Goal: Task Accomplishment & Management: Complete application form

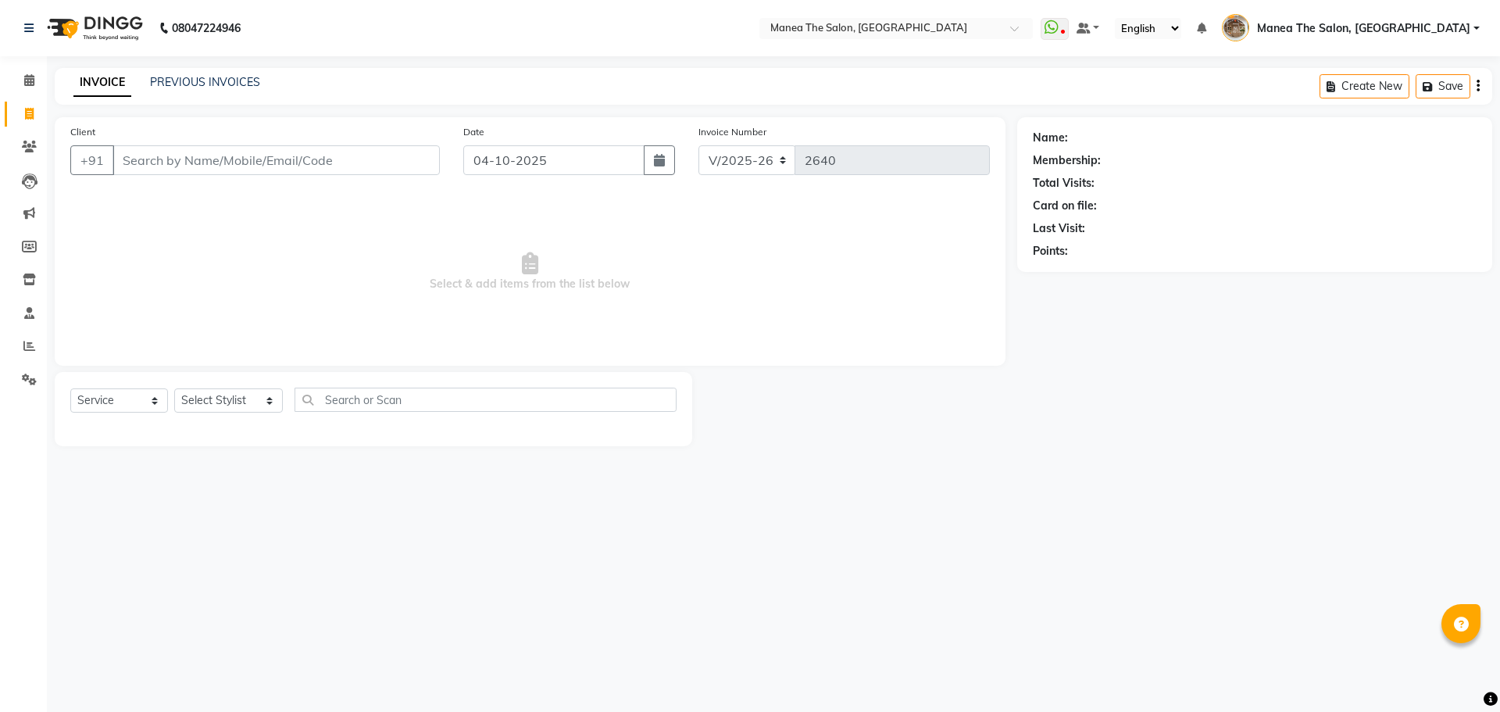
select select "7287"
select select "service"
click at [236, 400] on select "Select Stylist [PERSON_NAME] Front Office Kaif [PERSON_NAME] [PERSON_NAME] Pelu…" at bounding box center [228, 400] width 109 height 24
select select "63309"
click at [174, 388] on select "Select Stylist [PERSON_NAME] Front Office Kaif [PERSON_NAME] [PERSON_NAME] Pelu…" at bounding box center [228, 400] width 109 height 24
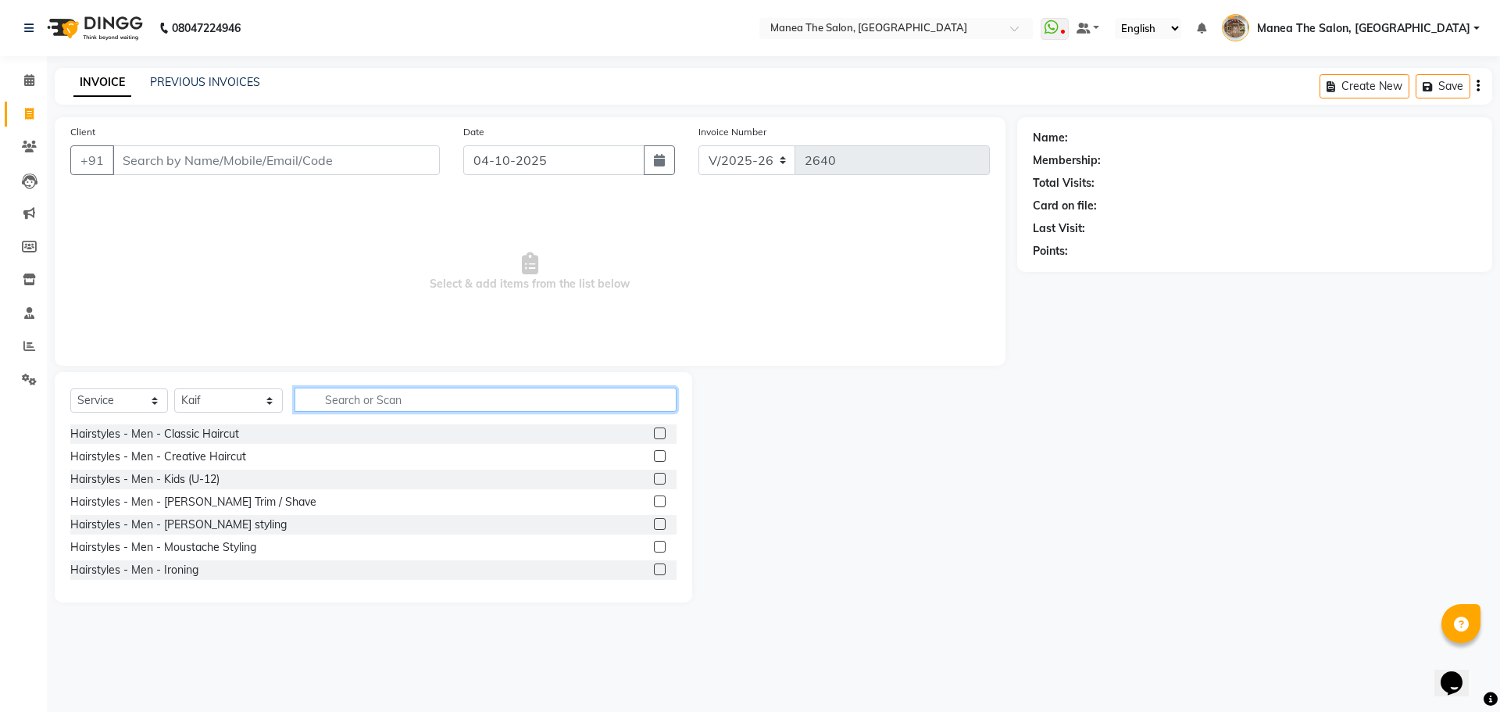
click at [359, 406] on input "text" at bounding box center [485, 399] width 382 height 24
click at [654, 433] on label at bounding box center [660, 433] width 12 height 12
click at [654, 433] on input "checkbox" at bounding box center [659, 434] width 10 height 10
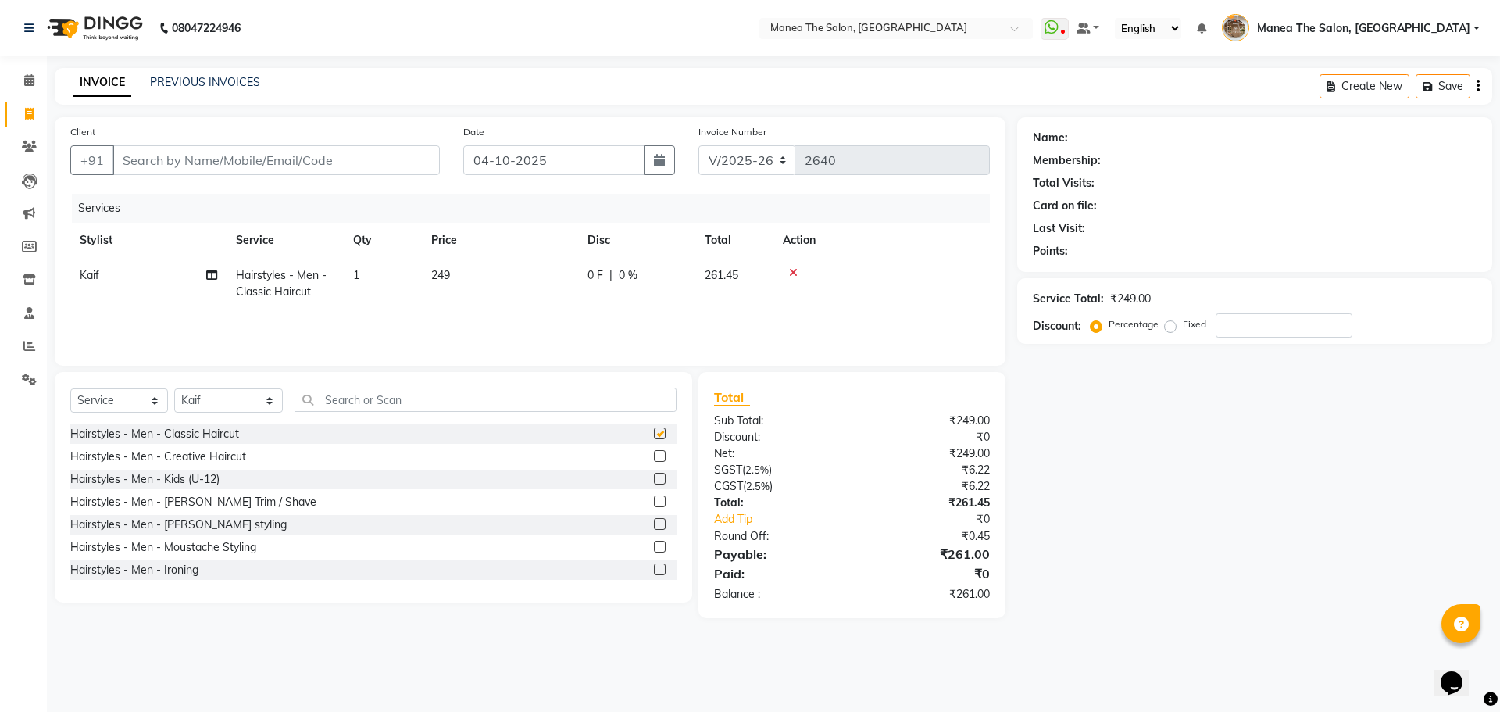
checkbox input "false"
click at [654, 501] on label at bounding box center [660, 501] width 12 height 12
click at [654, 501] on input "checkbox" at bounding box center [659, 502] width 10 height 10
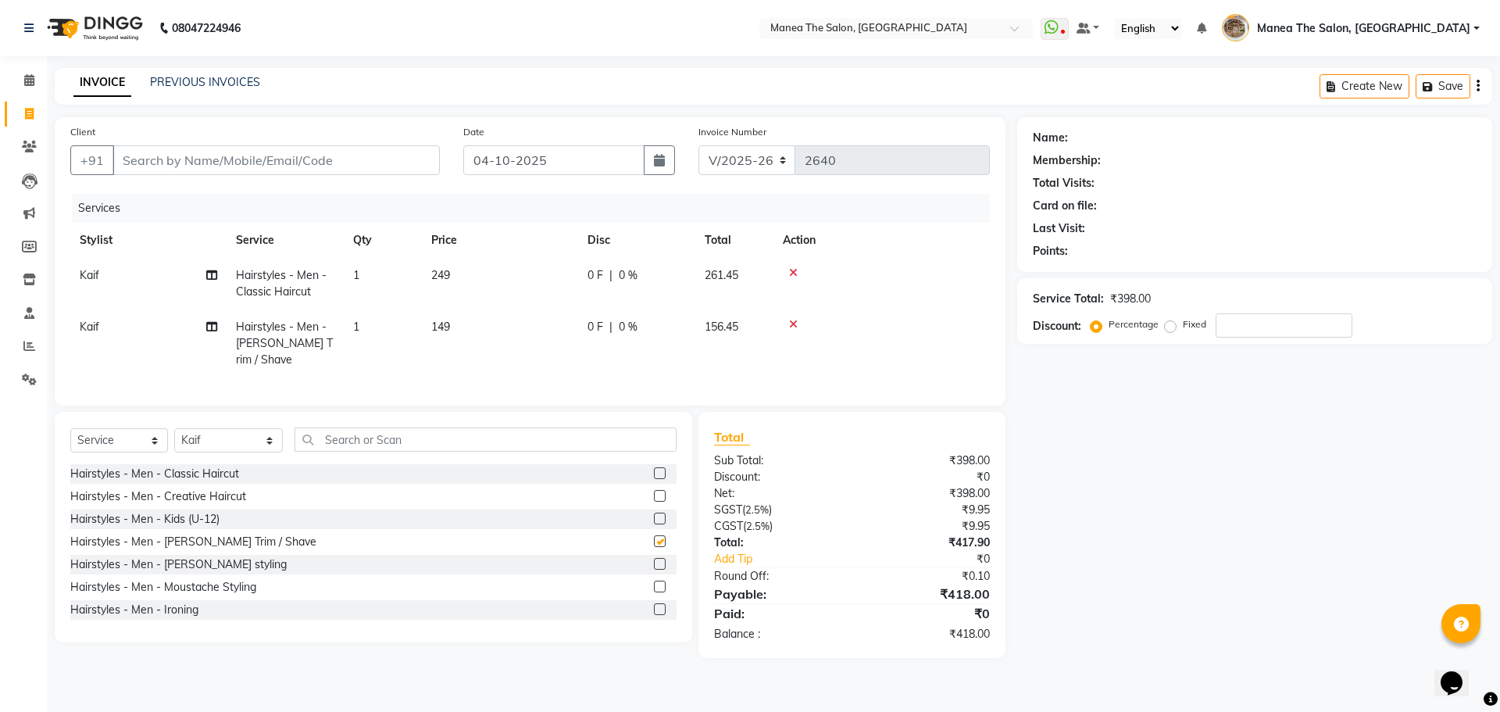
checkbox input "false"
click at [357, 432] on input "text" at bounding box center [485, 439] width 382 height 24
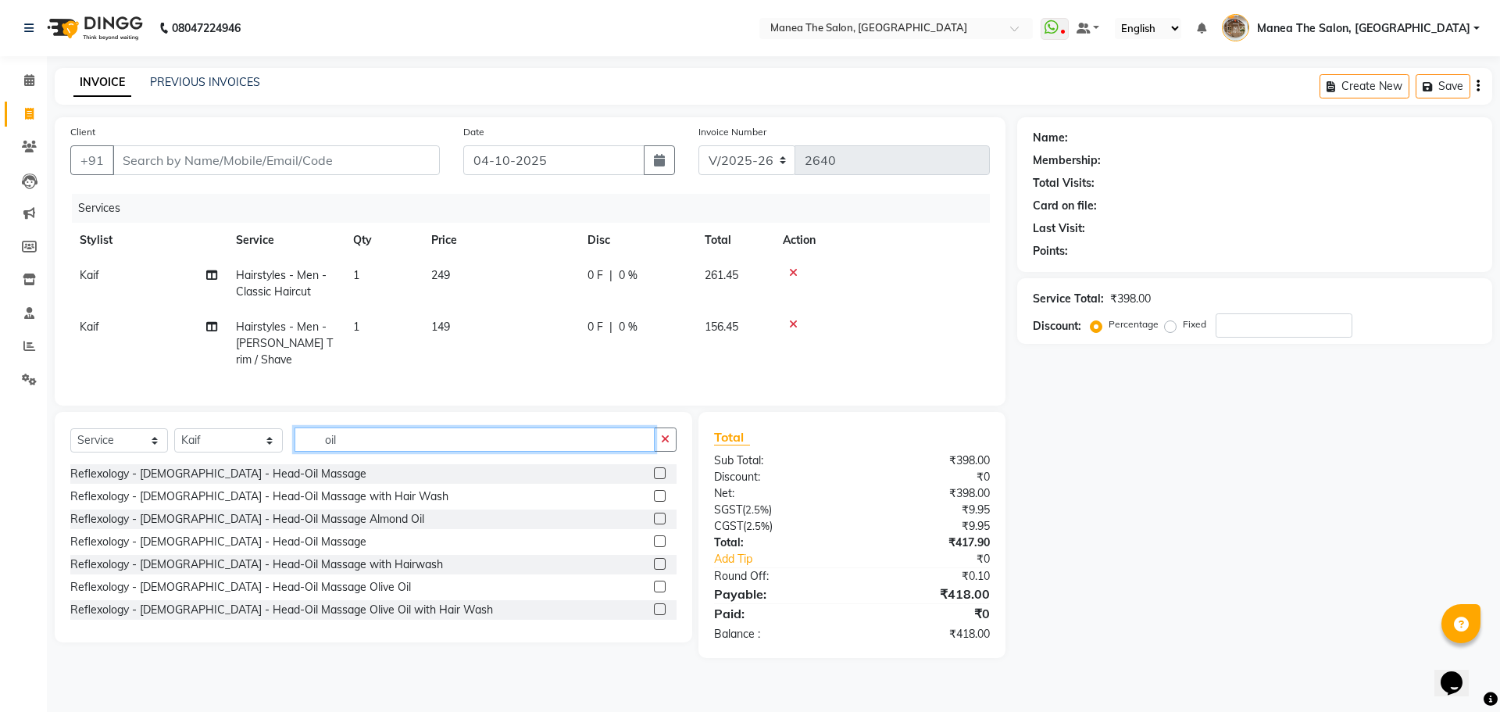
type input "oil"
click at [654, 470] on label at bounding box center [660, 473] width 12 height 12
click at [654, 470] on input "checkbox" at bounding box center [659, 474] width 10 height 10
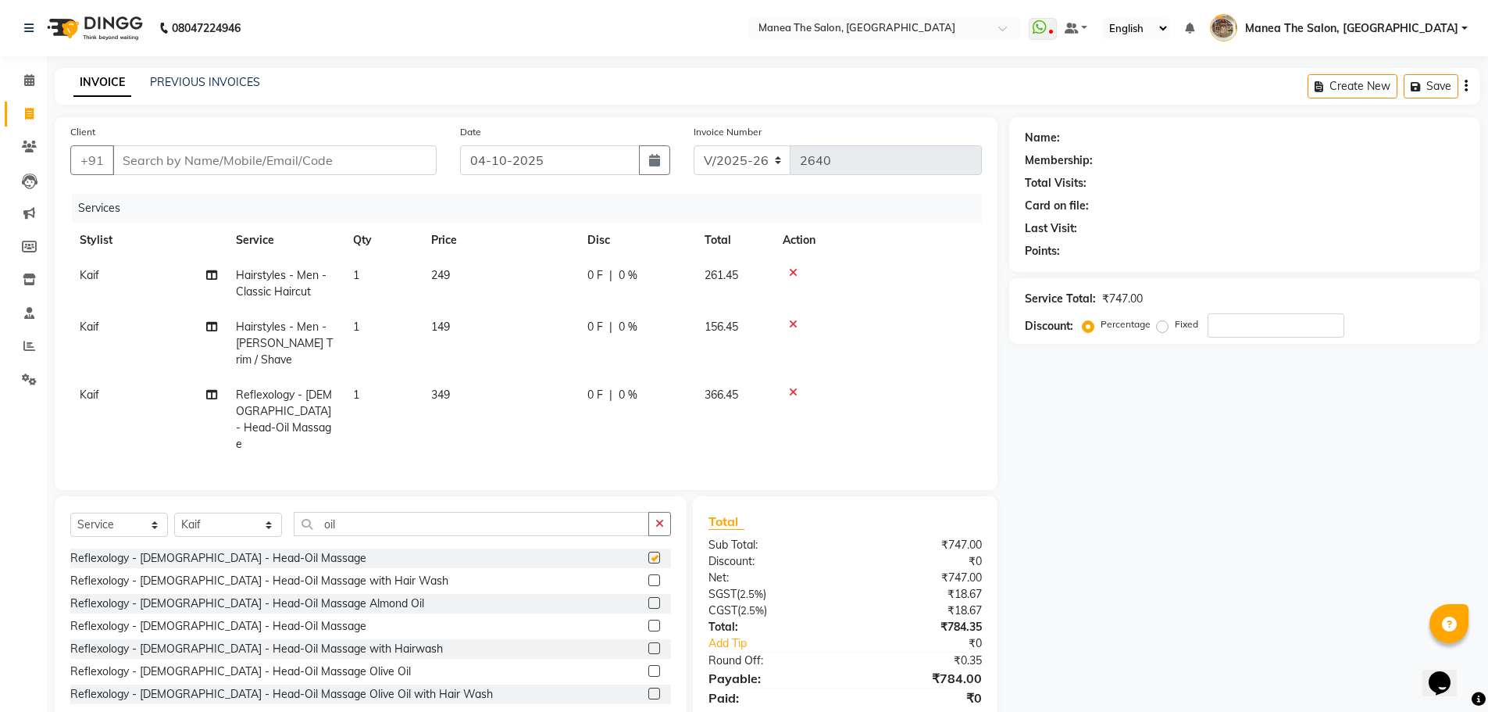
checkbox input "false"
click at [123, 167] on input "Client" at bounding box center [274, 160] width 324 height 30
type input "9"
type input "0"
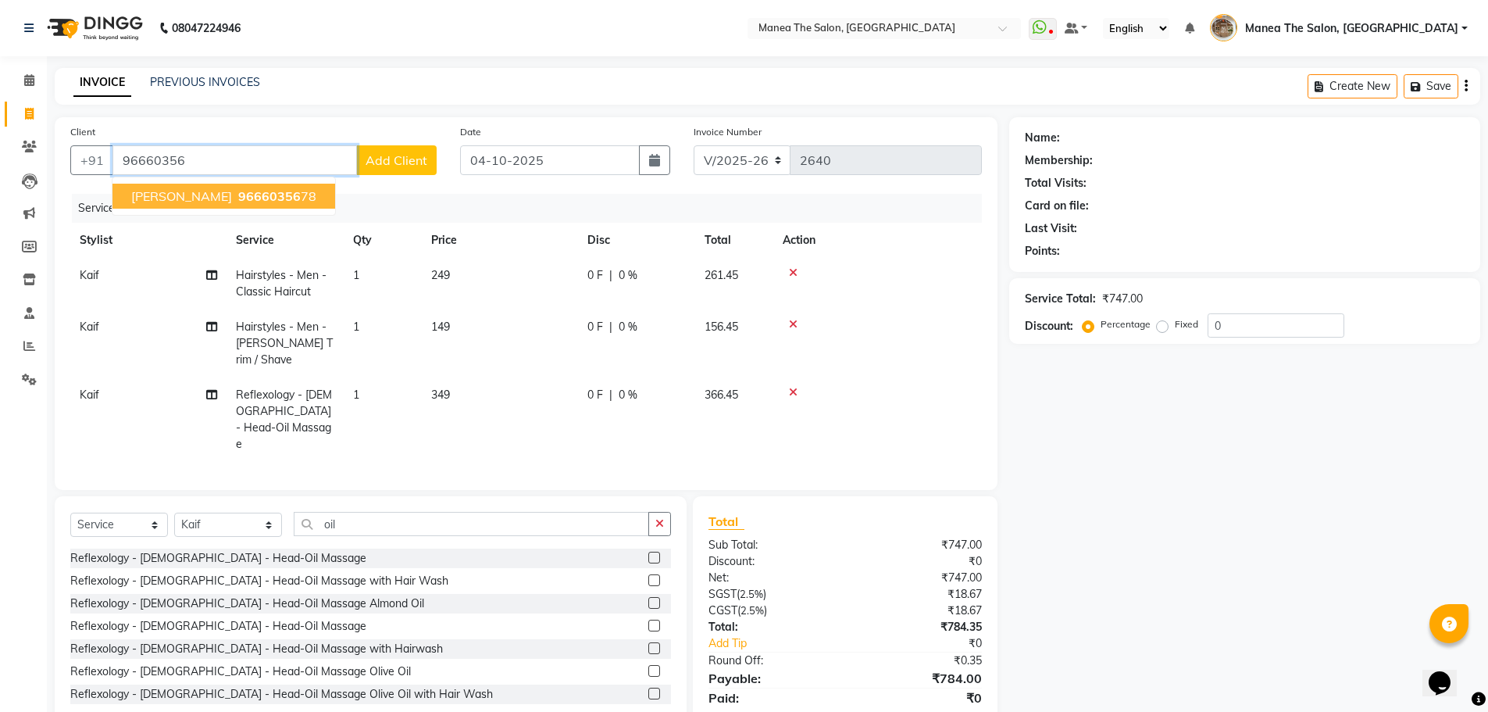
click at [238, 191] on span "96660356" at bounding box center [269, 196] width 62 height 16
type input "9666035678"
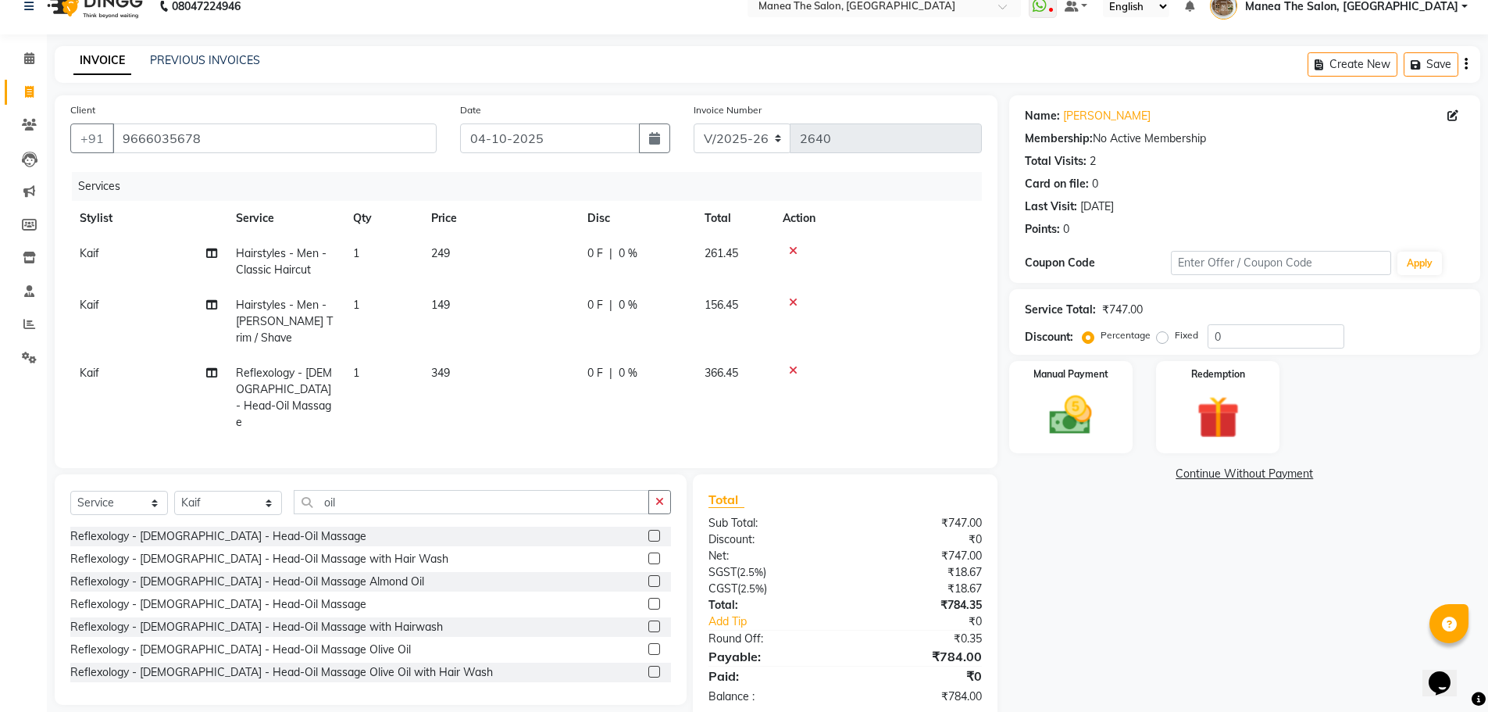
scroll to position [33, 0]
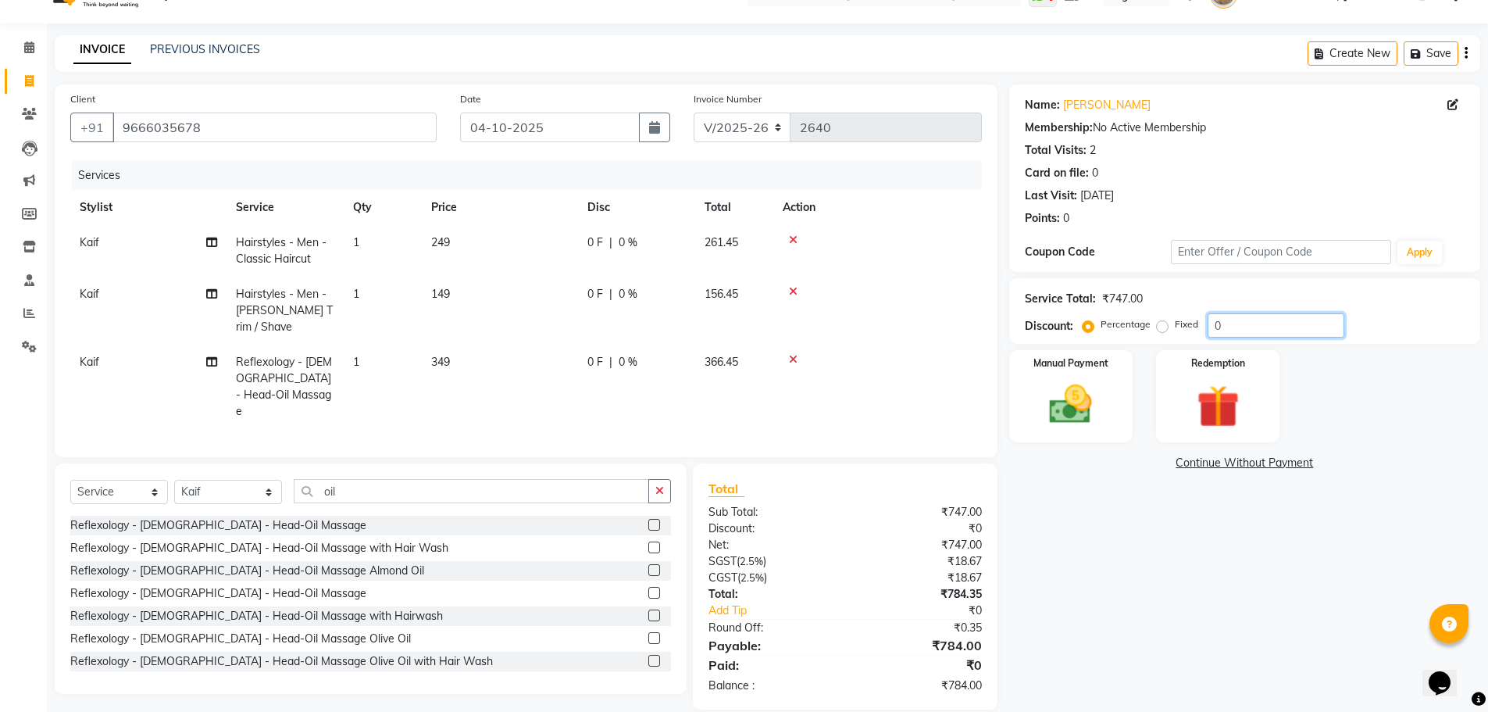
click at [1234, 327] on input "0" at bounding box center [1276, 325] width 137 height 24
type input "0"
type input "10"
click at [870, 602] on div "₹0" at bounding box center [931, 610] width 123 height 16
click at [729, 602] on link "Add Tip" at bounding box center [783, 610] width 173 height 16
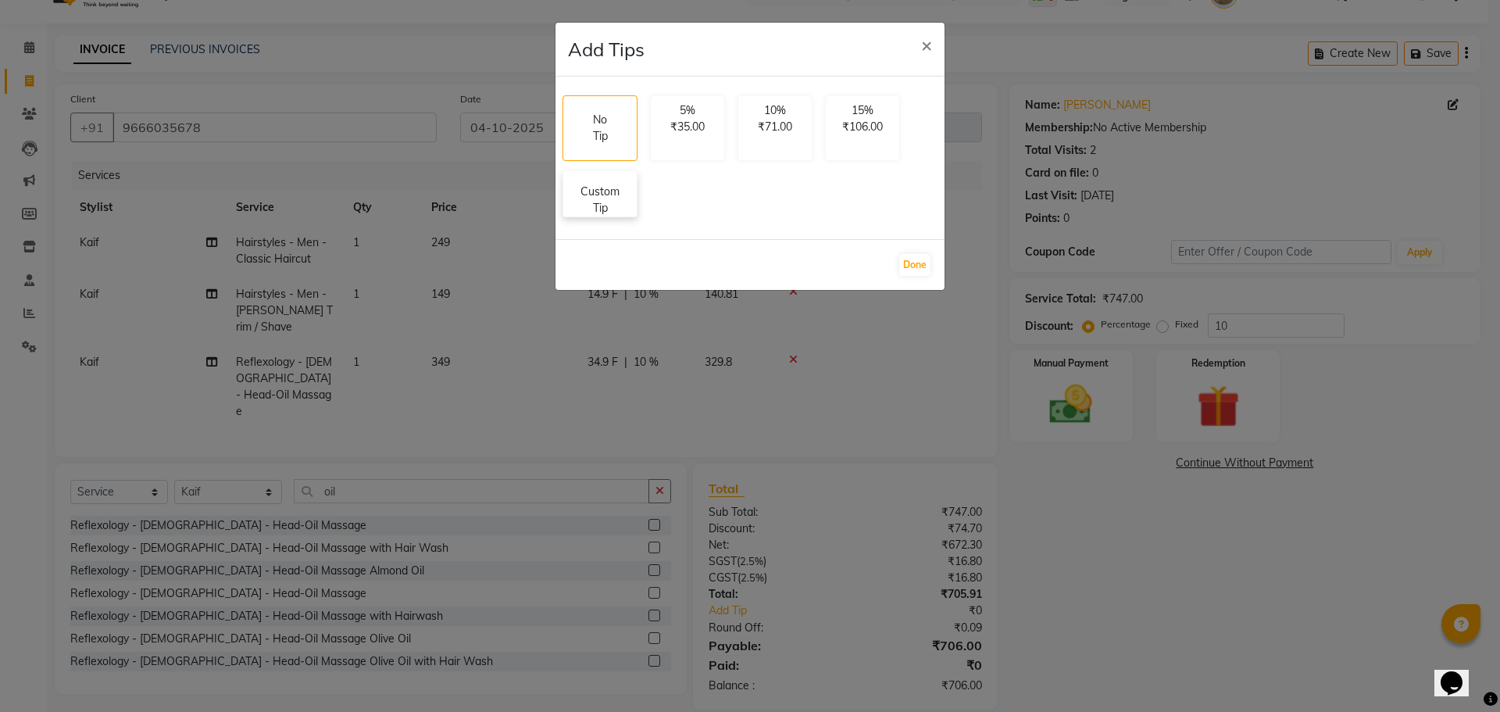
click at [587, 192] on p "Custom Tip" at bounding box center [600, 200] width 55 height 33
select select "63309"
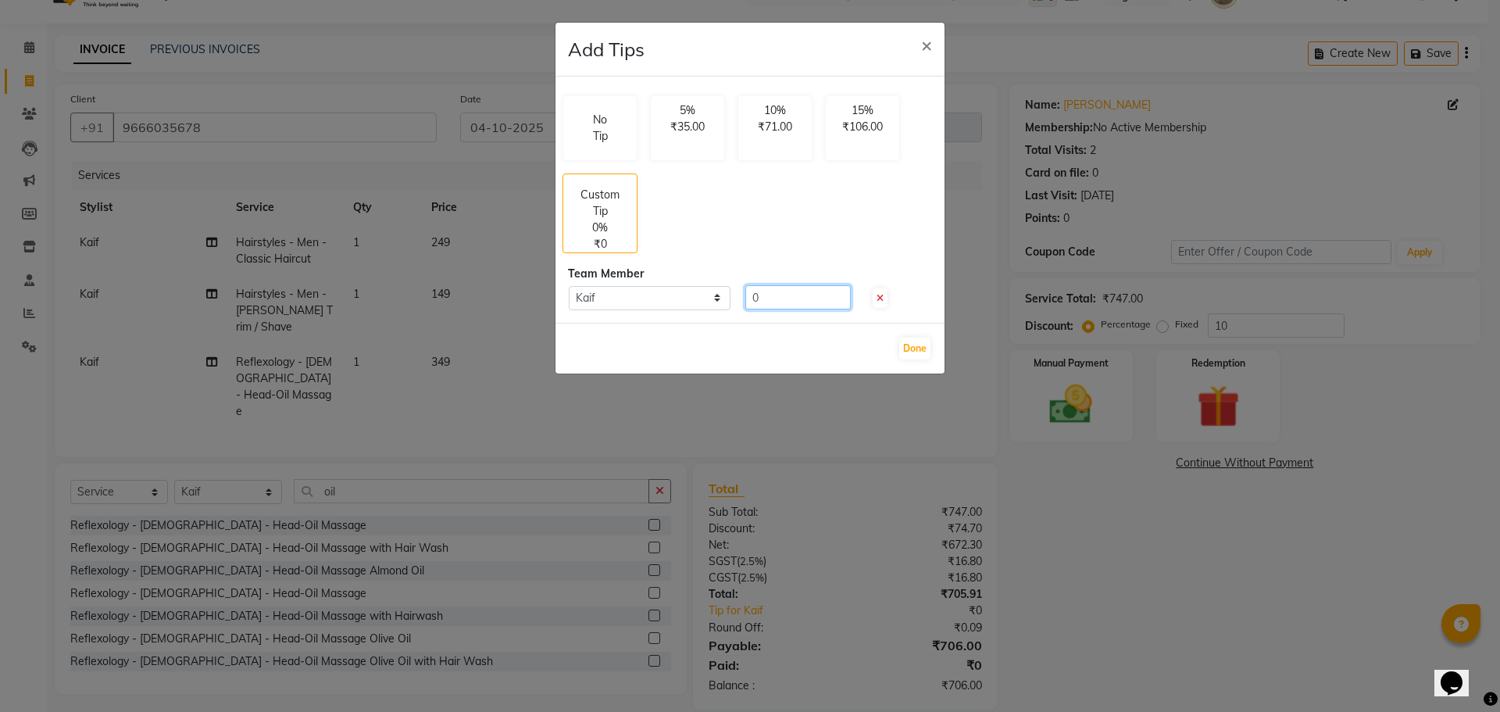
click at [776, 298] on input "0" at bounding box center [797, 297] width 105 height 24
type input "50"
click at [913, 349] on button "Done" at bounding box center [914, 348] width 31 height 22
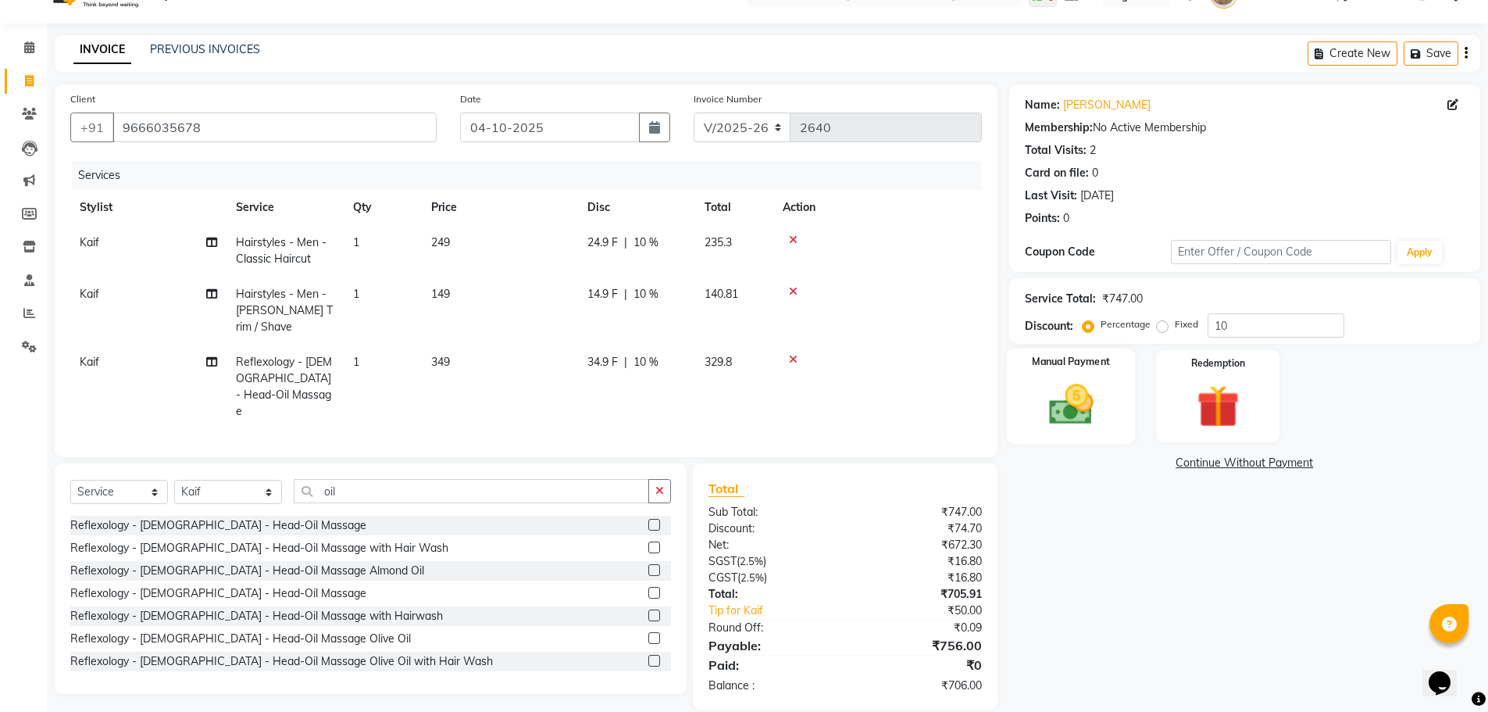
click at [1078, 415] on img at bounding box center [1071, 404] width 72 height 51
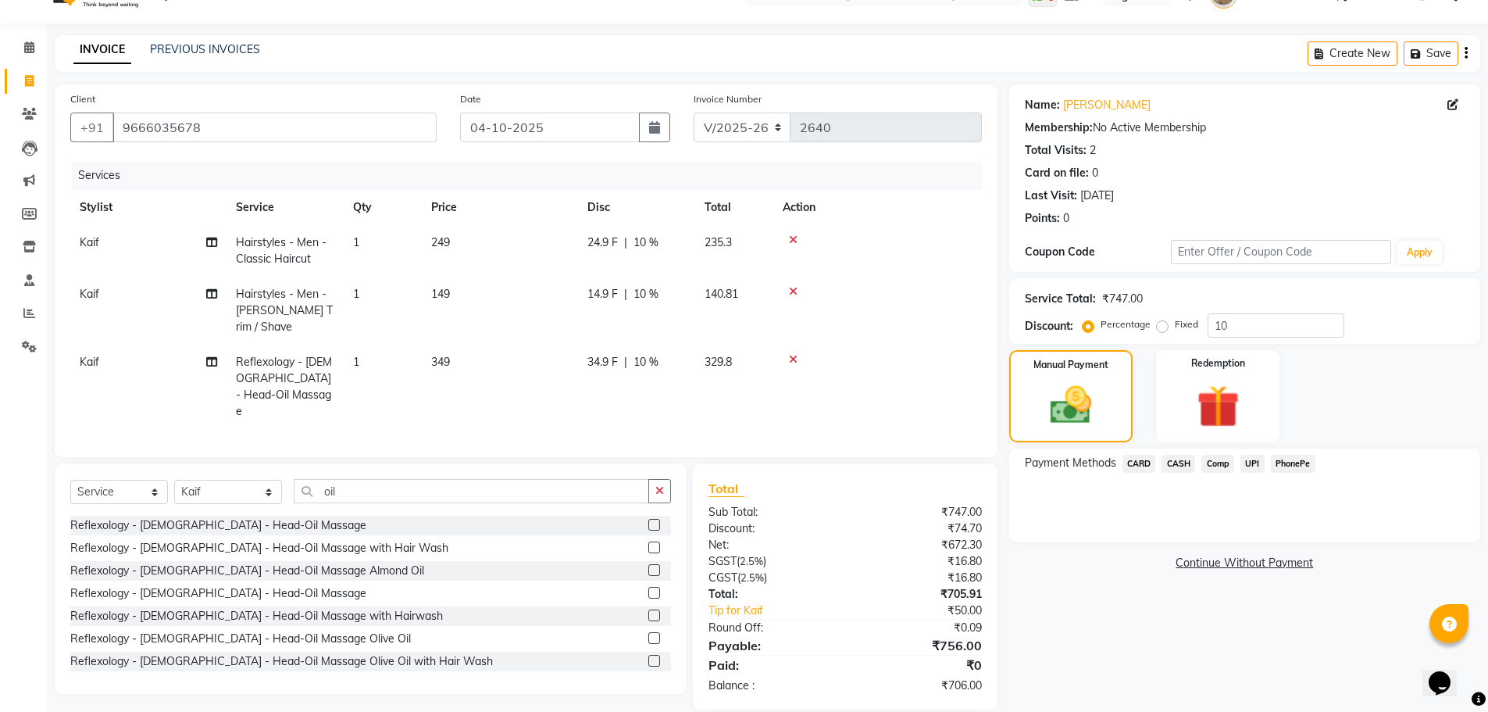
click at [1296, 462] on span "PhonePe" at bounding box center [1293, 464] width 45 height 18
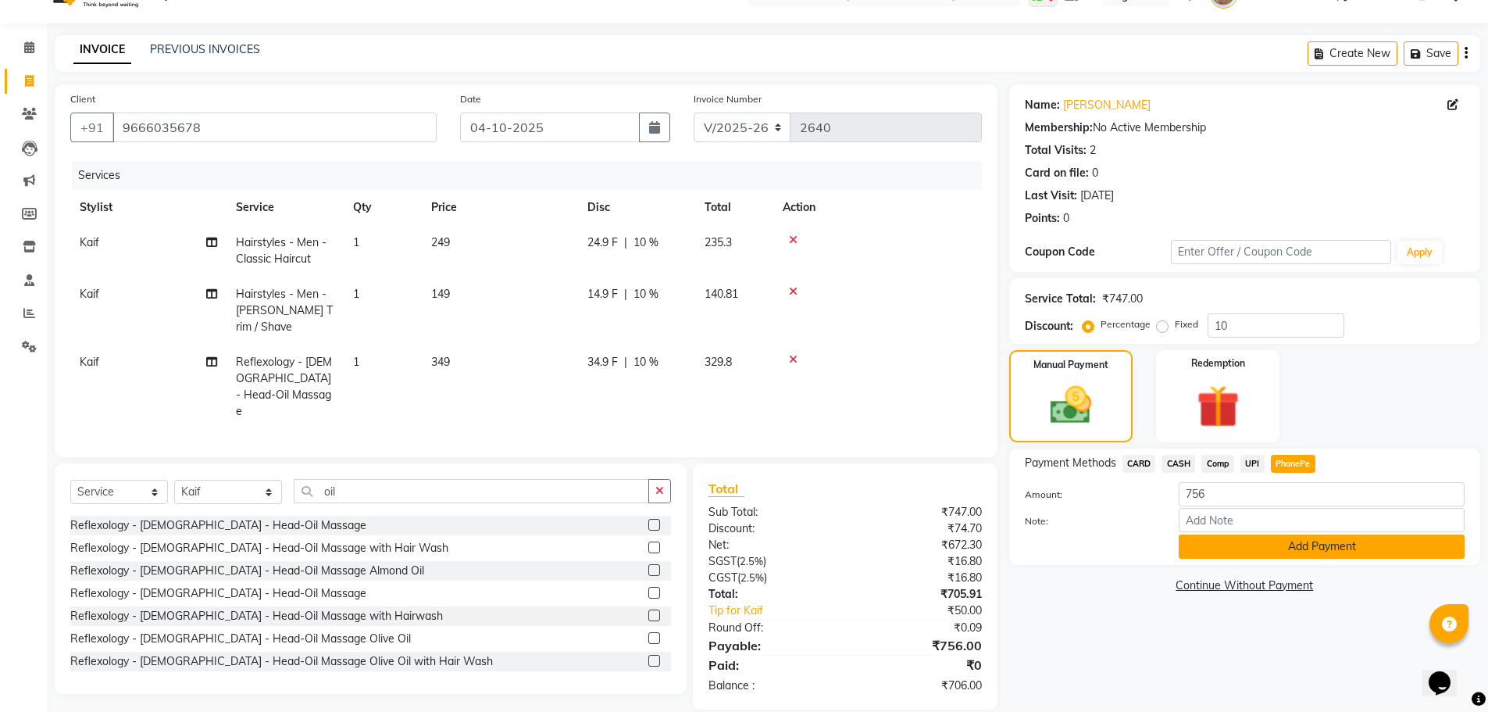
click at [1286, 542] on button "Add Payment" at bounding box center [1322, 546] width 286 height 24
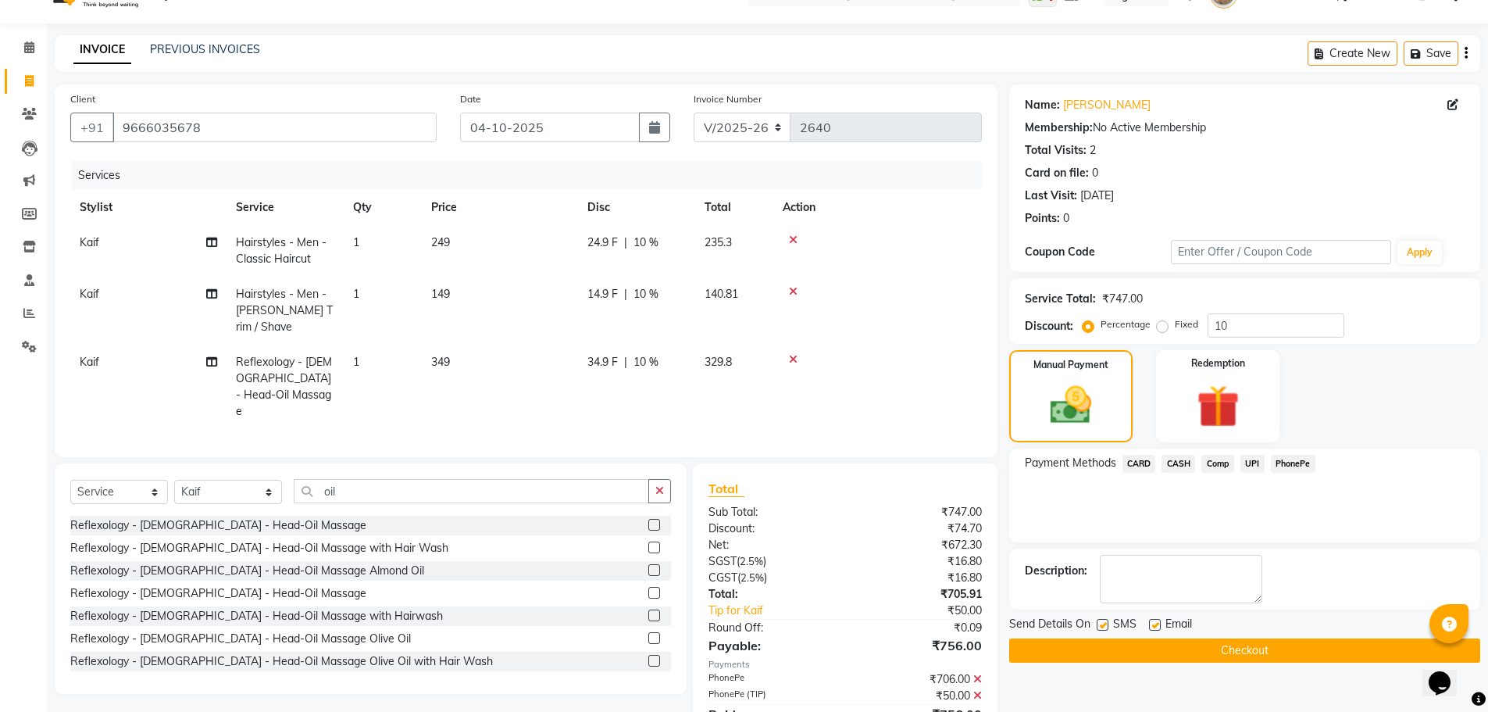
click at [1260, 651] on button "Checkout" at bounding box center [1244, 650] width 471 height 24
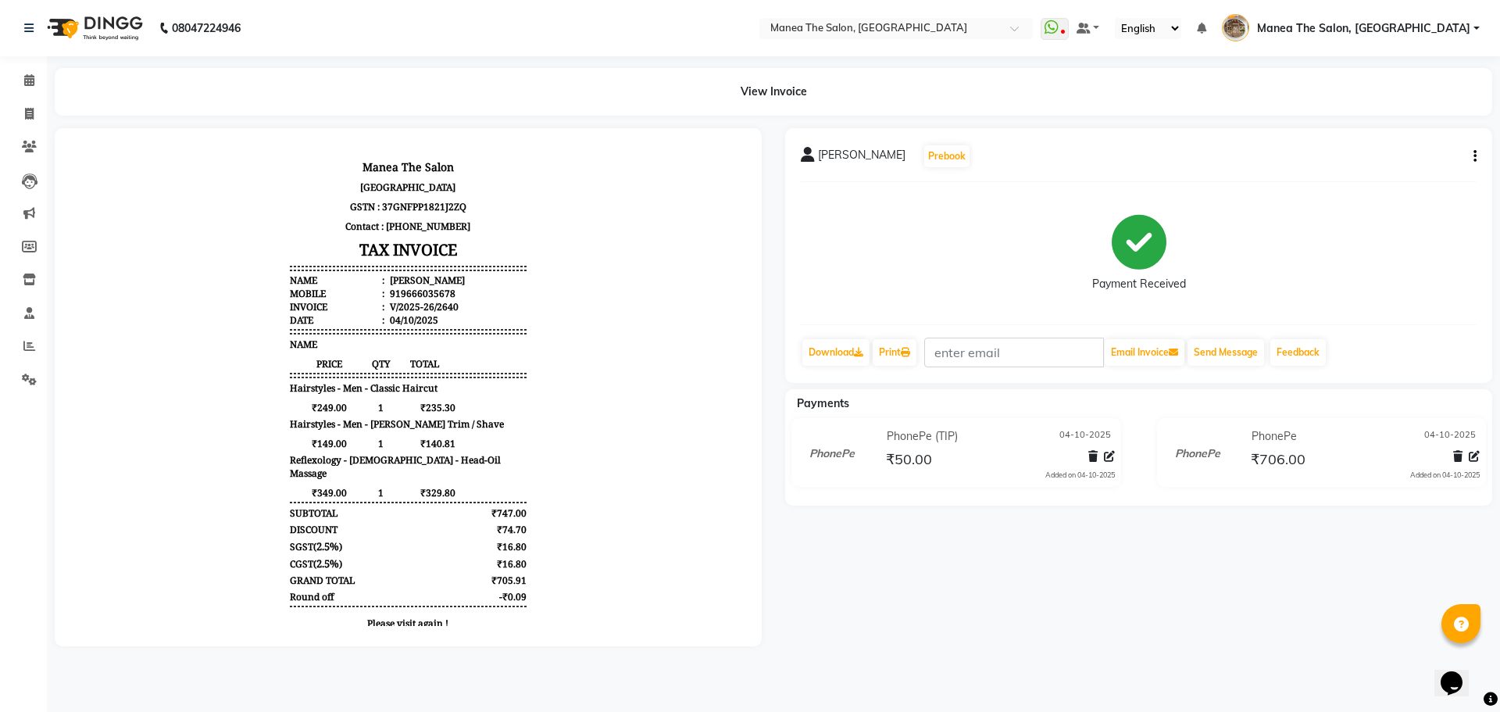
select select "service"
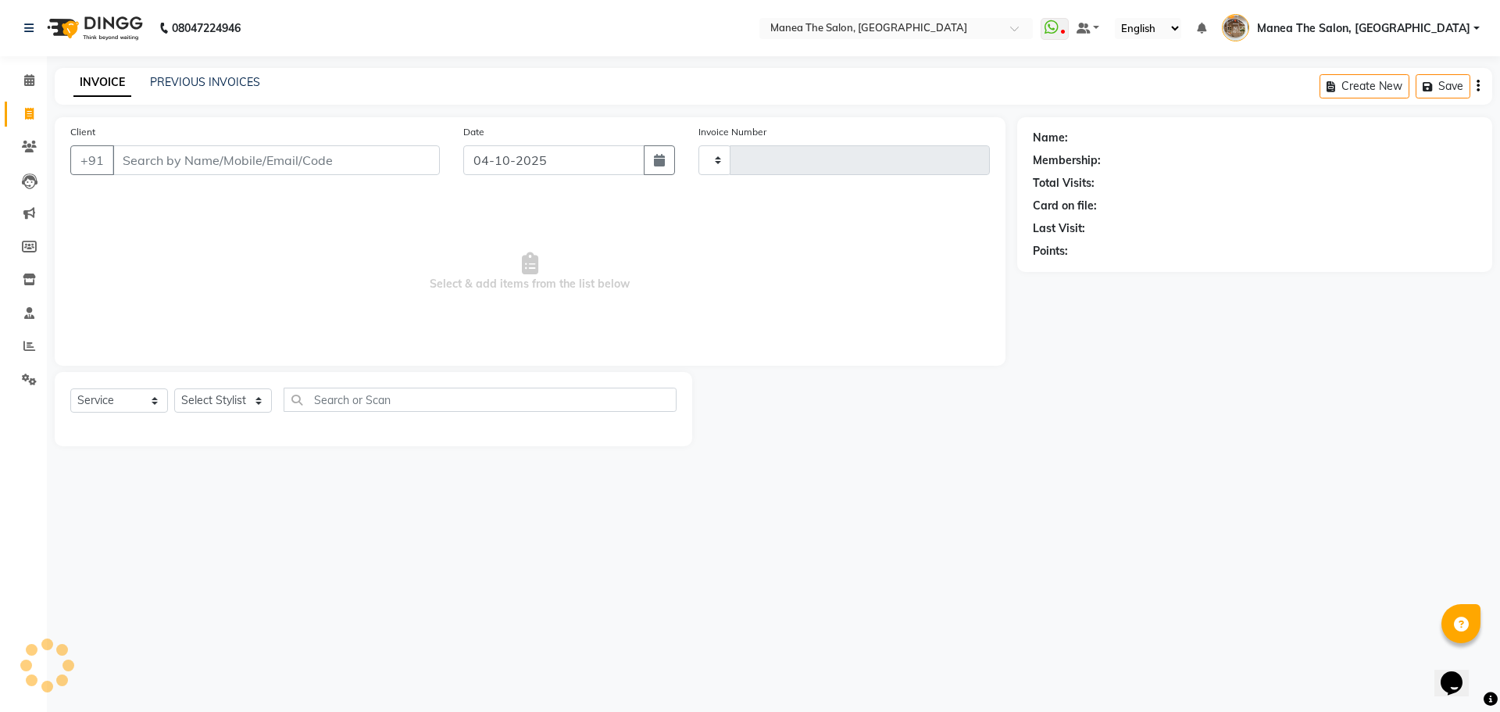
type input "2641"
select select "7287"
click at [245, 397] on select "Select Stylist [PERSON_NAME] Front Office Kaif [PERSON_NAME] [PERSON_NAME] Pelu…" at bounding box center [228, 400] width 109 height 24
select select "62424"
click at [174, 388] on select "Select Stylist [PERSON_NAME] Front Office Kaif [PERSON_NAME] [PERSON_NAME] Pelu…" at bounding box center [228, 400] width 109 height 24
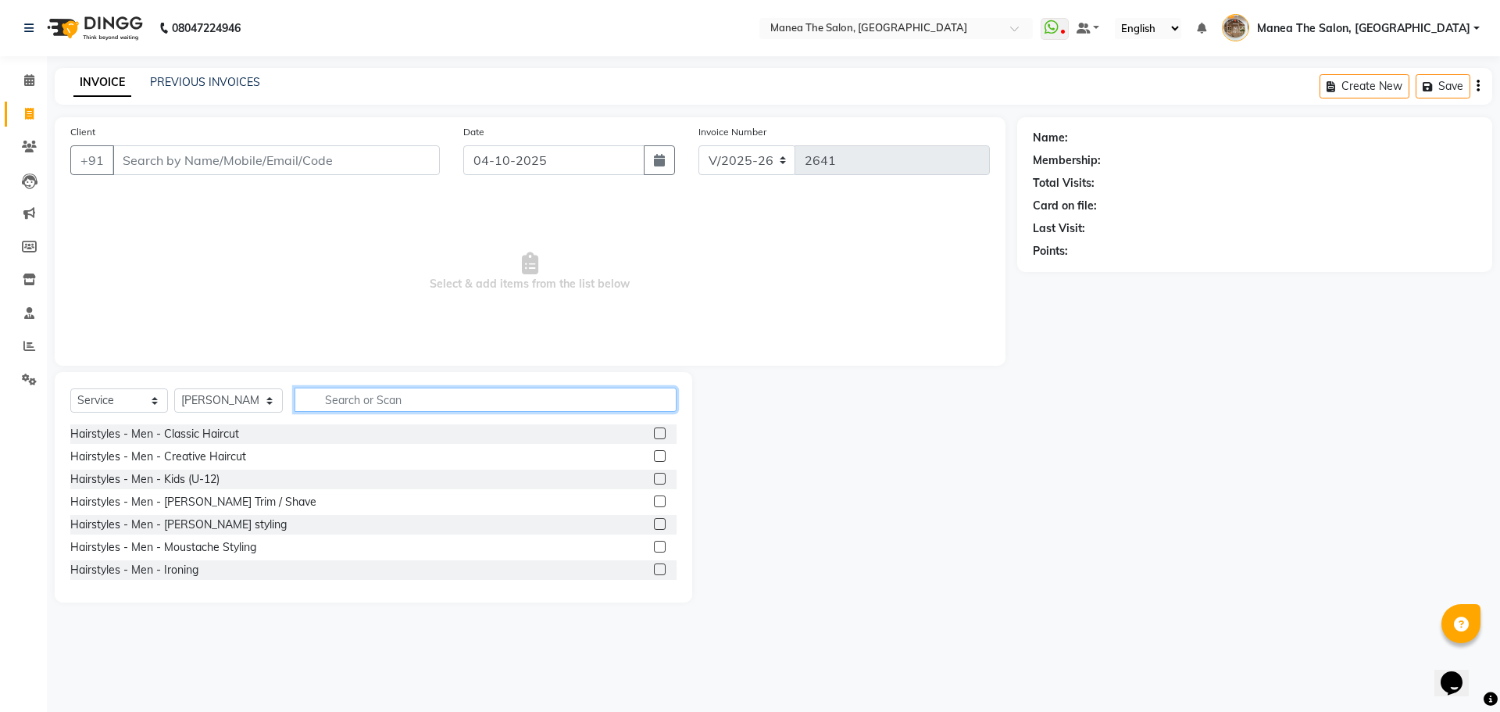
click at [356, 397] on input "text" at bounding box center [485, 399] width 382 height 24
type input "eye"
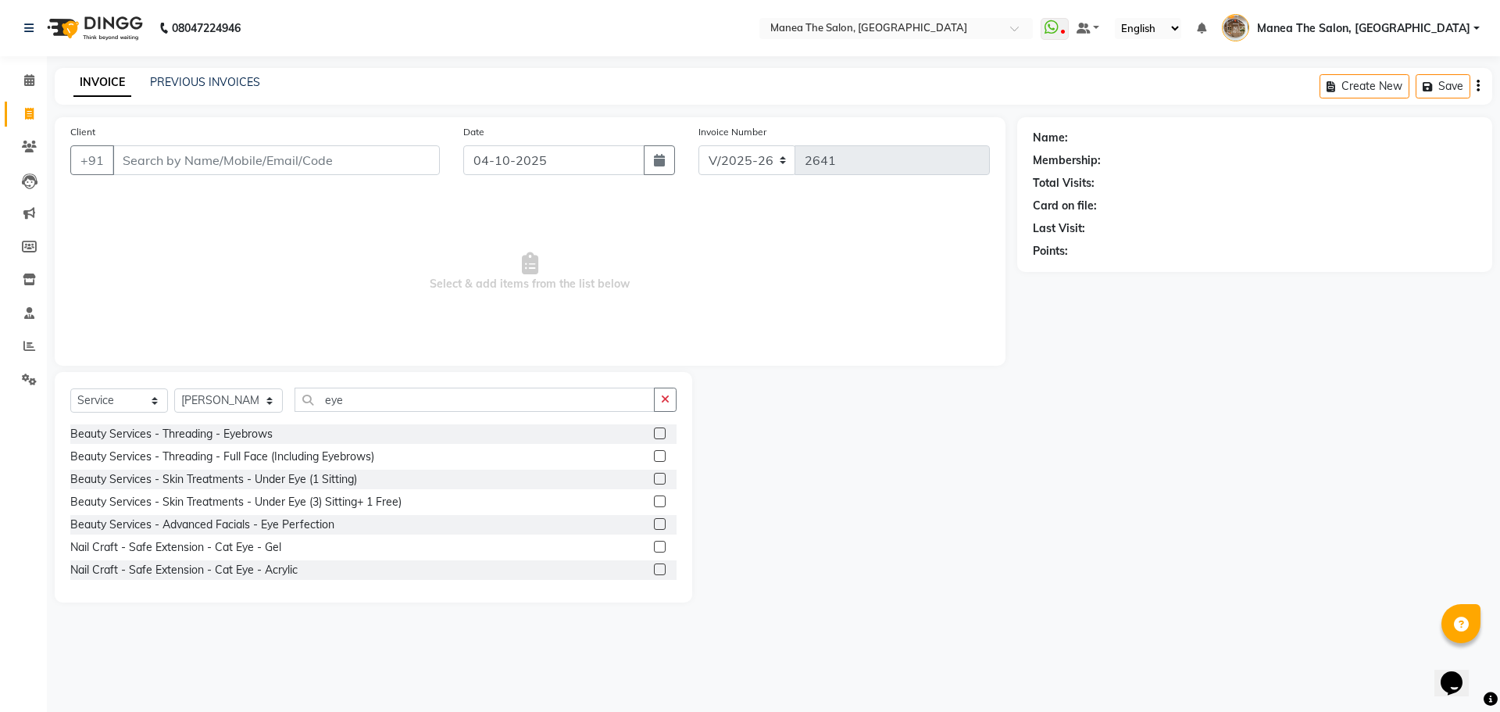
click at [379, 441] on div "Beauty Services - Threading - Eyebrows" at bounding box center [373, 434] width 606 height 20
click at [654, 437] on label at bounding box center [660, 433] width 12 height 12
click at [654, 437] on input "checkbox" at bounding box center [659, 434] width 10 height 10
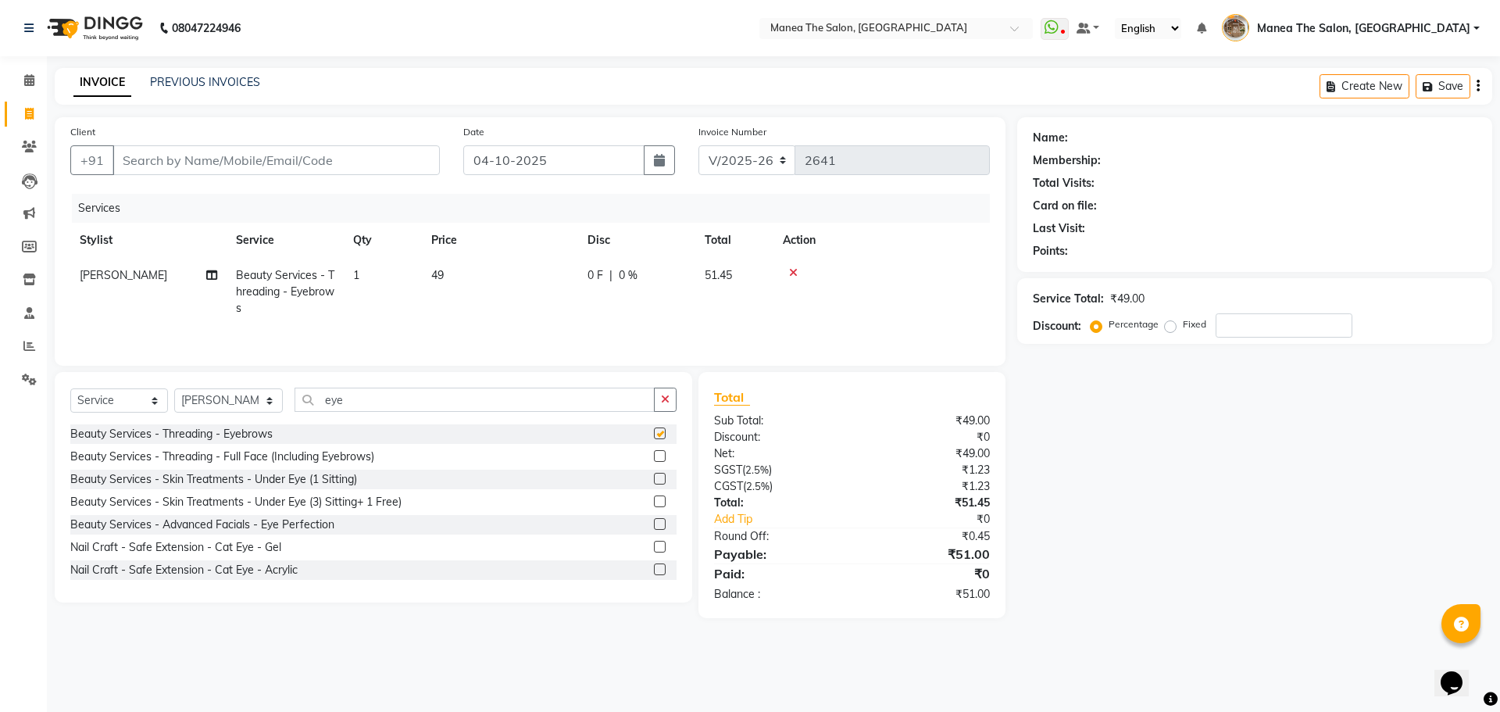
checkbox input "false"
click at [368, 280] on td "1" at bounding box center [383, 292] width 78 height 68
select select "62424"
click at [467, 279] on input "1" at bounding box center [455, 279] width 59 height 24
type input "3"
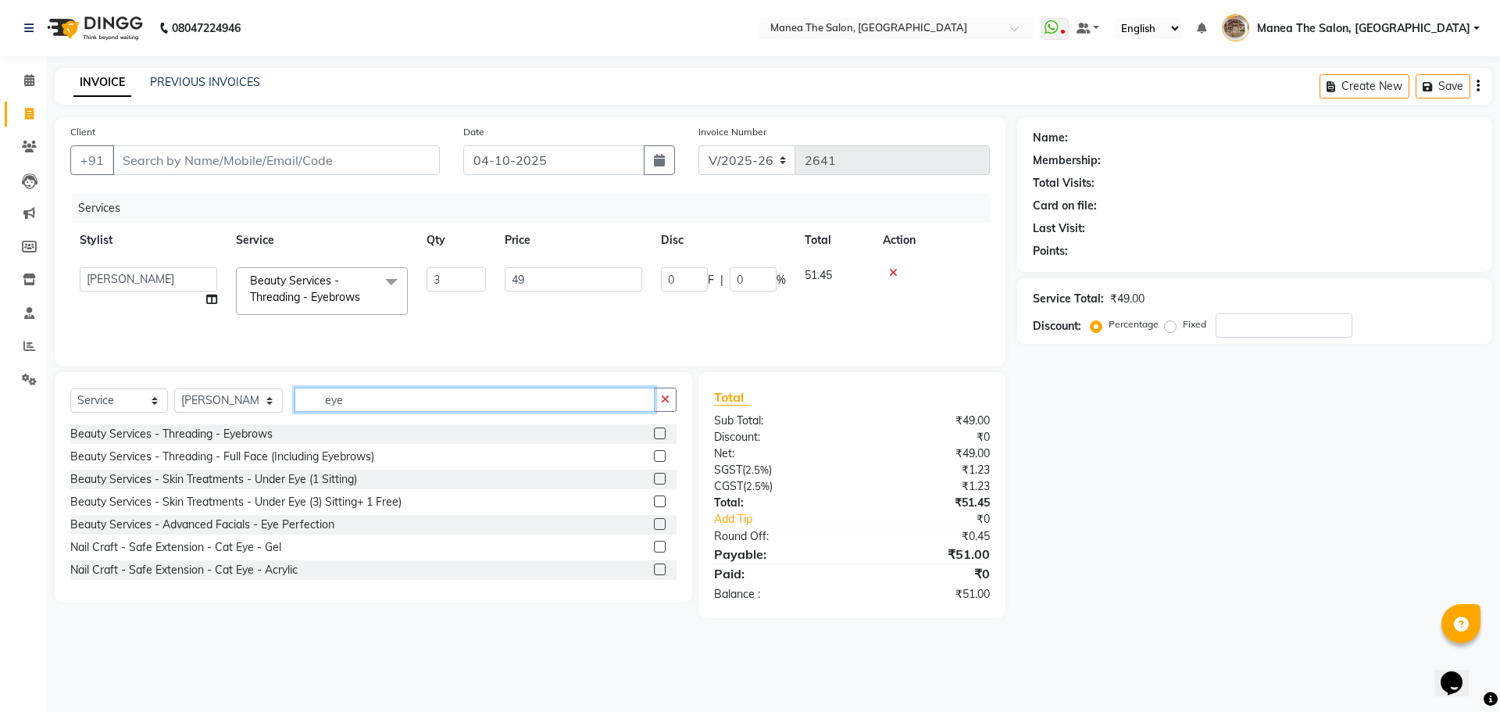
click at [382, 409] on input "eye" at bounding box center [474, 399] width 360 height 24
type input "e"
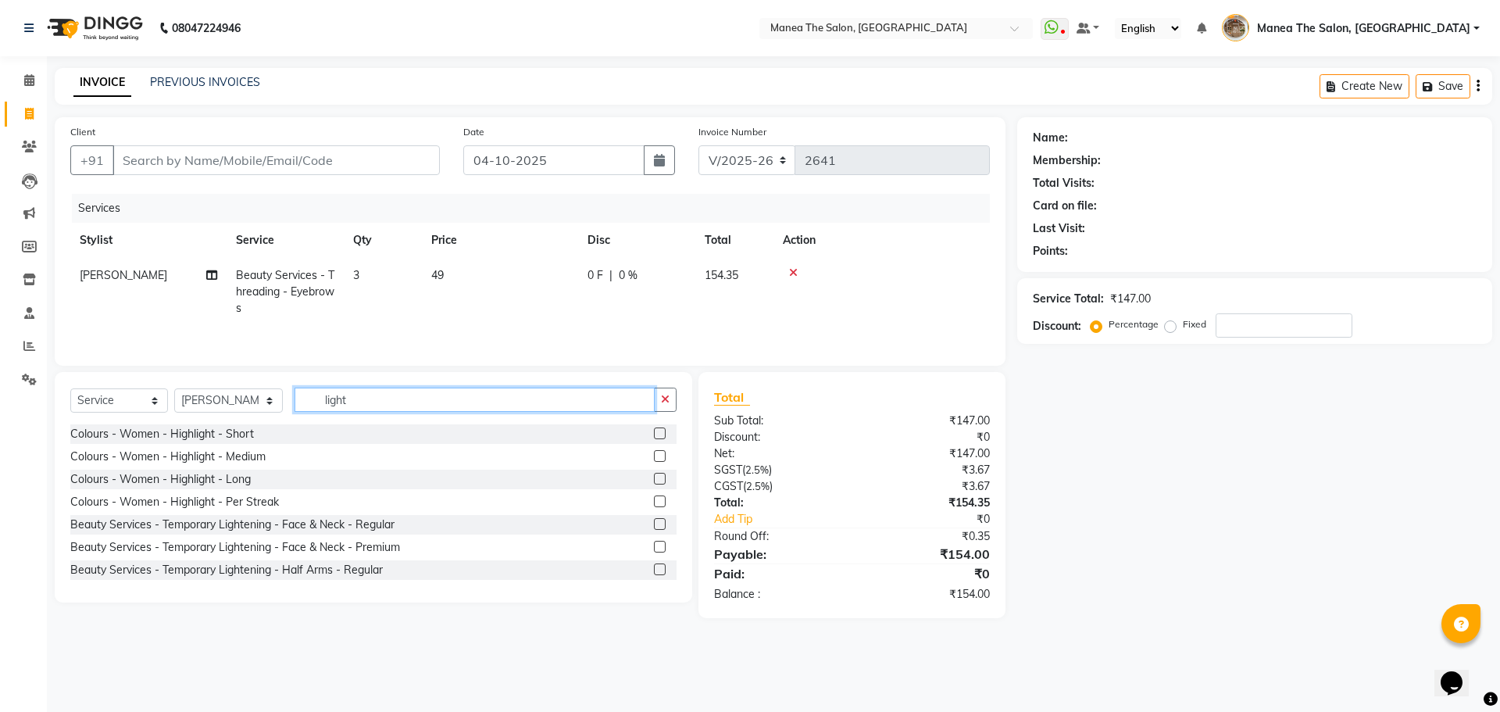
type input "light"
click at [654, 544] on label at bounding box center [660, 547] width 12 height 12
click at [654, 544] on input "checkbox" at bounding box center [659, 547] width 10 height 10
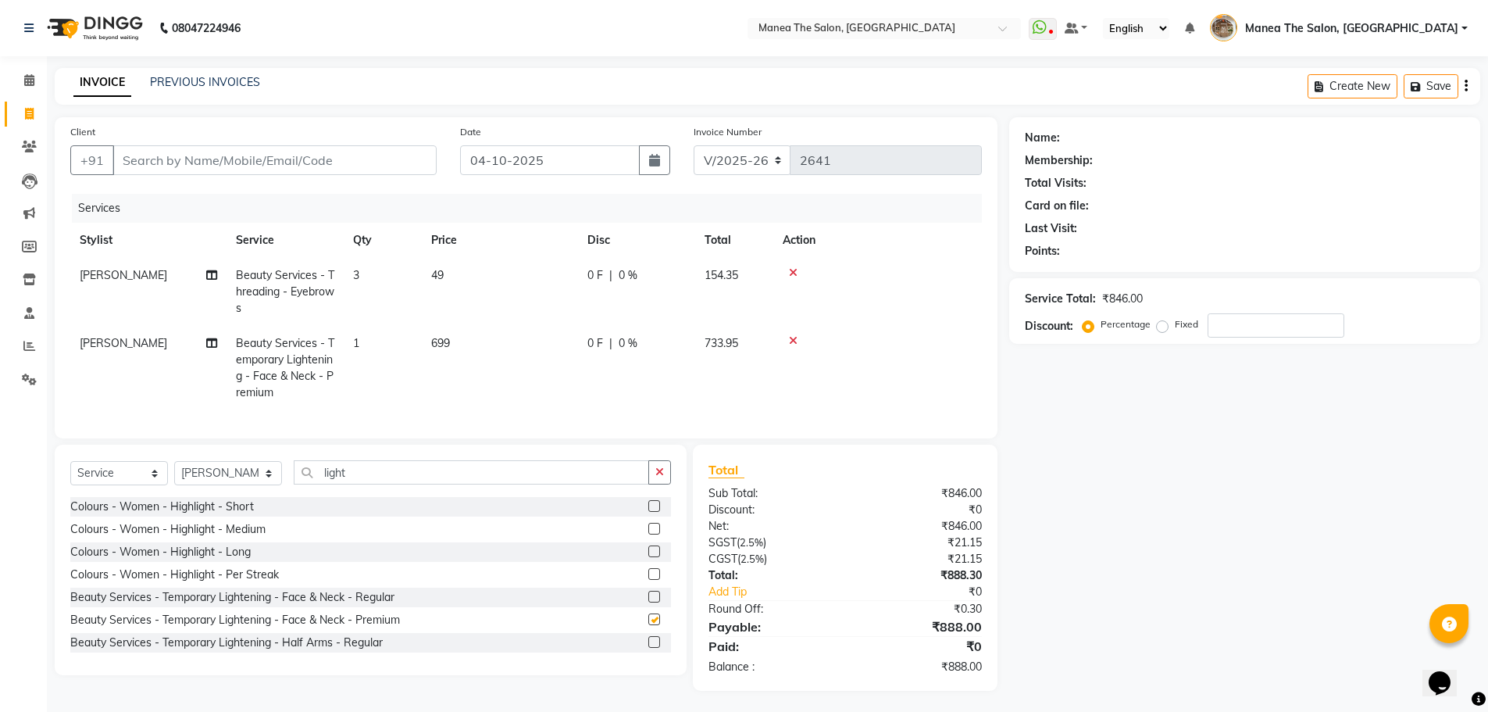
checkbox input "false"
click at [346, 484] on input "light" at bounding box center [471, 472] width 355 height 24
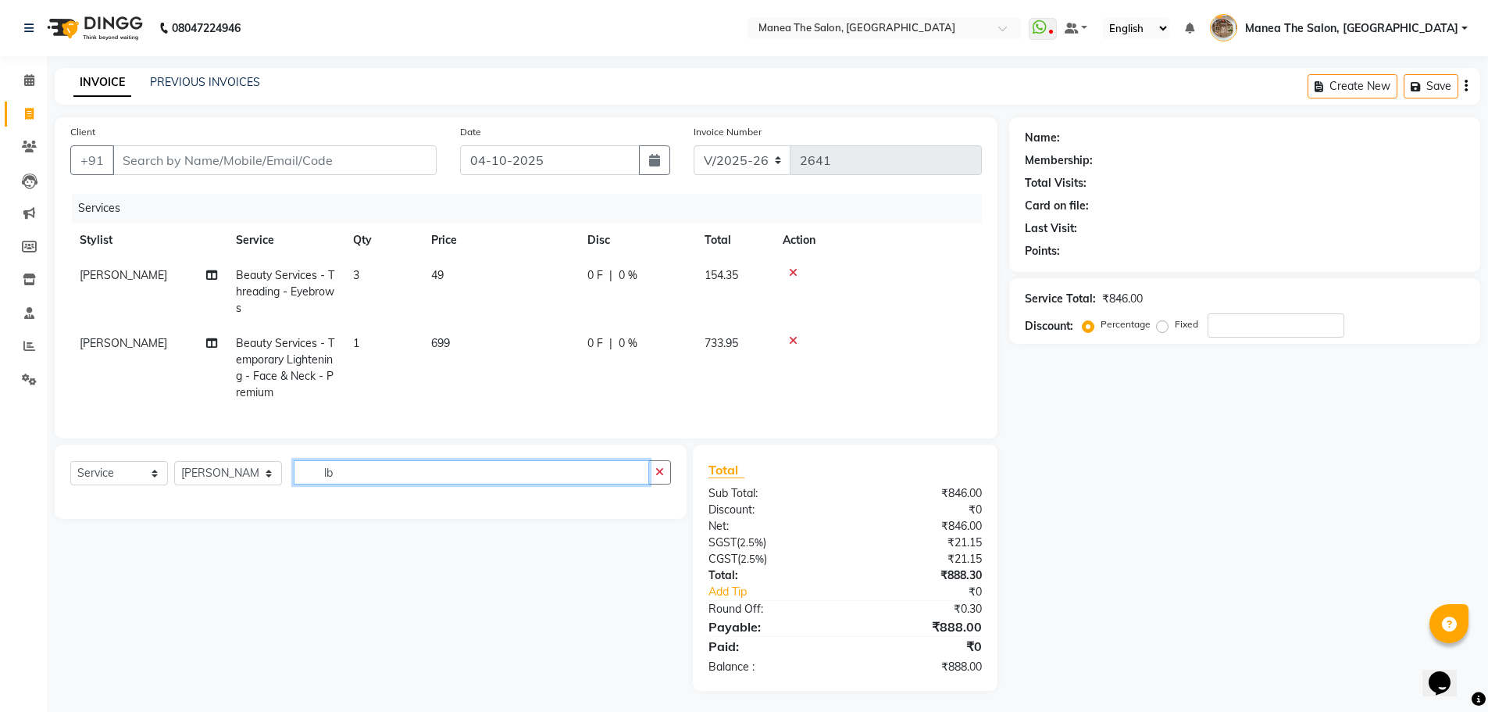
type input "l"
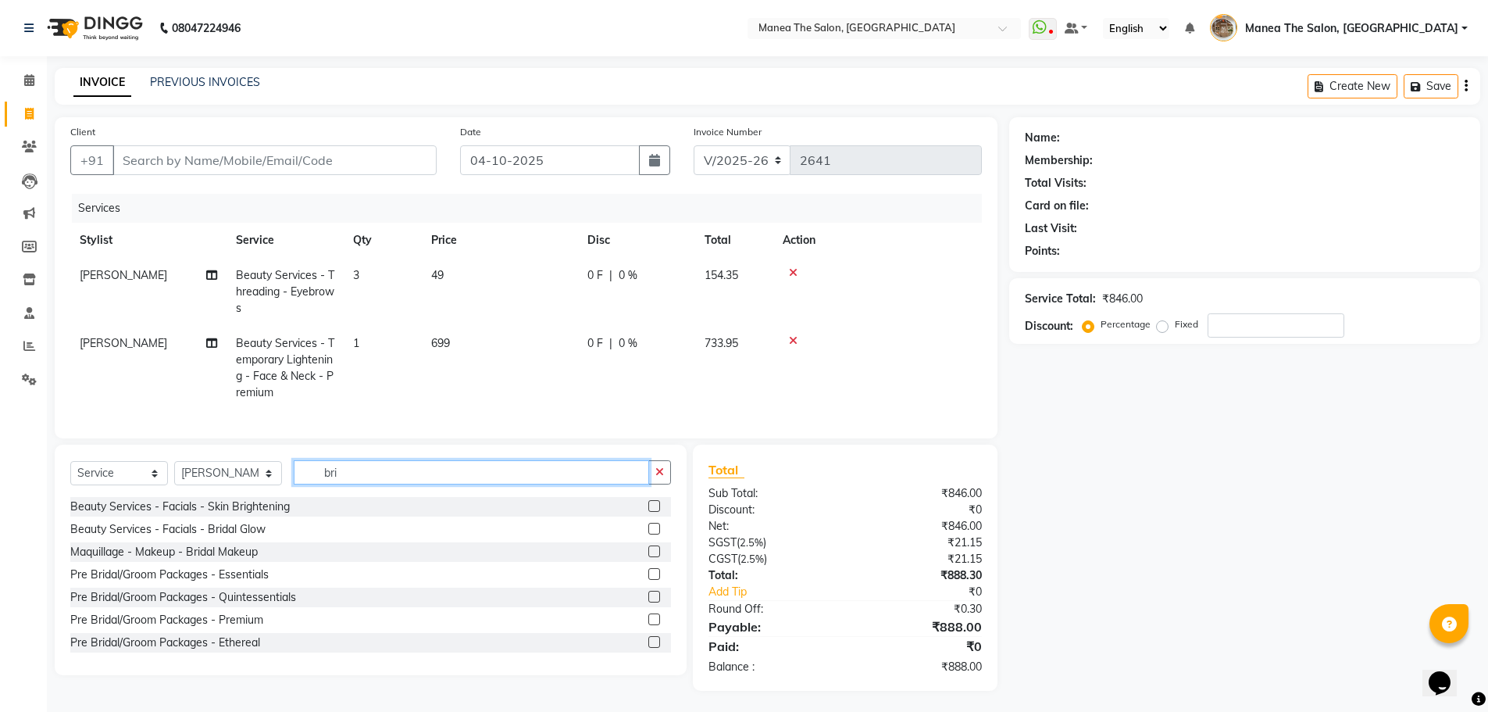
type input "bri"
click at [648, 512] on label at bounding box center [654, 506] width 12 height 12
click at [648, 512] on input "checkbox" at bounding box center [653, 506] width 10 height 10
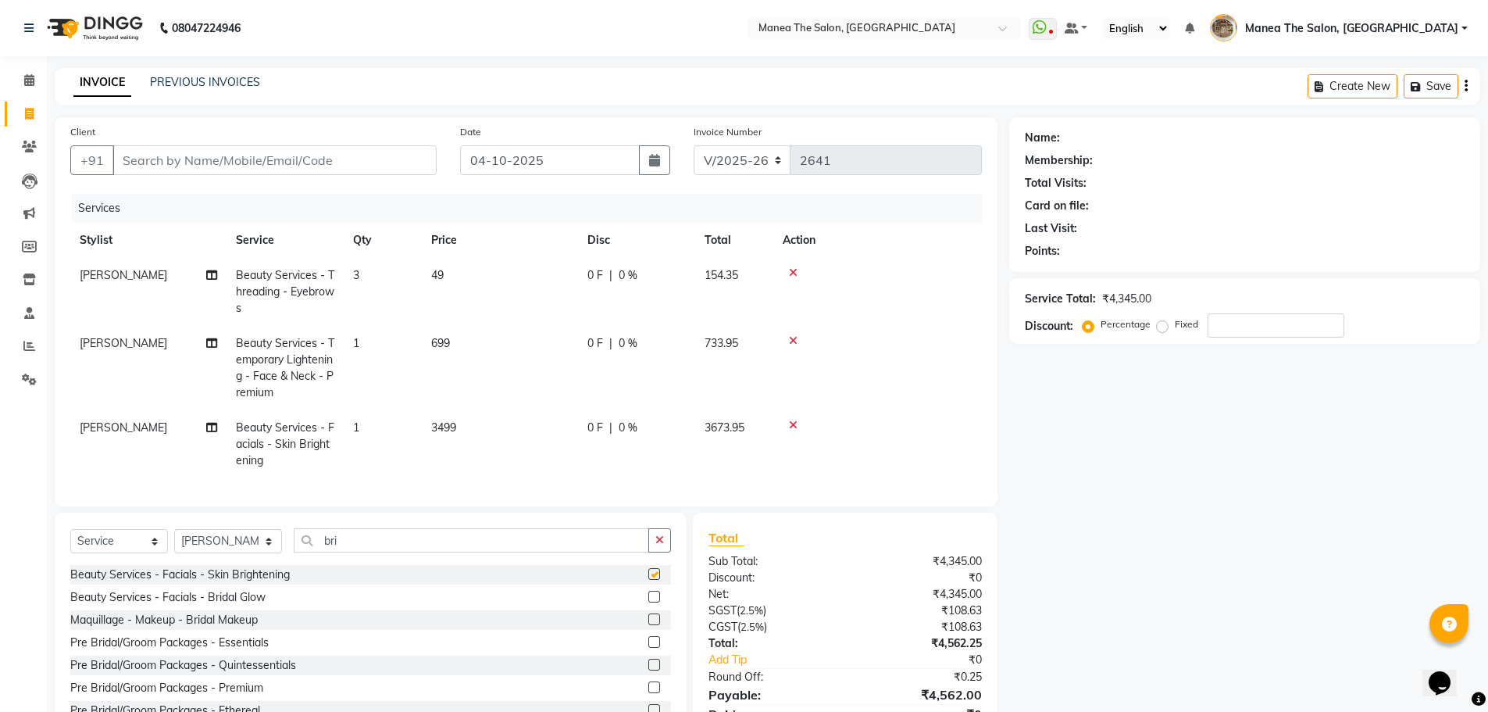
checkbox input "false"
click at [388, 551] on input "bri" at bounding box center [471, 540] width 355 height 24
type input "b"
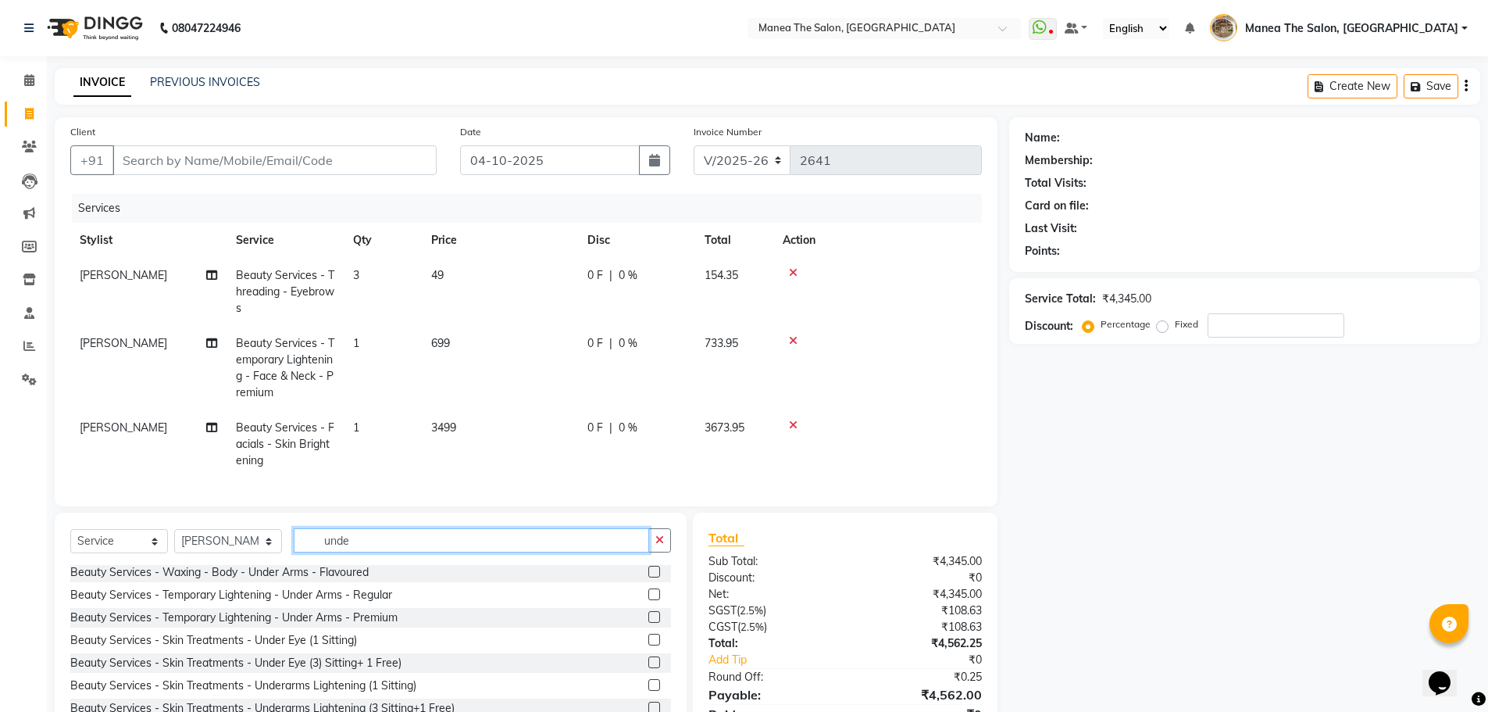
scroll to position [78, 0]
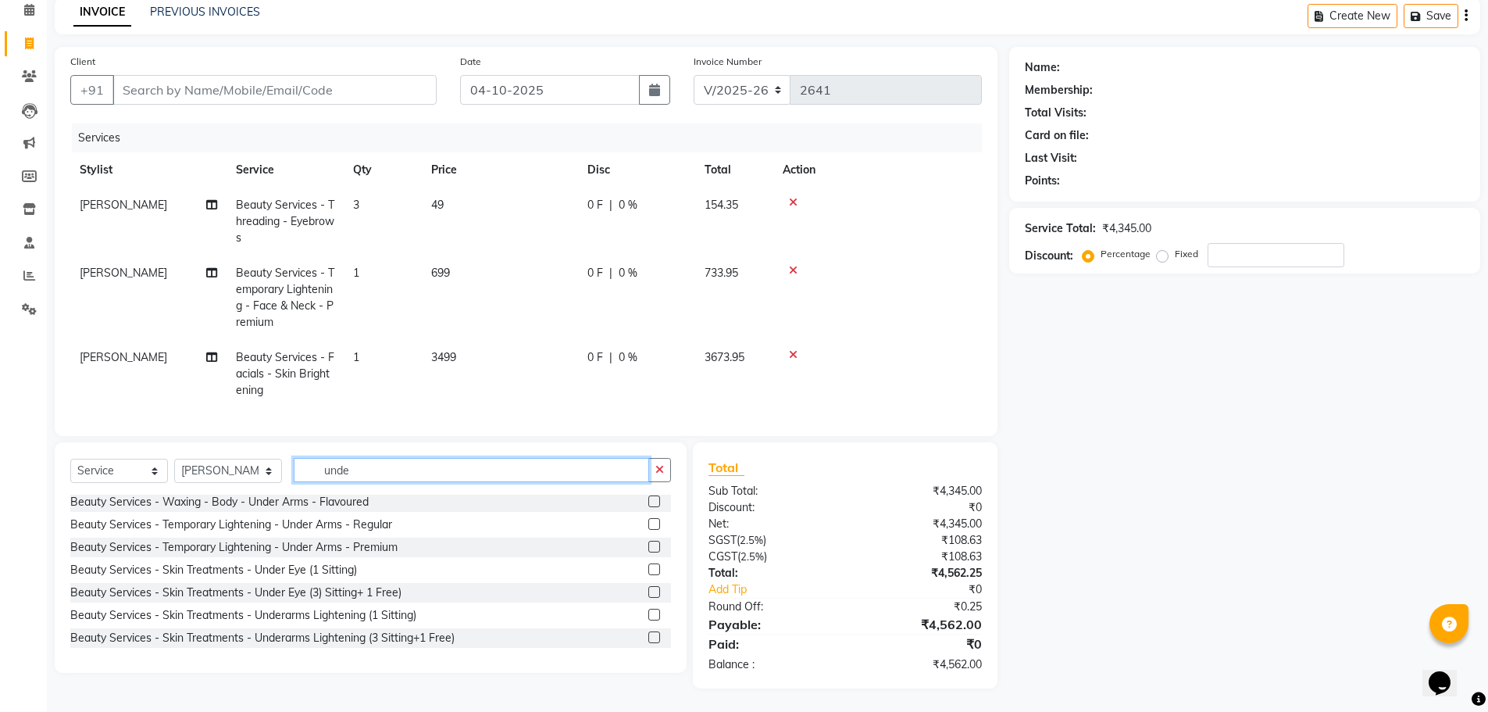
click at [359, 475] on input "unde" at bounding box center [471, 470] width 355 height 24
type input "under"
click at [648, 501] on label at bounding box center [654, 501] width 12 height 12
click at [648, 501] on input "checkbox" at bounding box center [653, 502] width 10 height 10
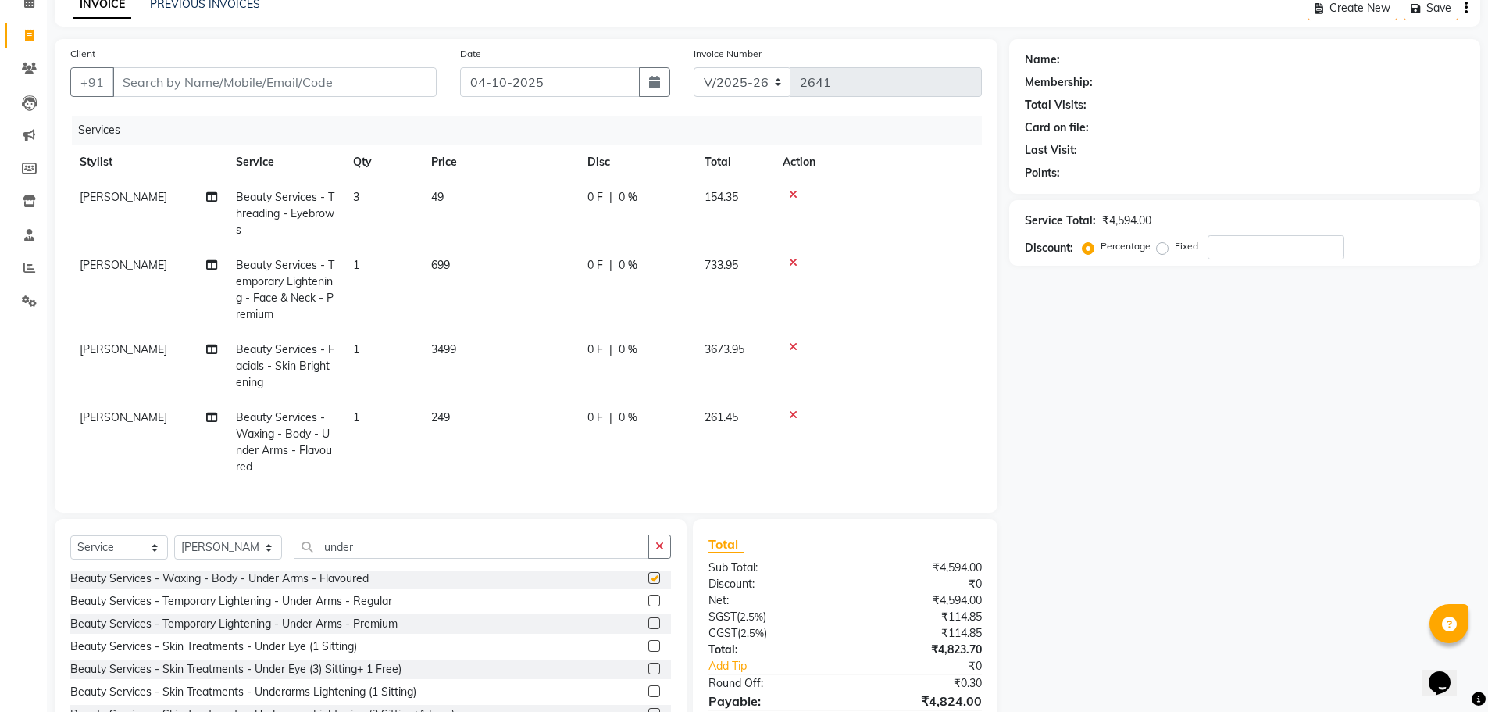
checkbox input "false"
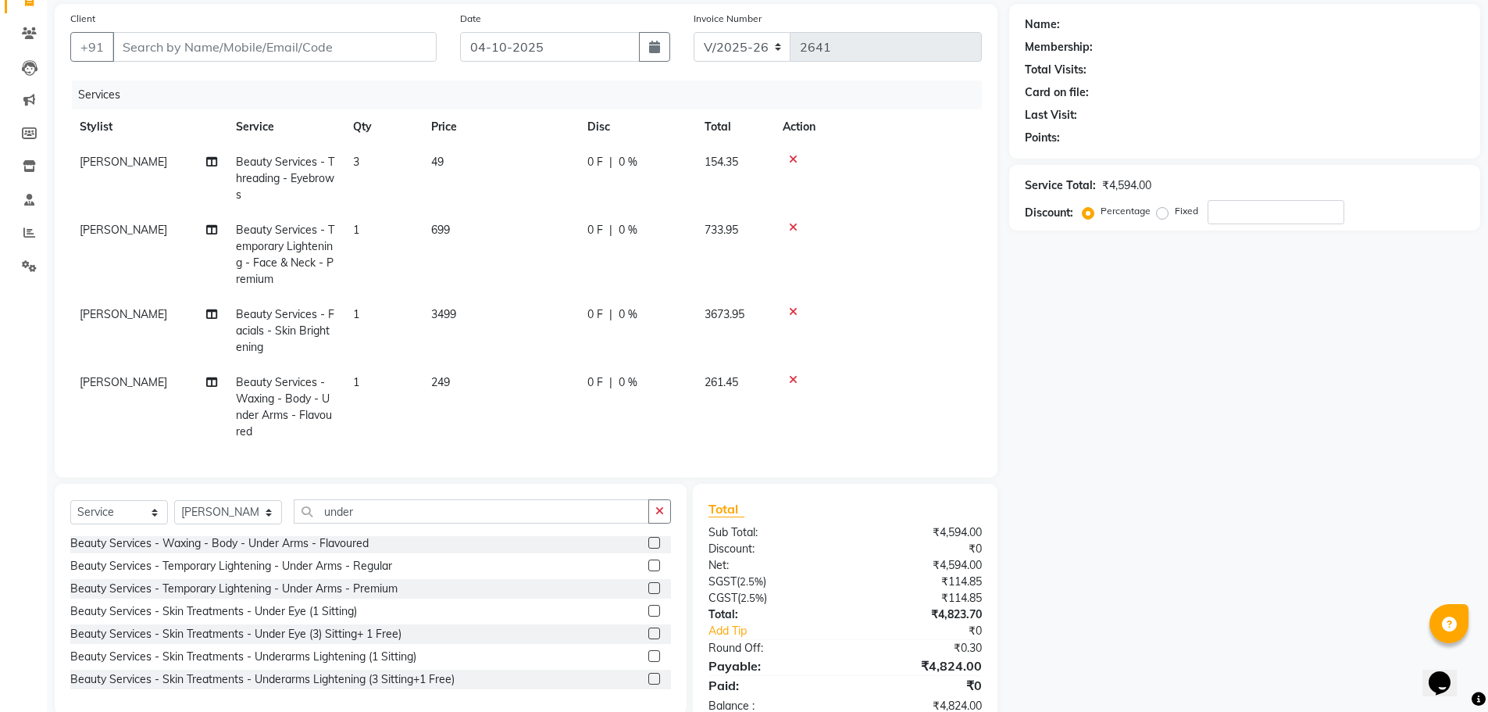
scroll to position [86, 0]
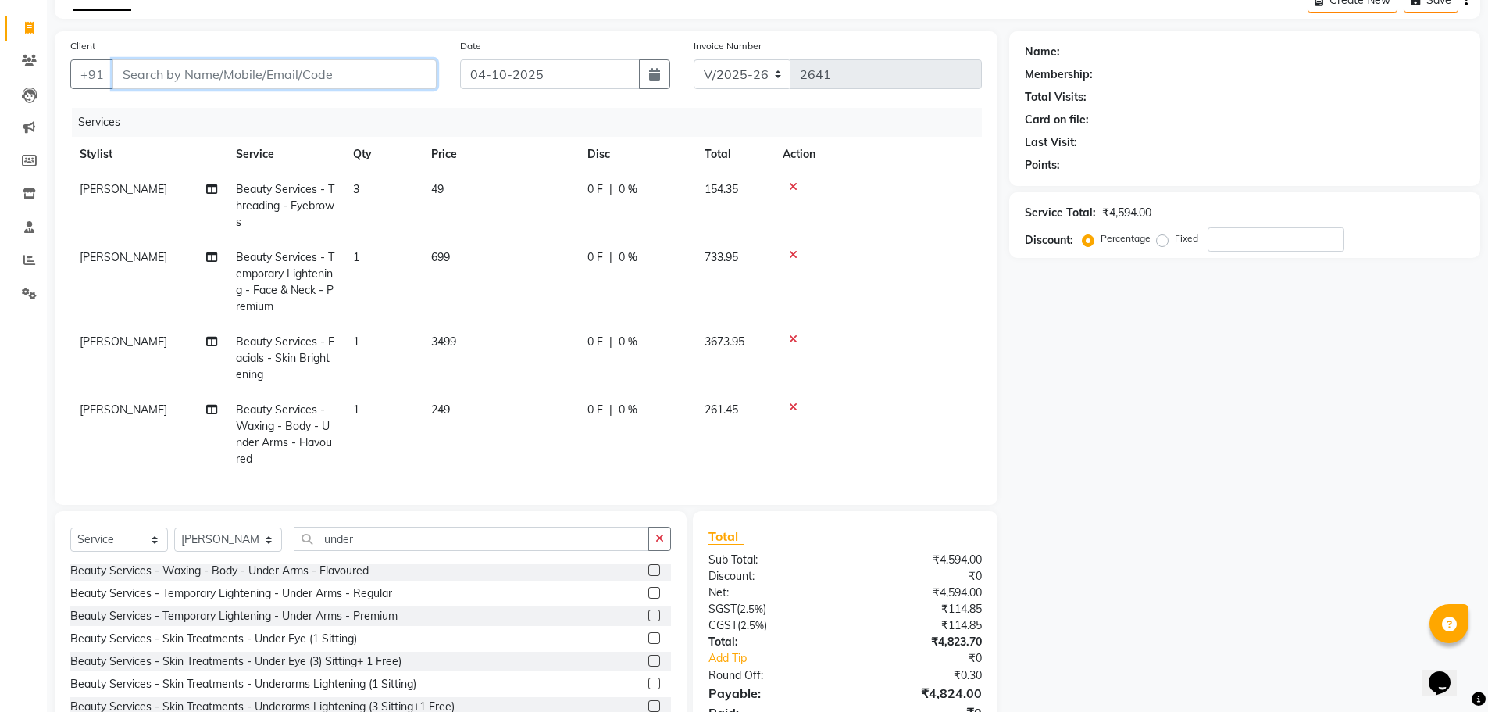
click at [146, 71] on input "Client" at bounding box center [274, 74] width 324 height 30
type input "s"
type input "0"
type input "s"
type input "8008420068"
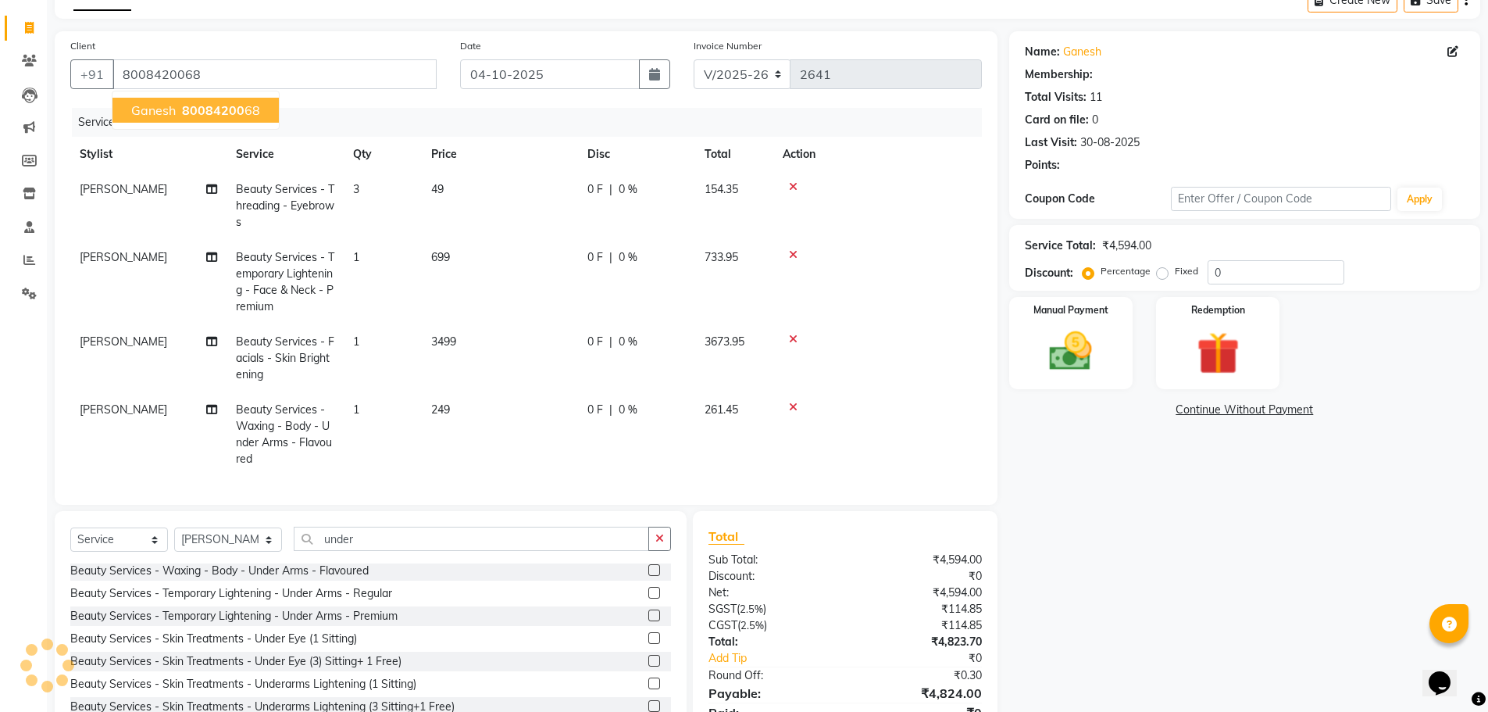
select select "1: Object"
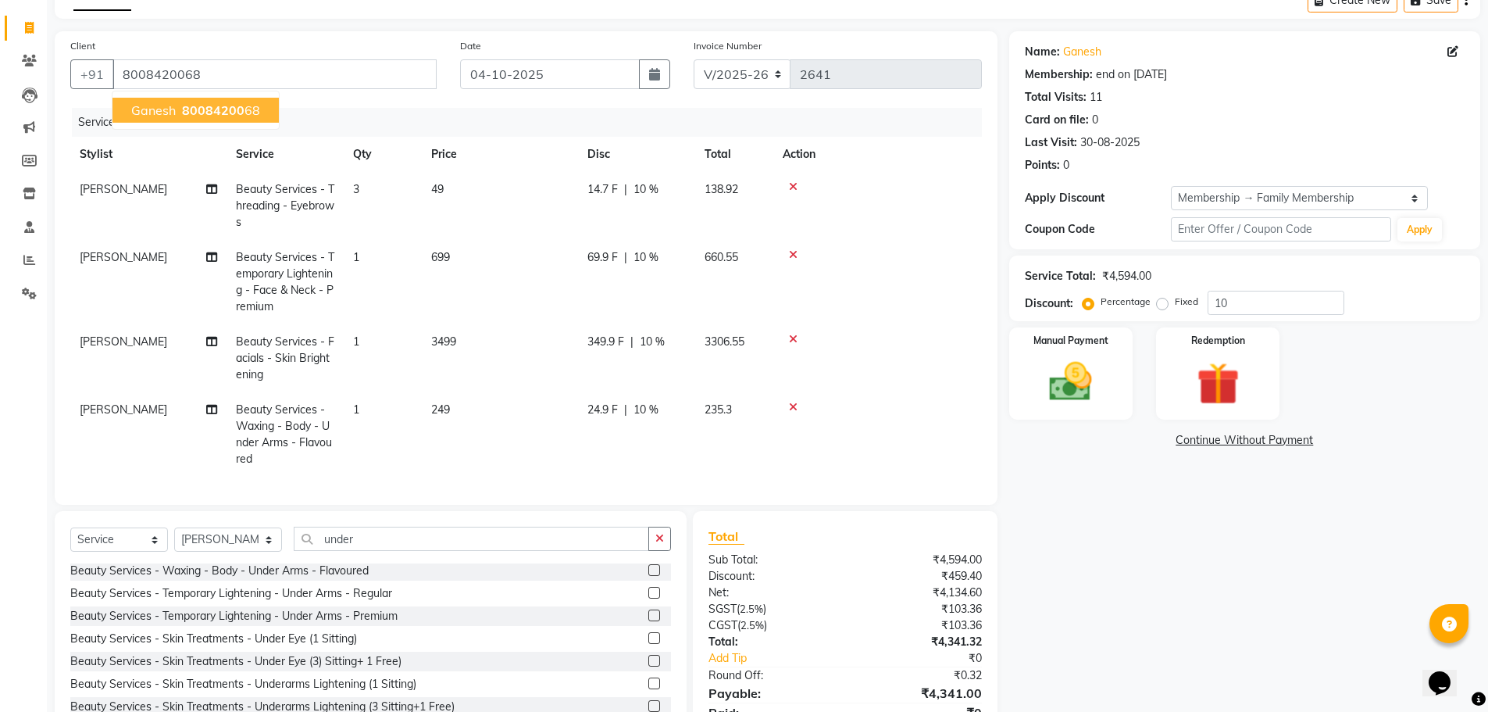
click at [199, 110] on span "80084200" at bounding box center [213, 110] width 62 height 16
type input "0"
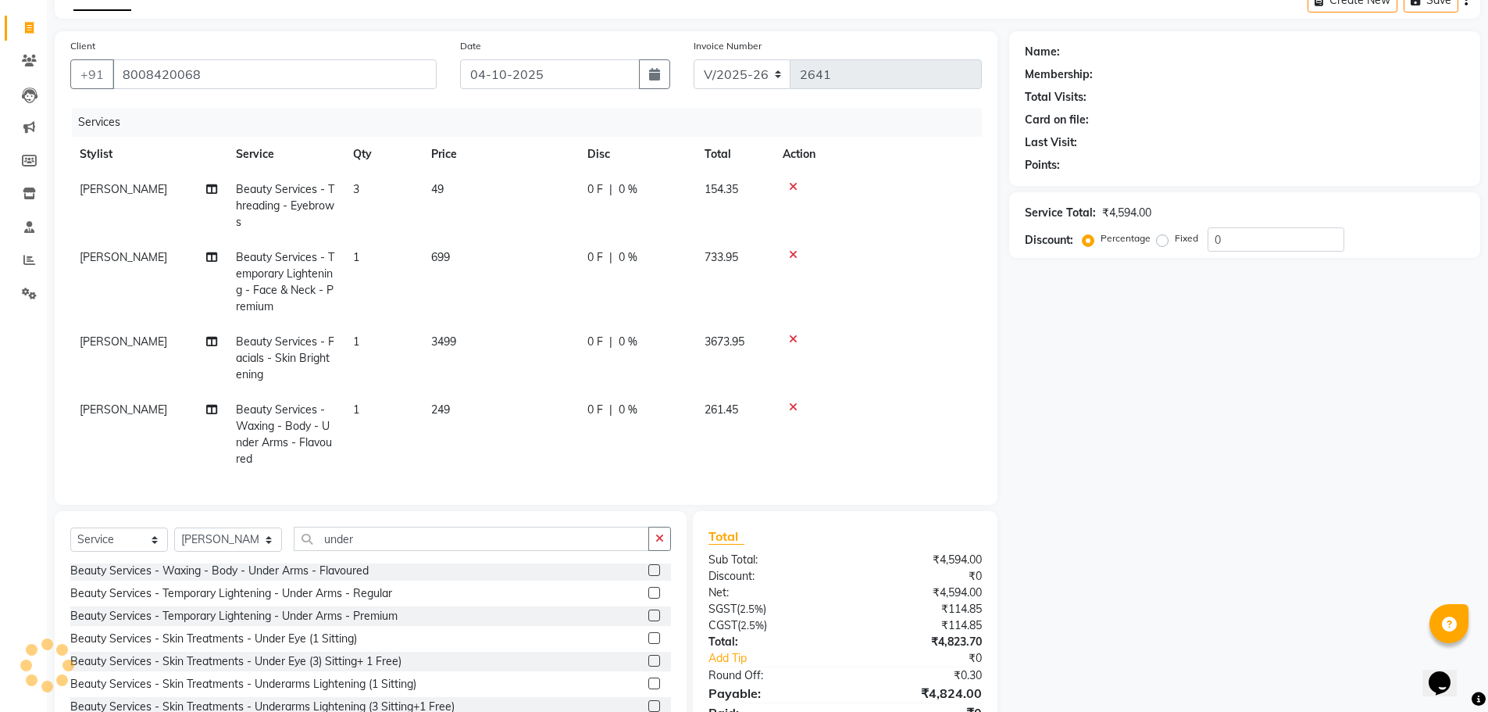
select select "1: Object"
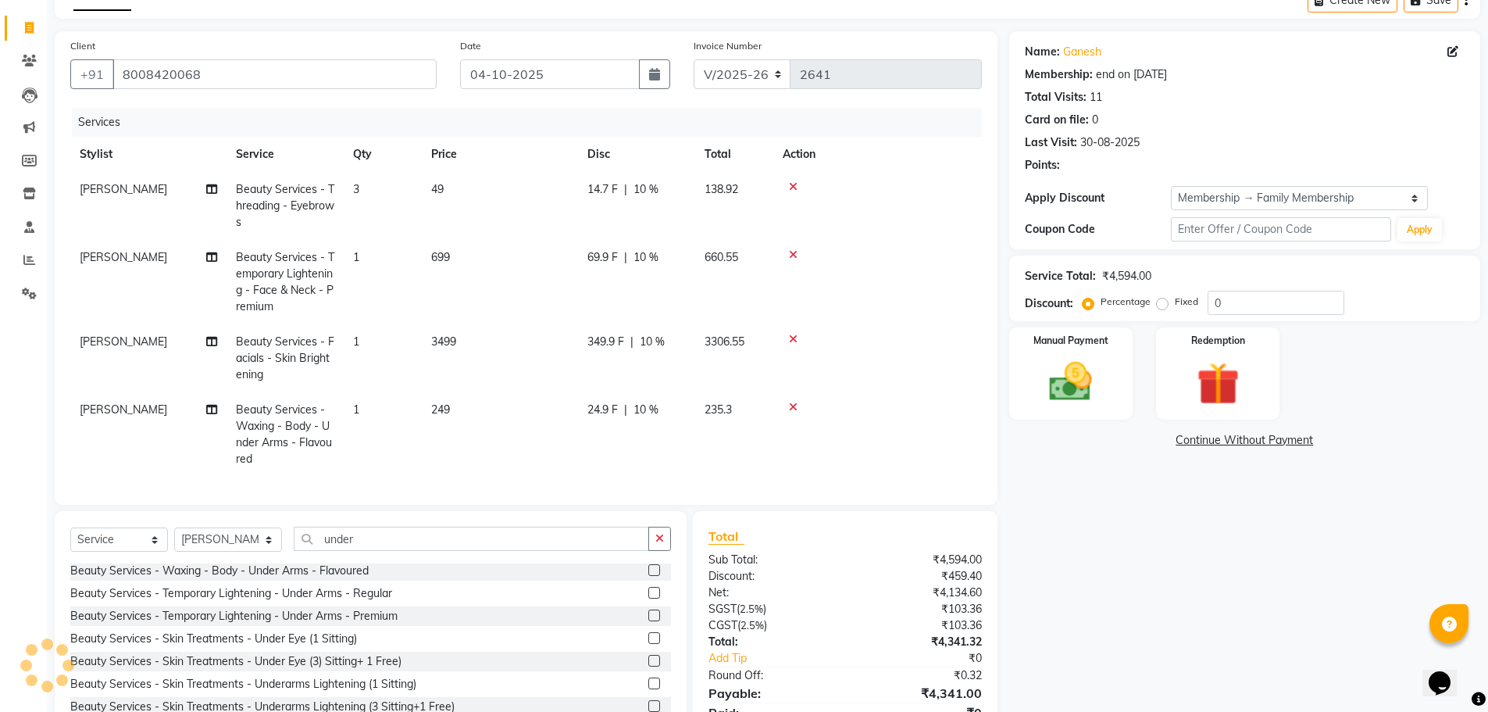
type input "10"
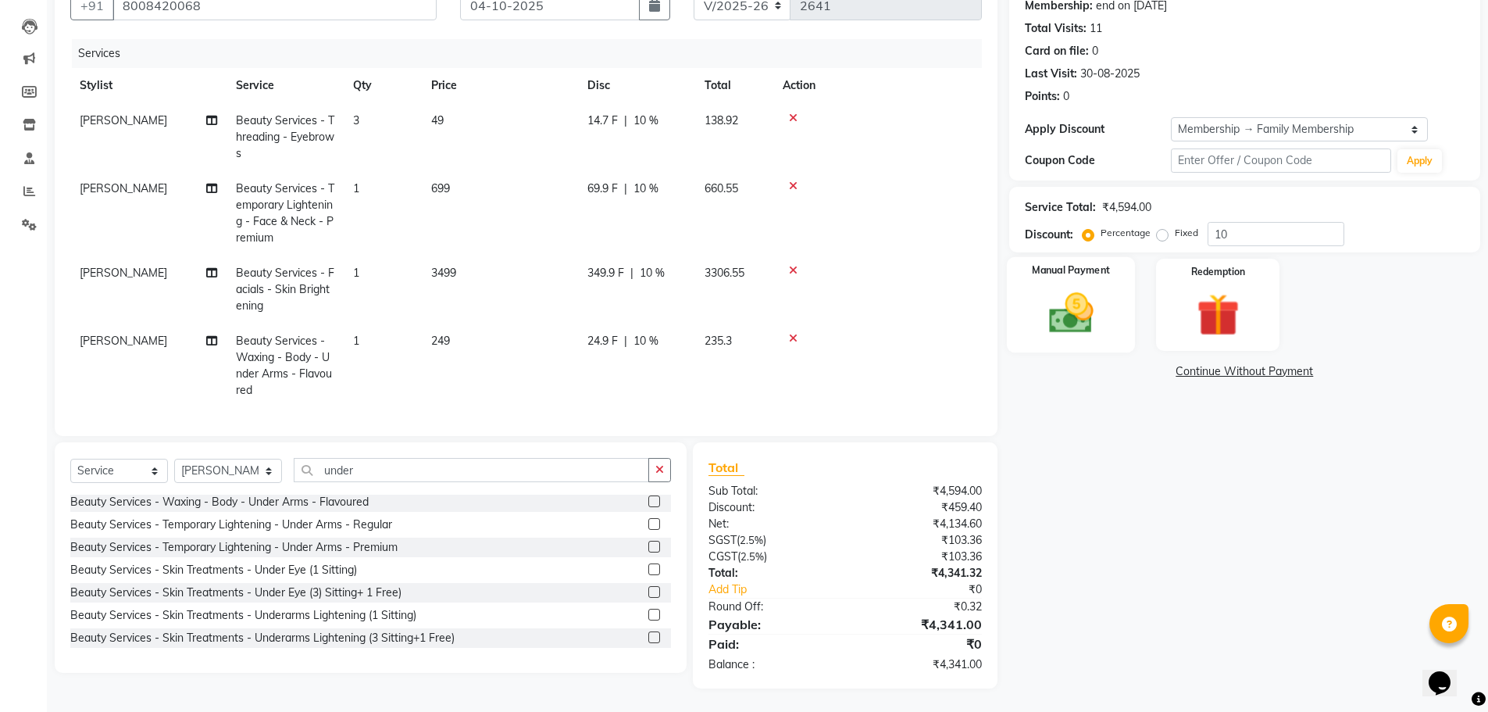
click at [1052, 312] on img at bounding box center [1071, 312] width 72 height 51
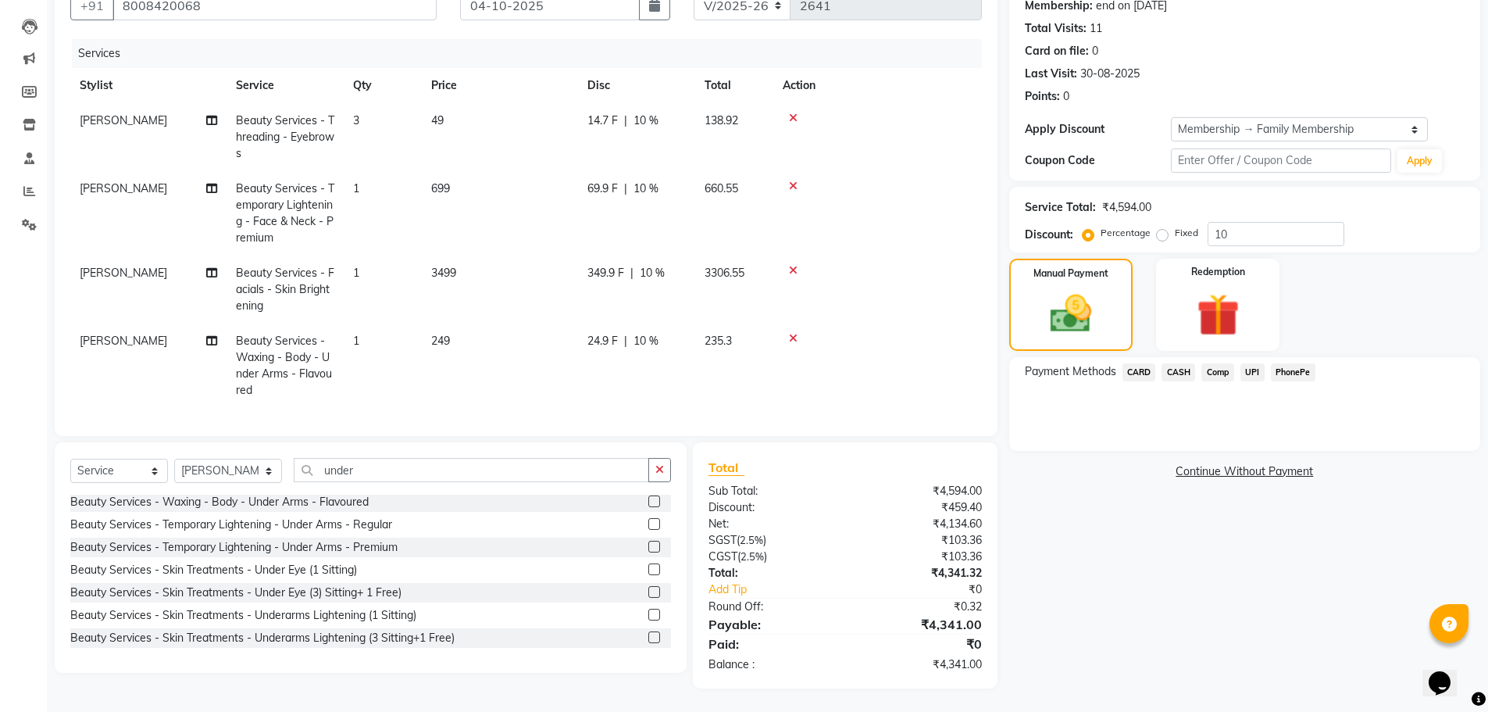
click at [1175, 363] on span "CASH" at bounding box center [1179, 372] width 34 height 18
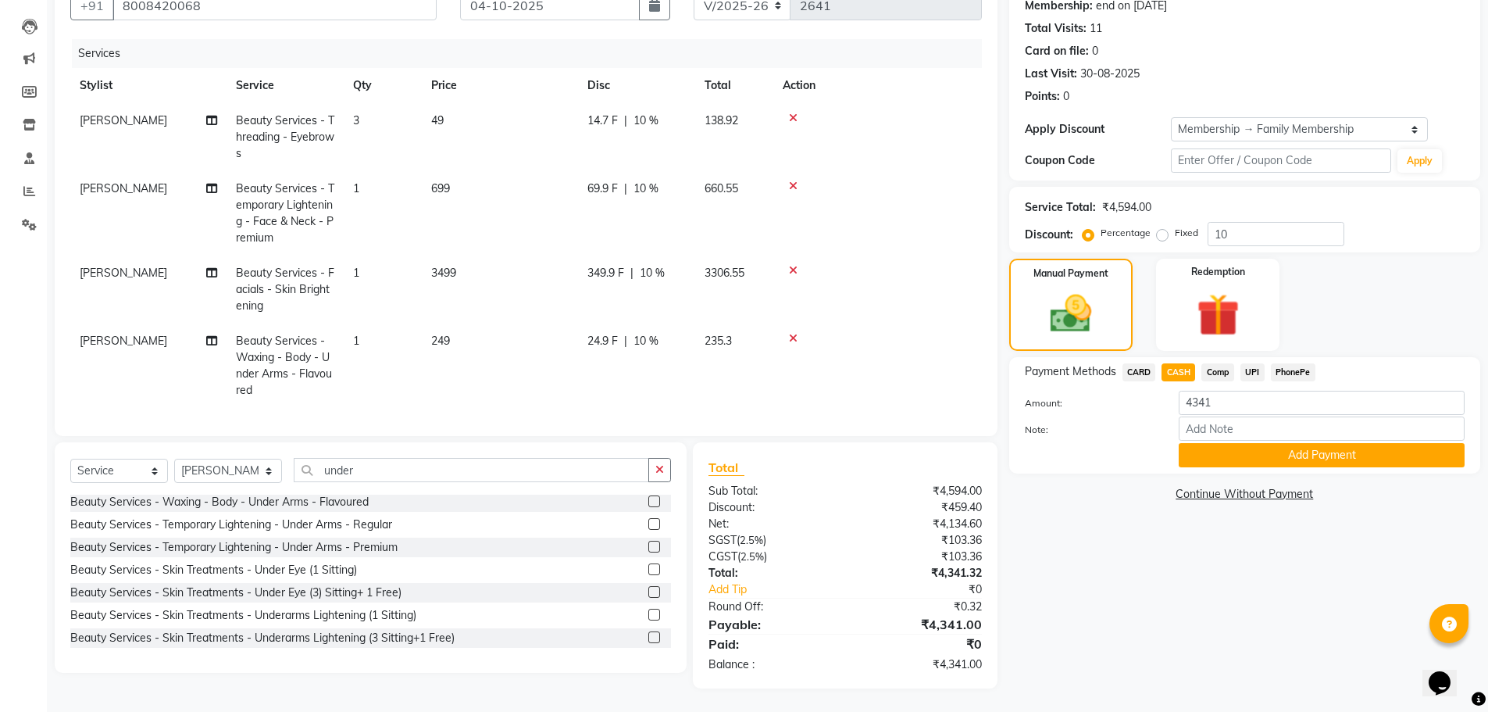
click at [659, 112] on div "14.7 F | 10 %" at bounding box center [636, 120] width 98 height 16
select select "62424"
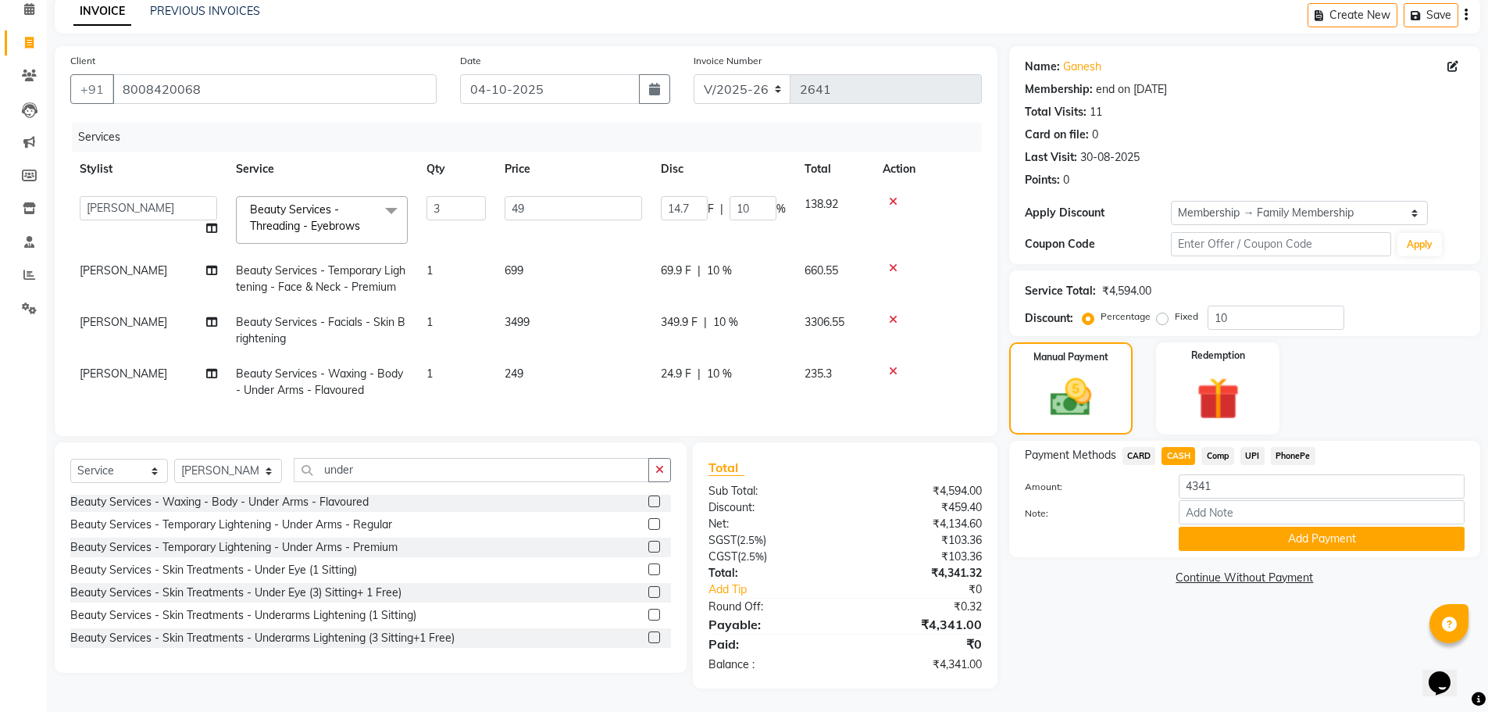
scroll to position [83, 0]
click at [758, 196] on input "10" at bounding box center [753, 208] width 47 height 24
type input "1"
click at [1142, 616] on div "Name: Ganesh Membership: end on [DATE] Total Visits: 11 Card on file: 0 Last Vi…" at bounding box center [1250, 367] width 483 height 642
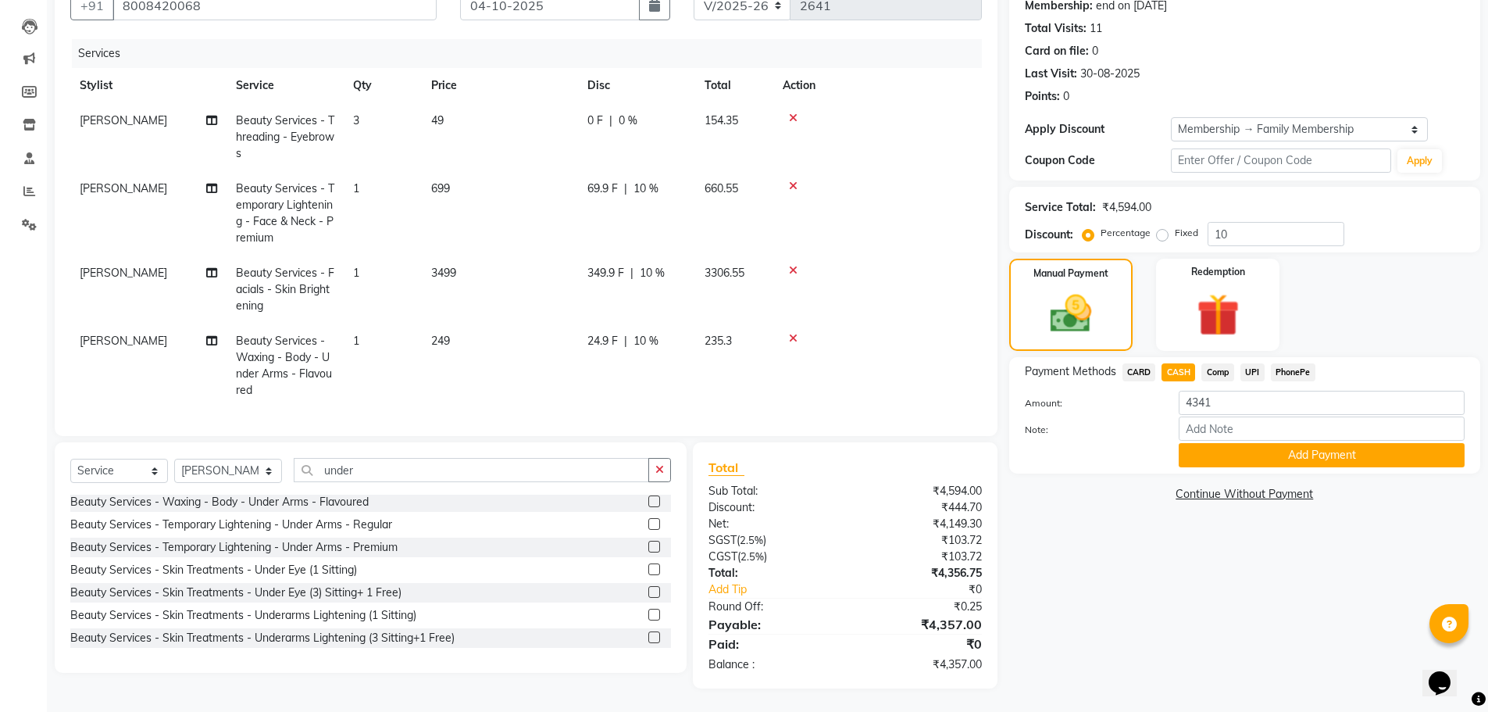
scroll to position [164, 0]
click at [1315, 451] on button "Add Payment" at bounding box center [1322, 455] width 286 height 24
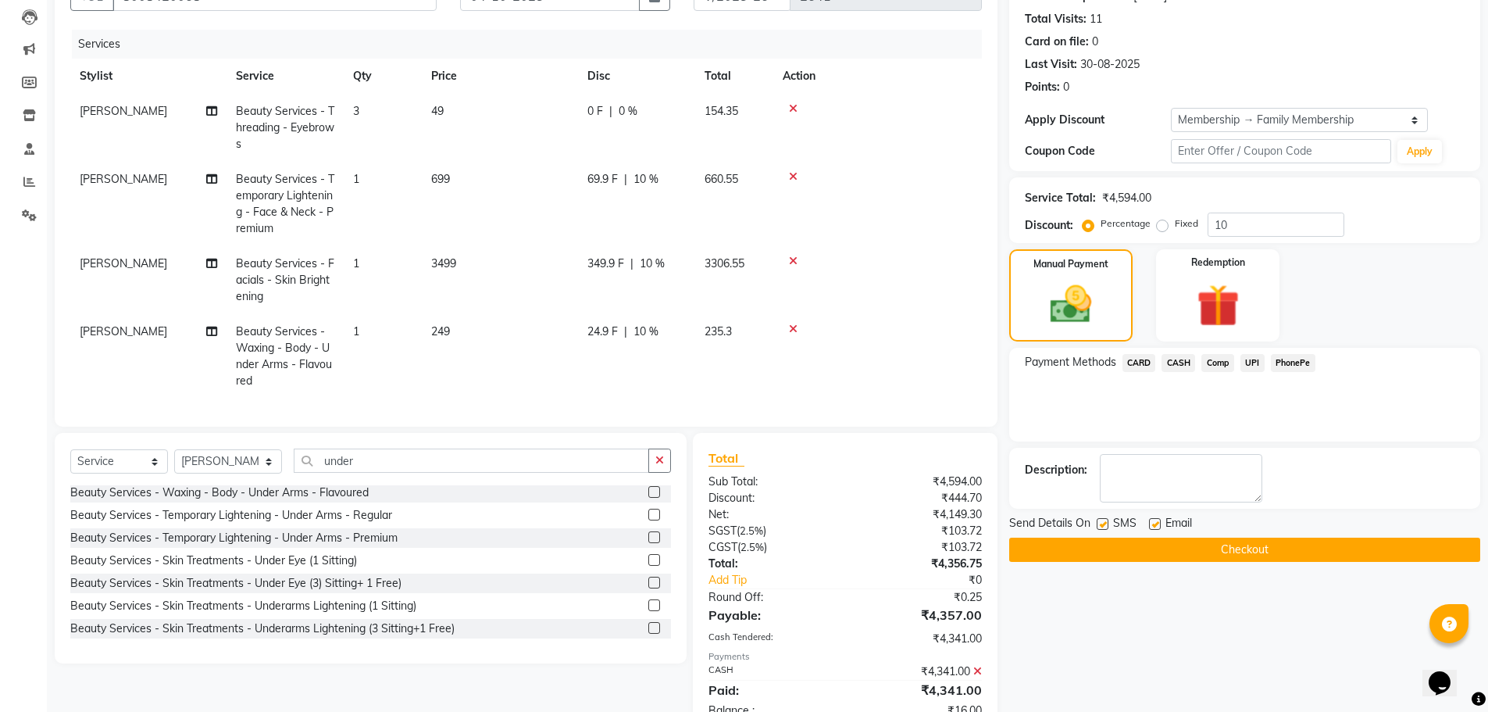
click at [1241, 551] on button "Checkout" at bounding box center [1244, 549] width 471 height 24
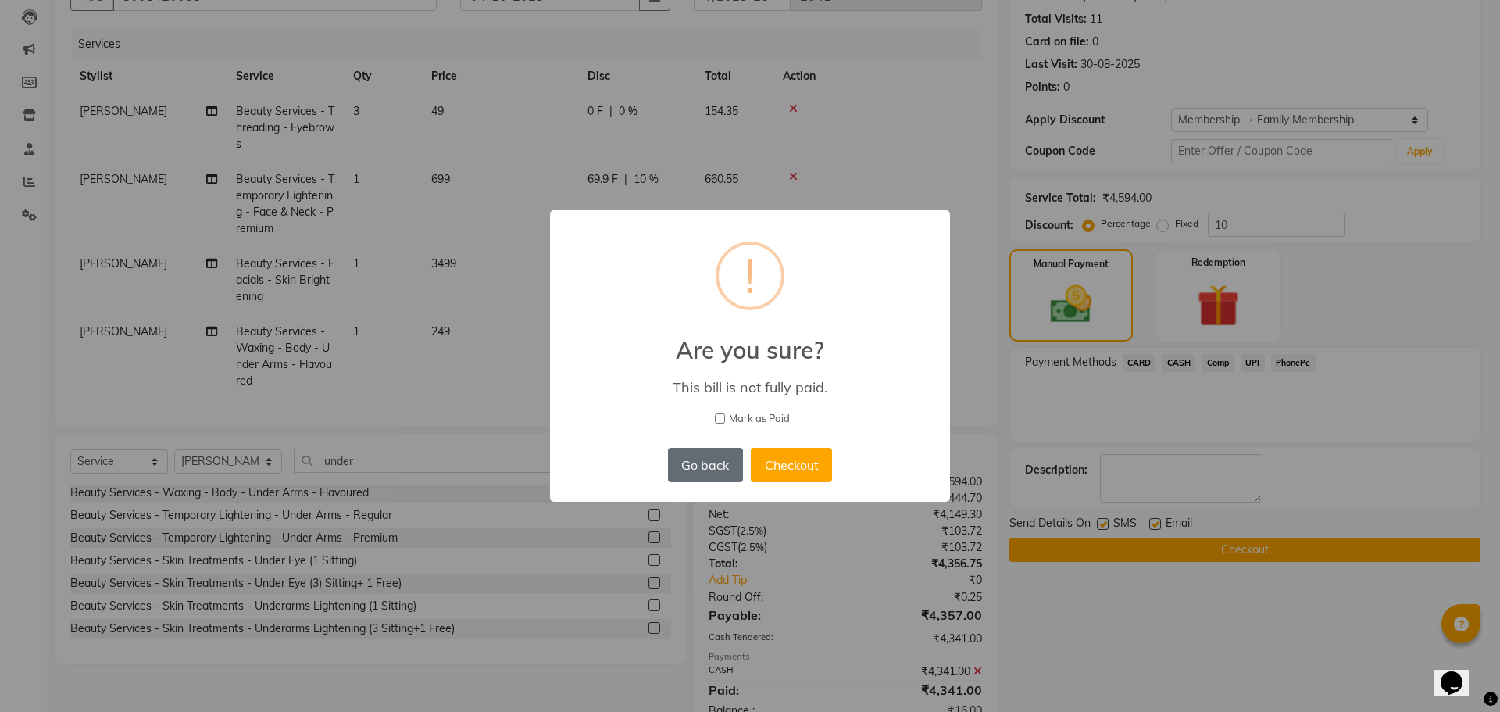
click at [701, 469] on button "Go back" at bounding box center [705, 465] width 75 height 34
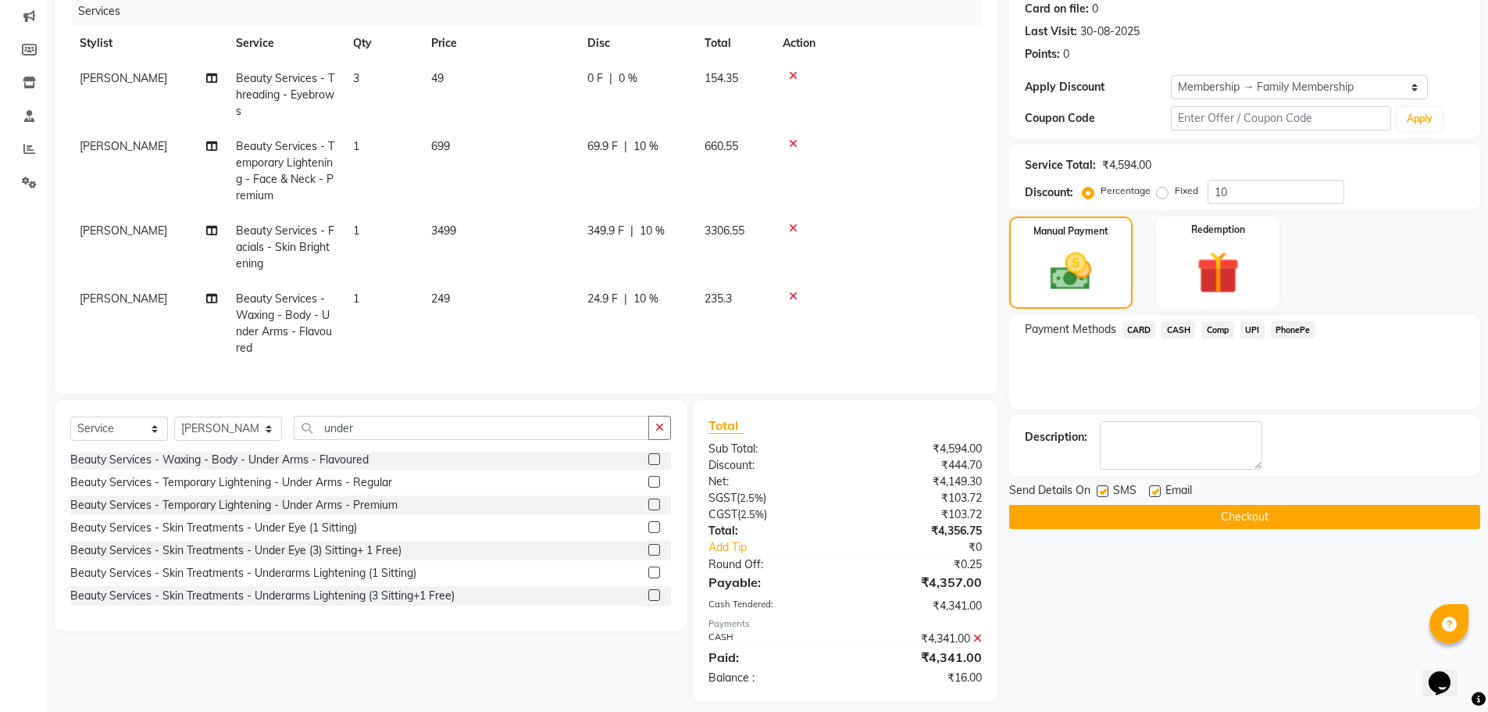
scroll to position [219, 0]
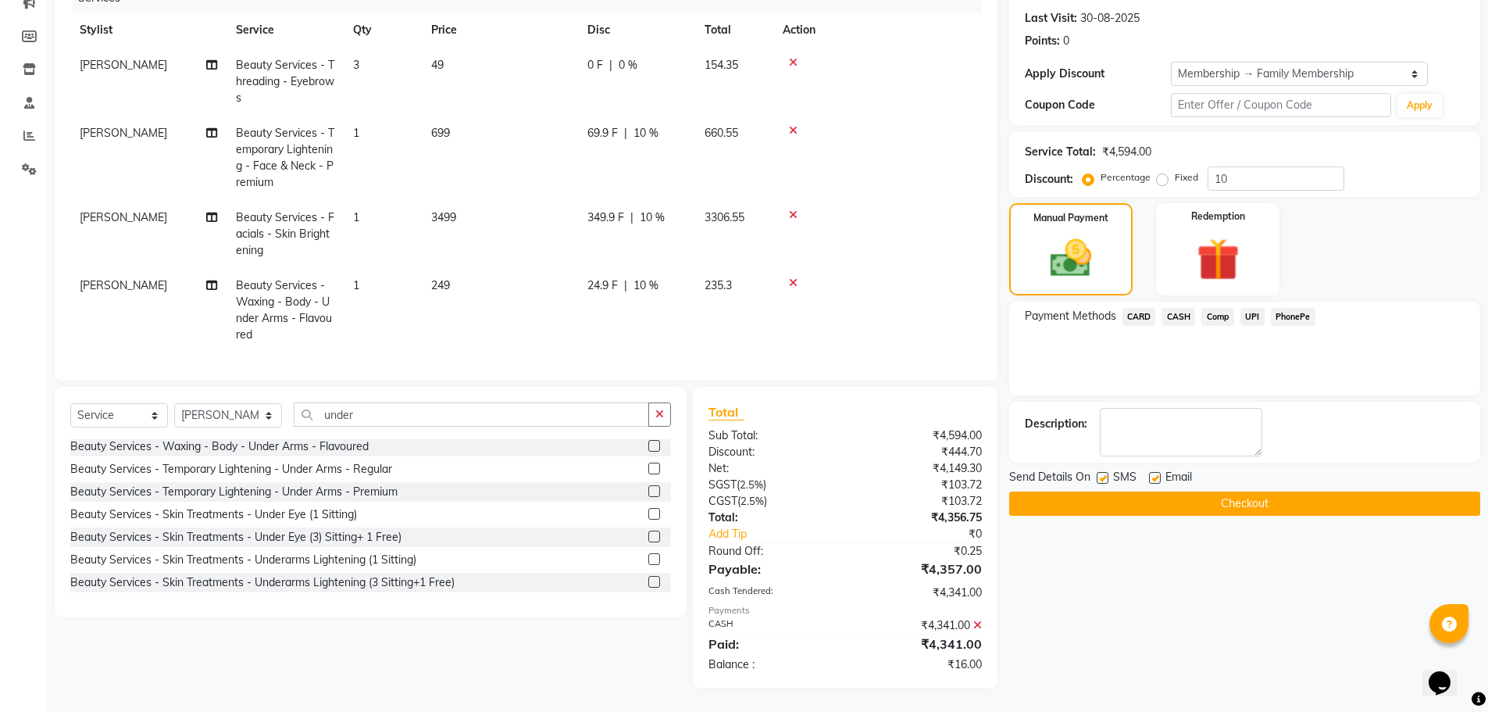
click at [1236, 499] on button "Checkout" at bounding box center [1244, 503] width 471 height 24
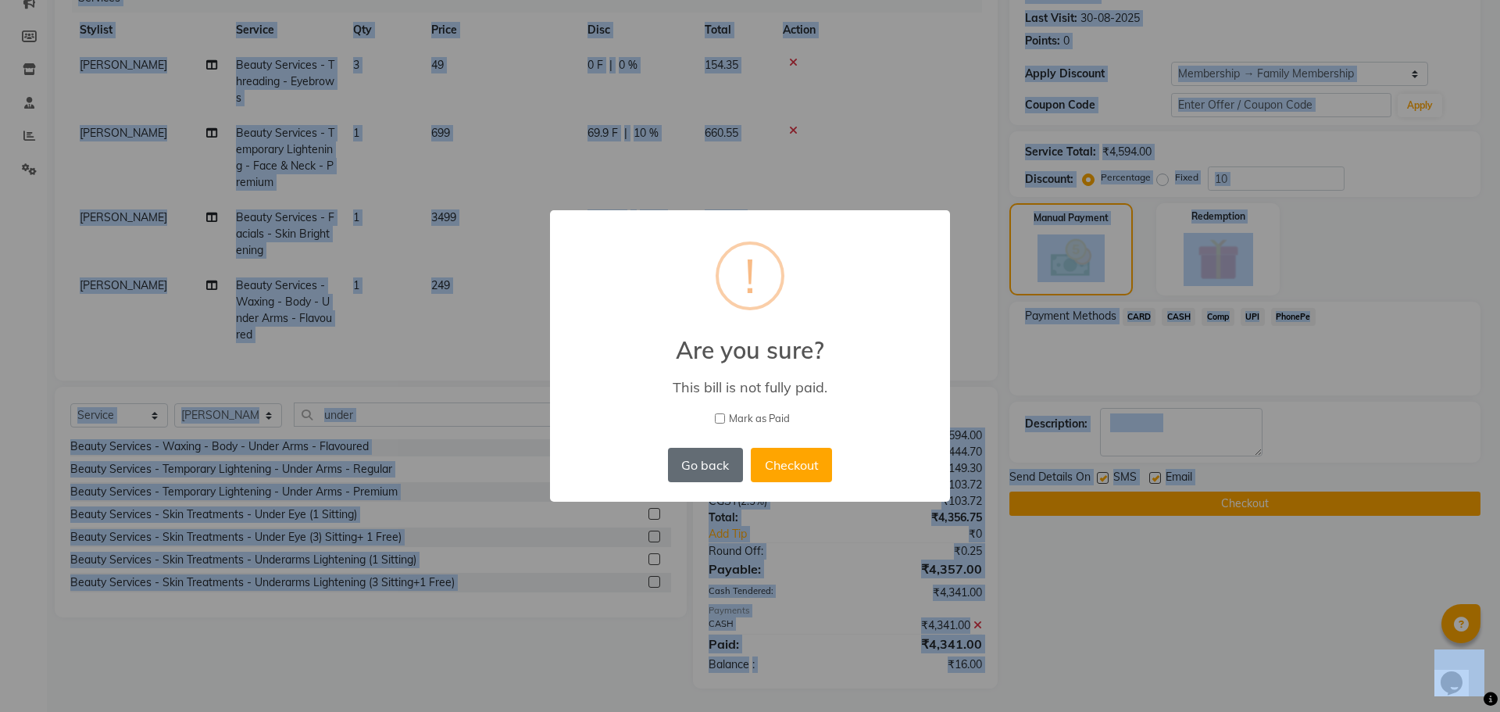
click at [683, 469] on button "Go back" at bounding box center [705, 465] width 75 height 34
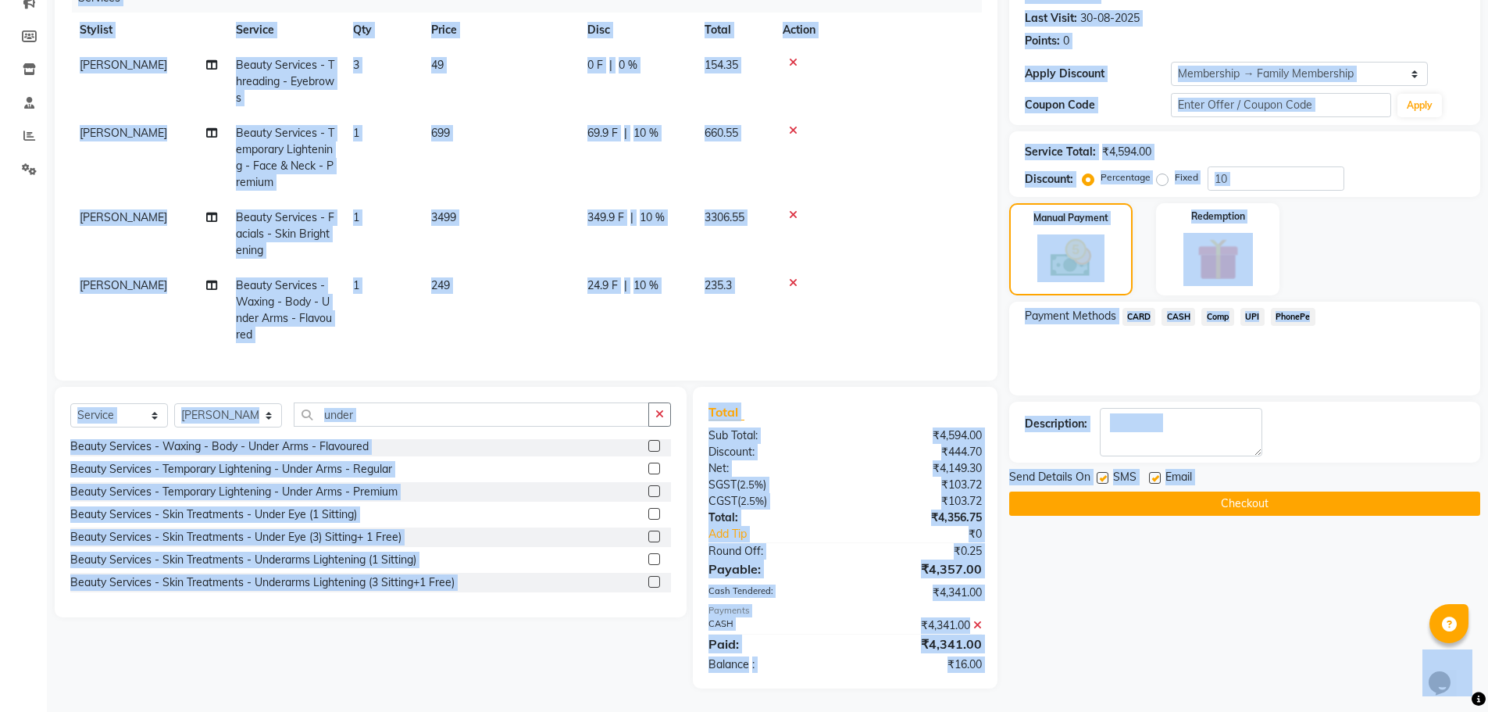
scroll to position [219, 0]
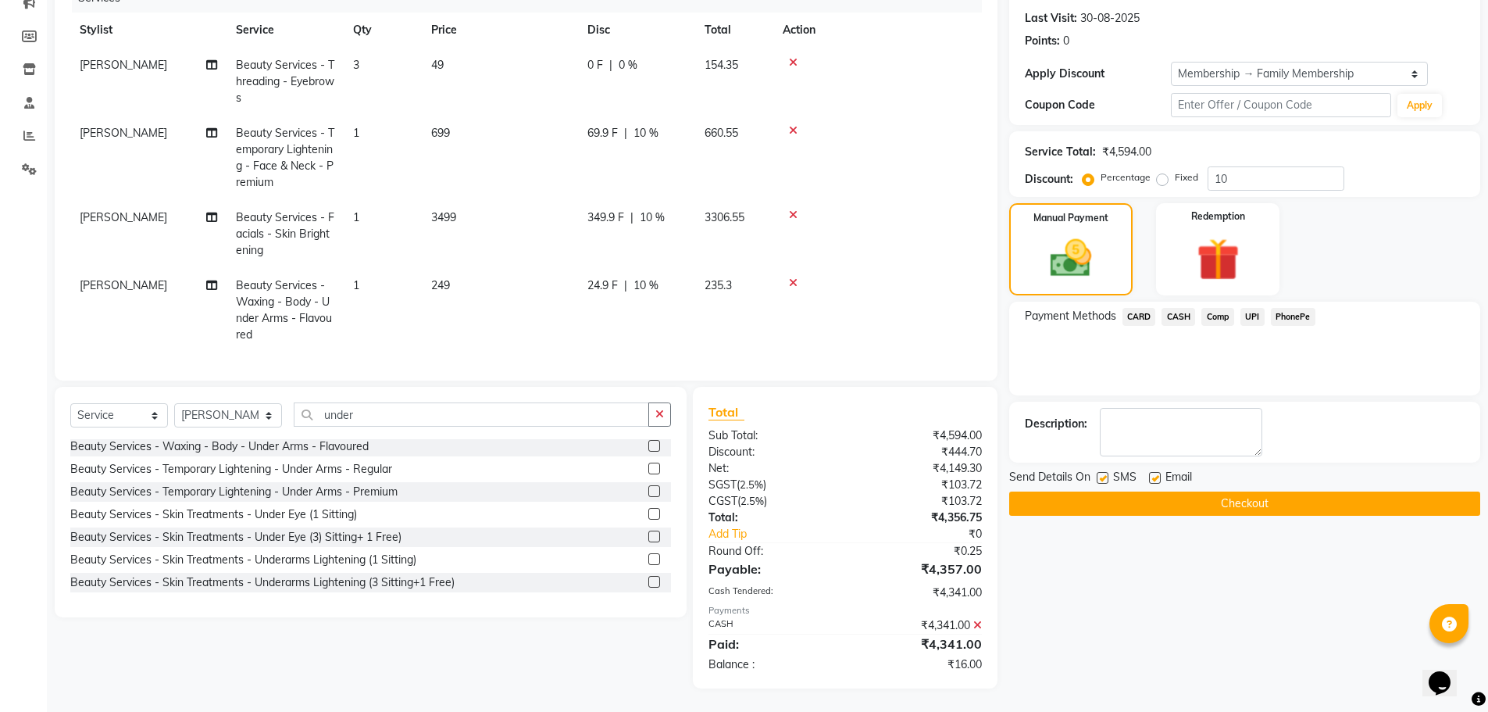
click at [977, 622] on icon at bounding box center [977, 624] width 9 height 11
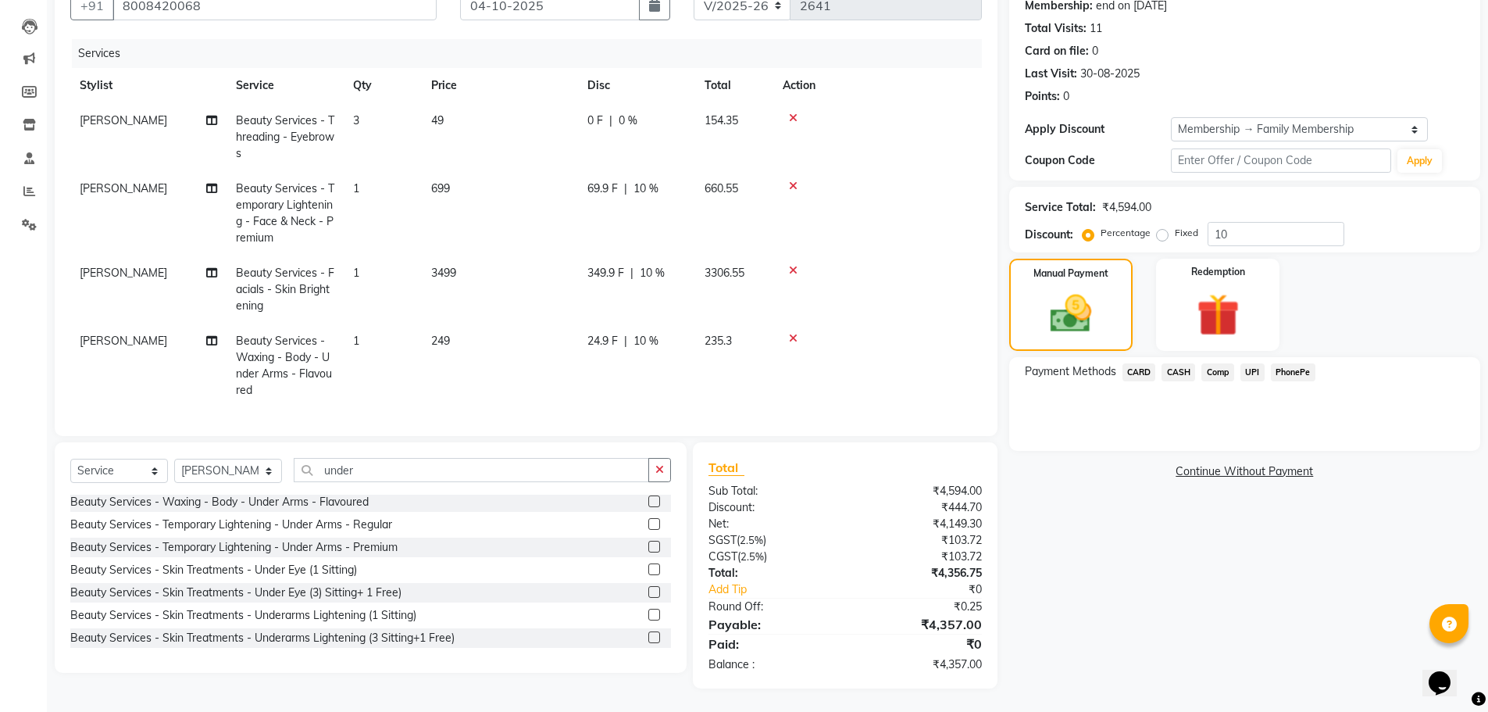
click at [1178, 366] on span "CASH" at bounding box center [1179, 372] width 34 height 18
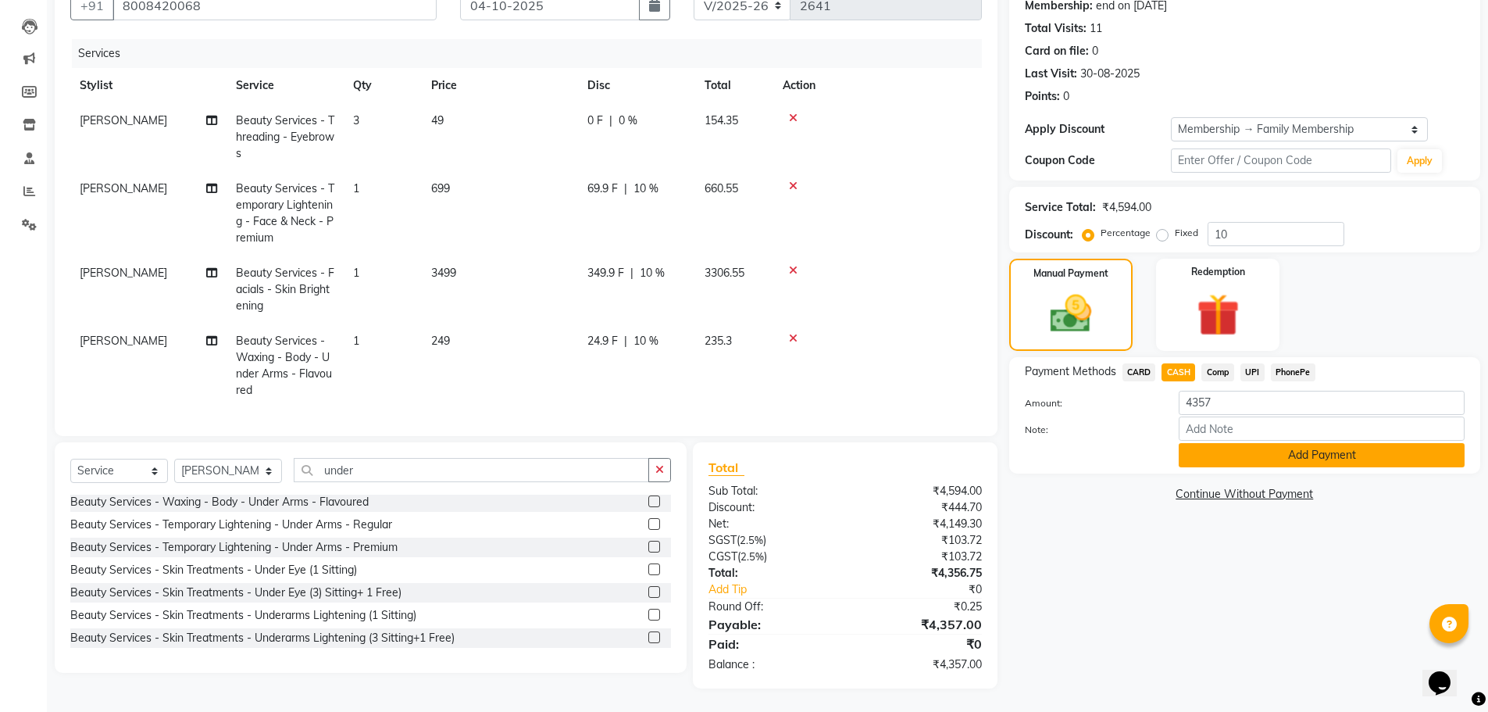
click at [1232, 448] on button "Add Payment" at bounding box center [1322, 455] width 286 height 24
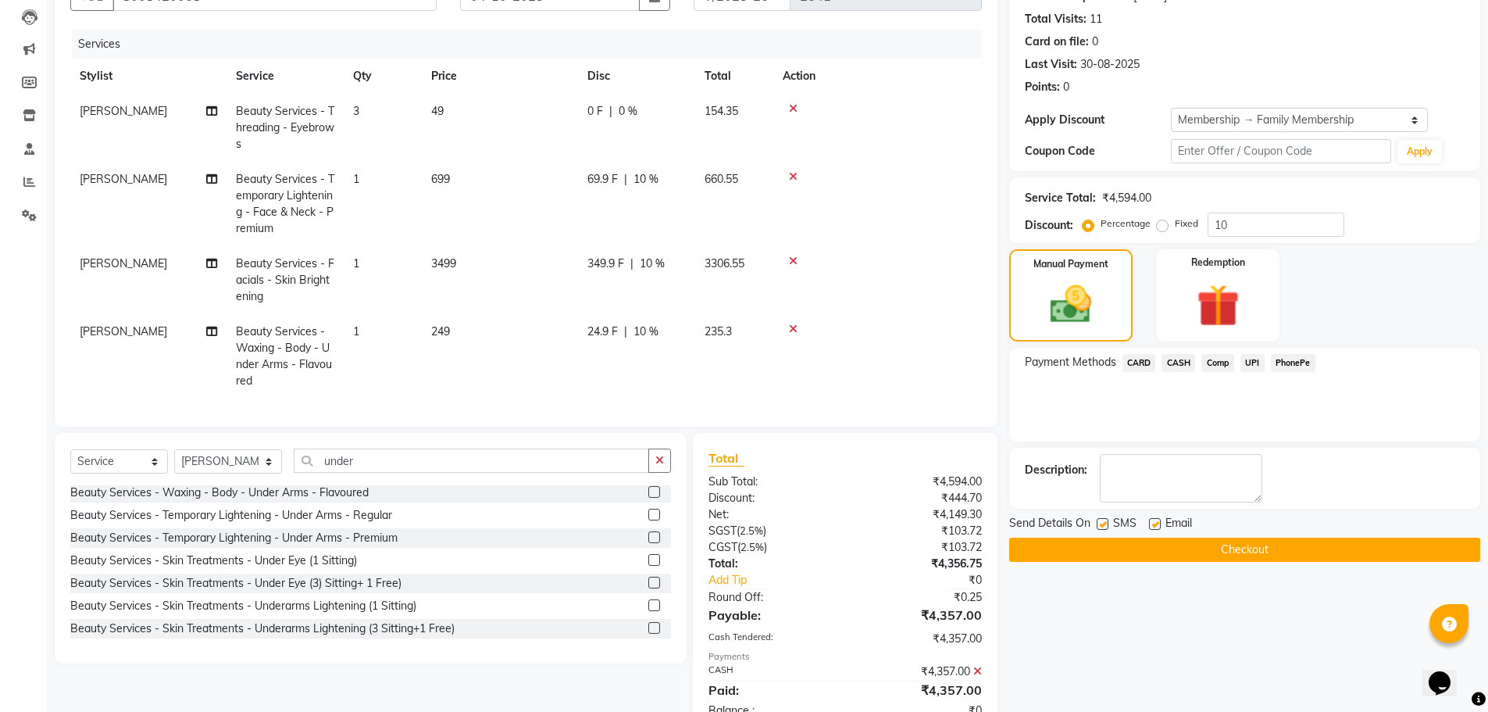
click at [1249, 550] on button "Checkout" at bounding box center [1244, 549] width 471 height 24
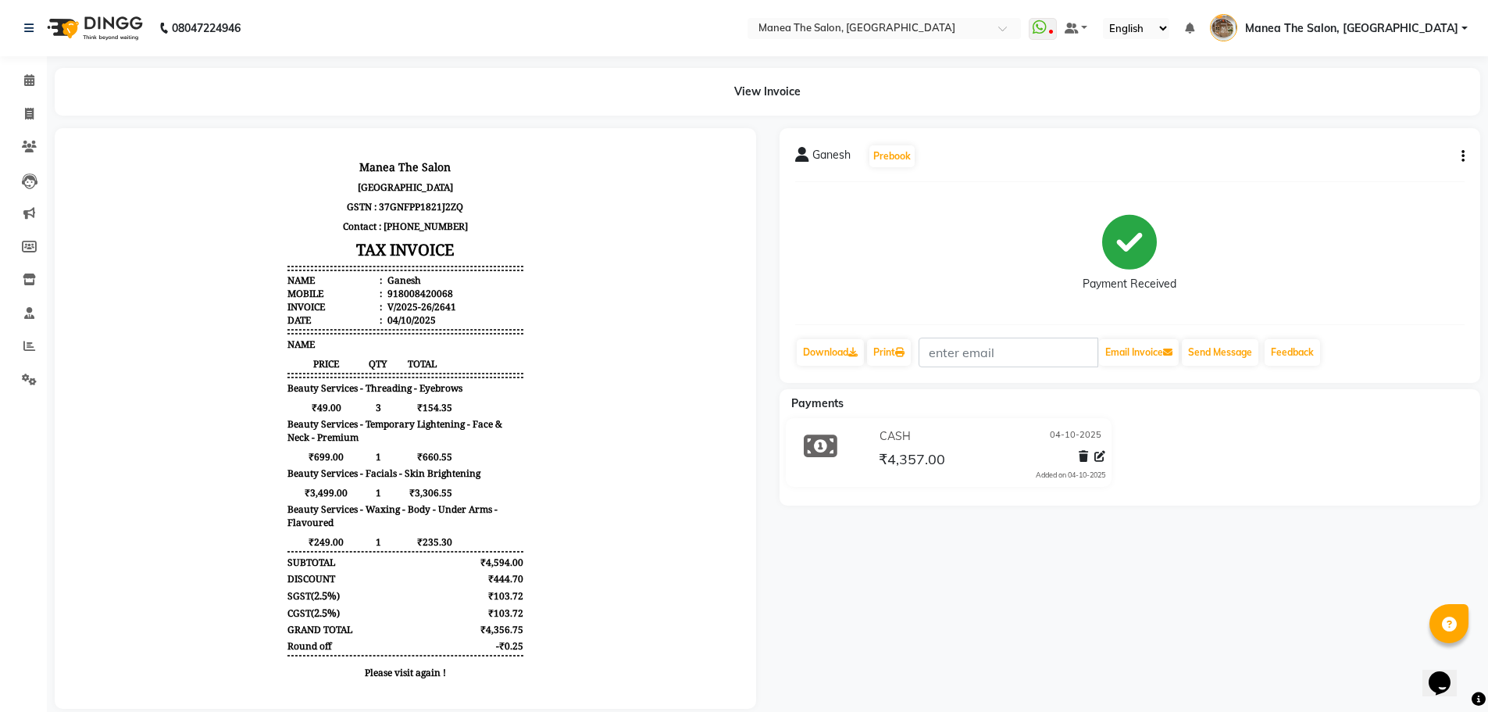
select select "service"
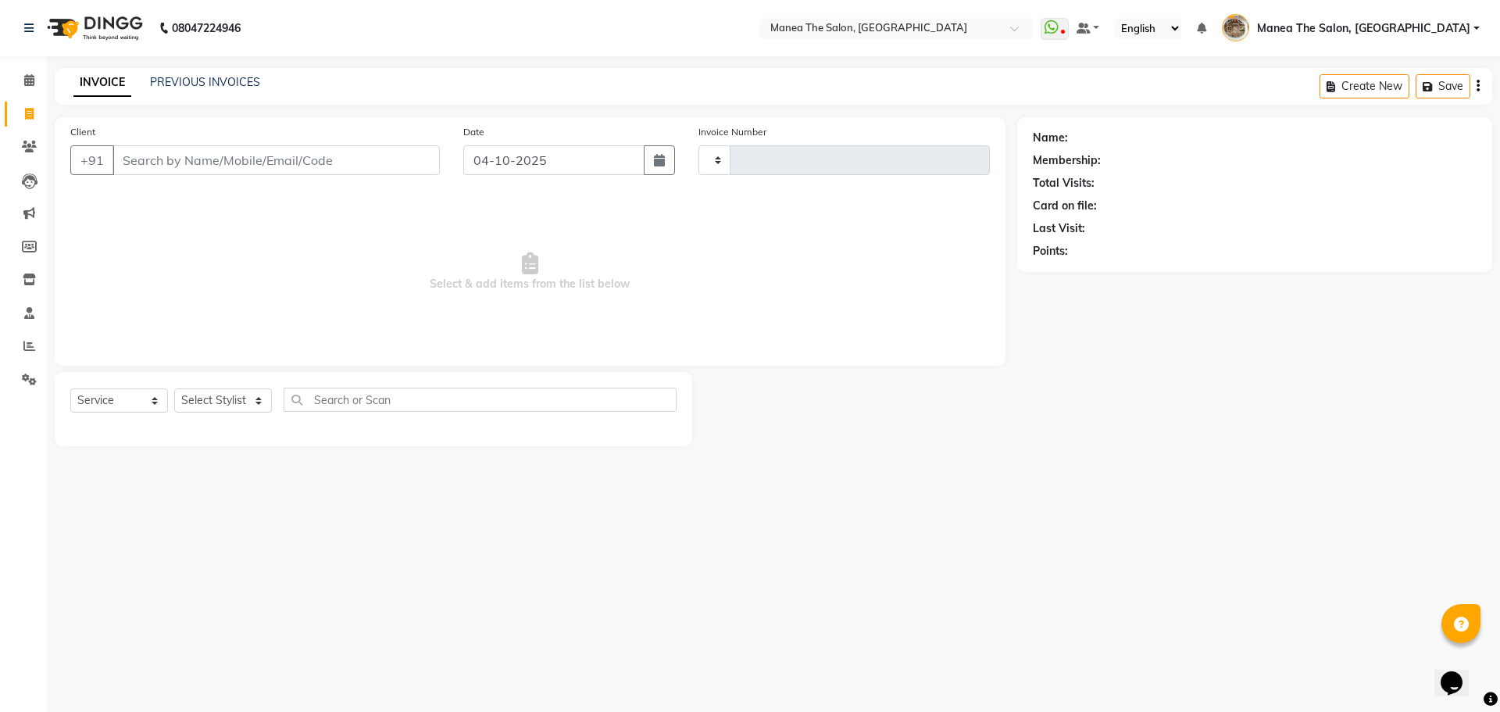
type input "2642"
select select "7287"
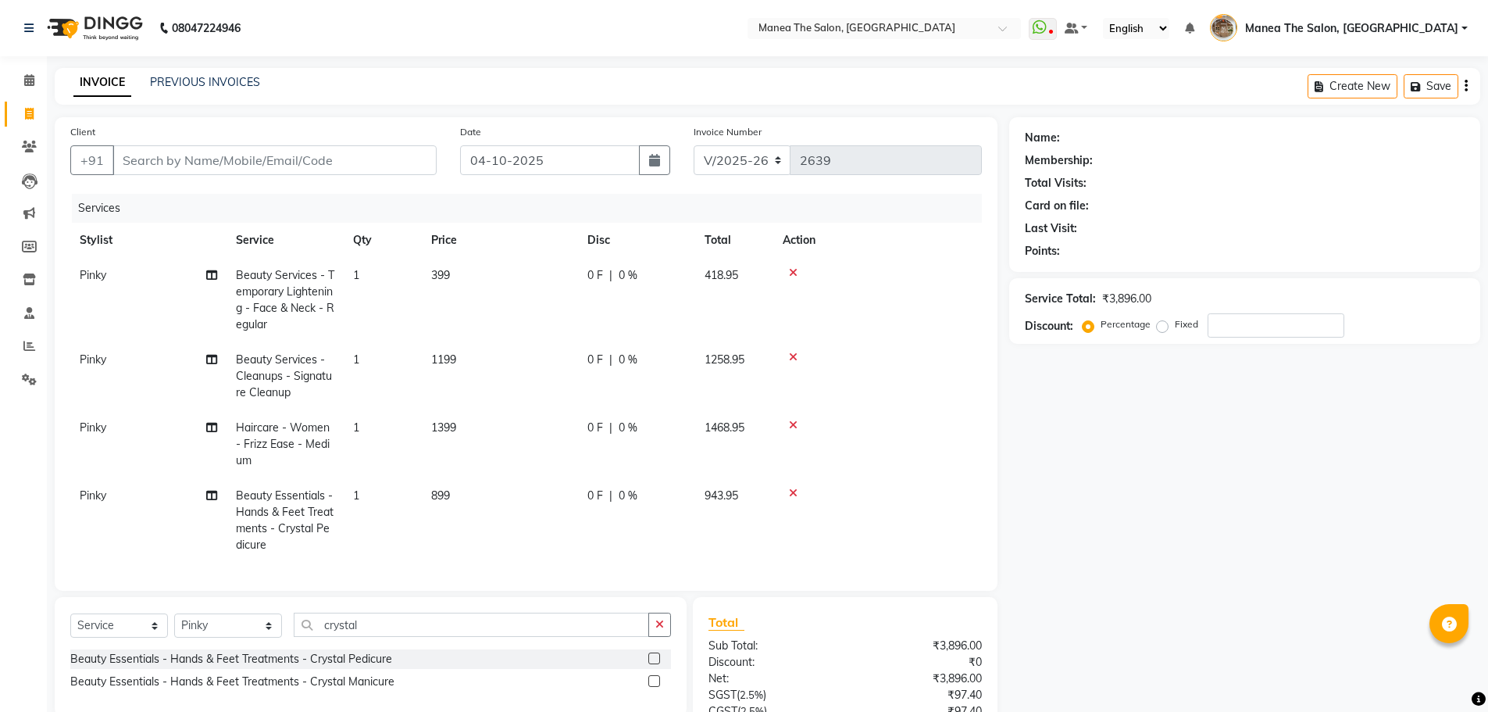
select select "7287"
select select "service"
select select "88212"
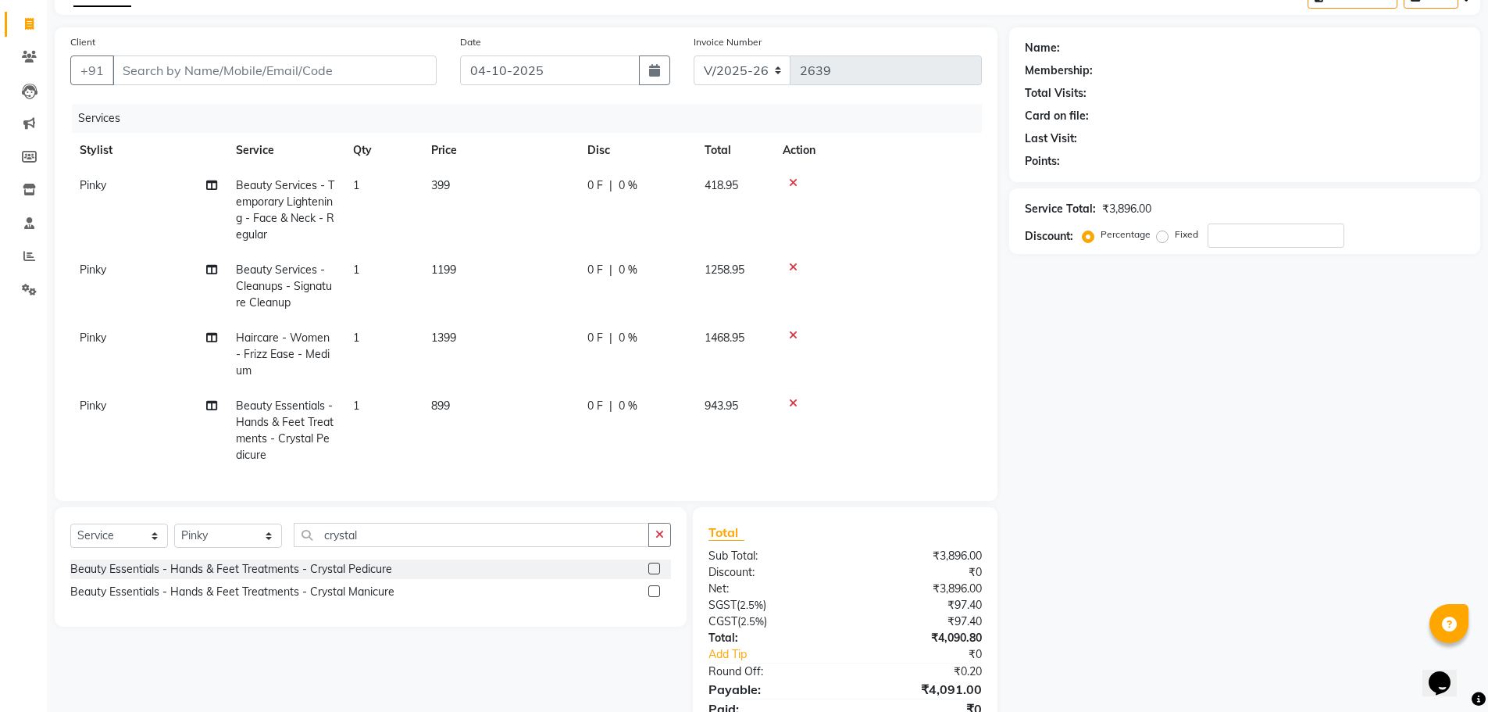
scroll to position [8, 0]
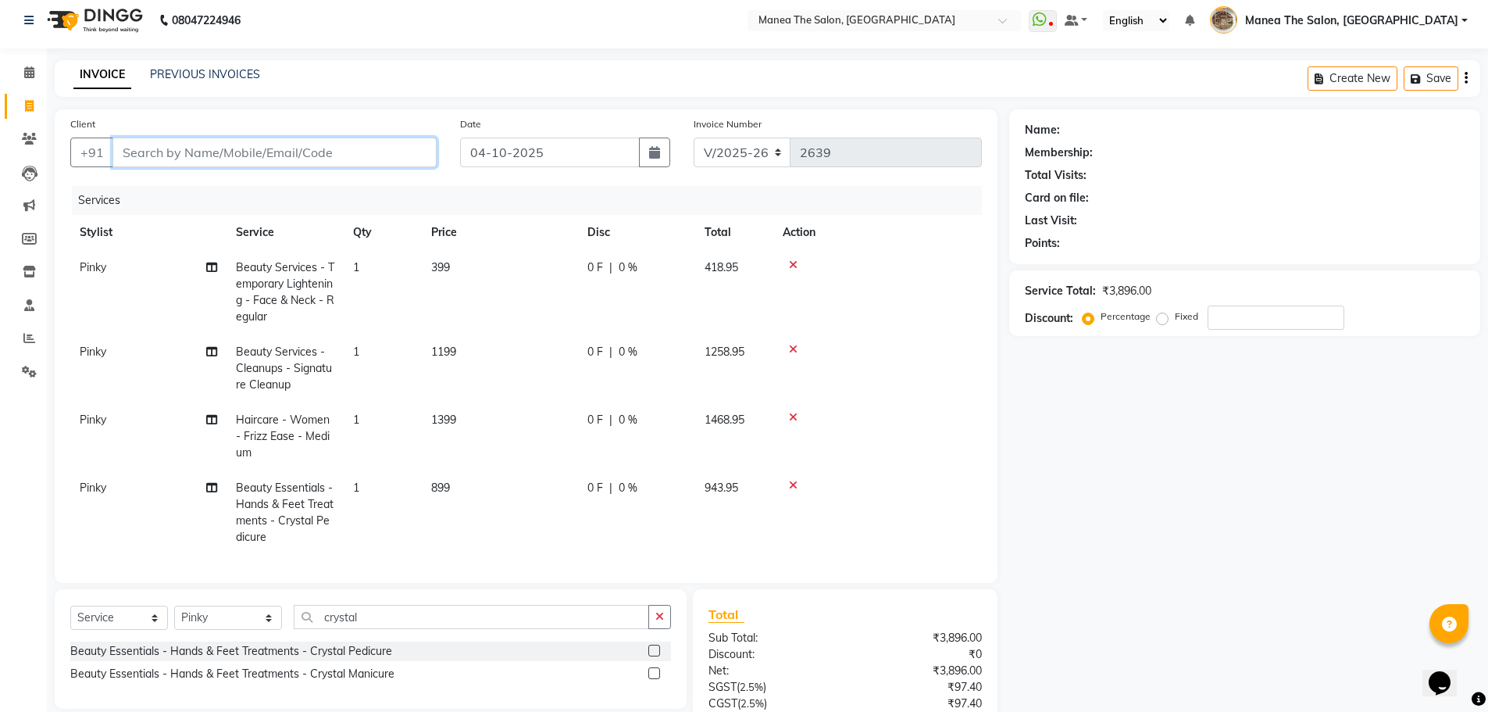
click at [374, 157] on input "Client" at bounding box center [274, 152] width 324 height 30
type input "9"
type input "0"
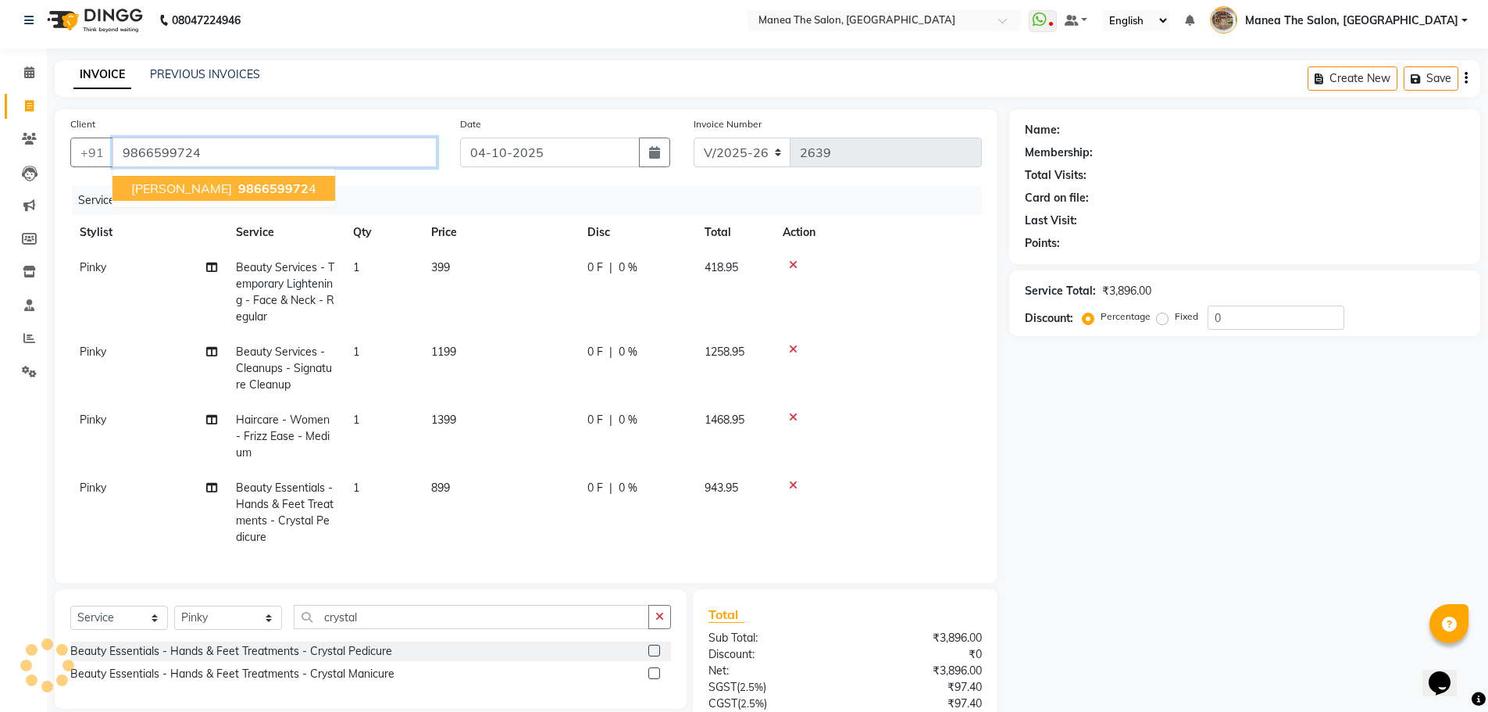
type input "9866599724"
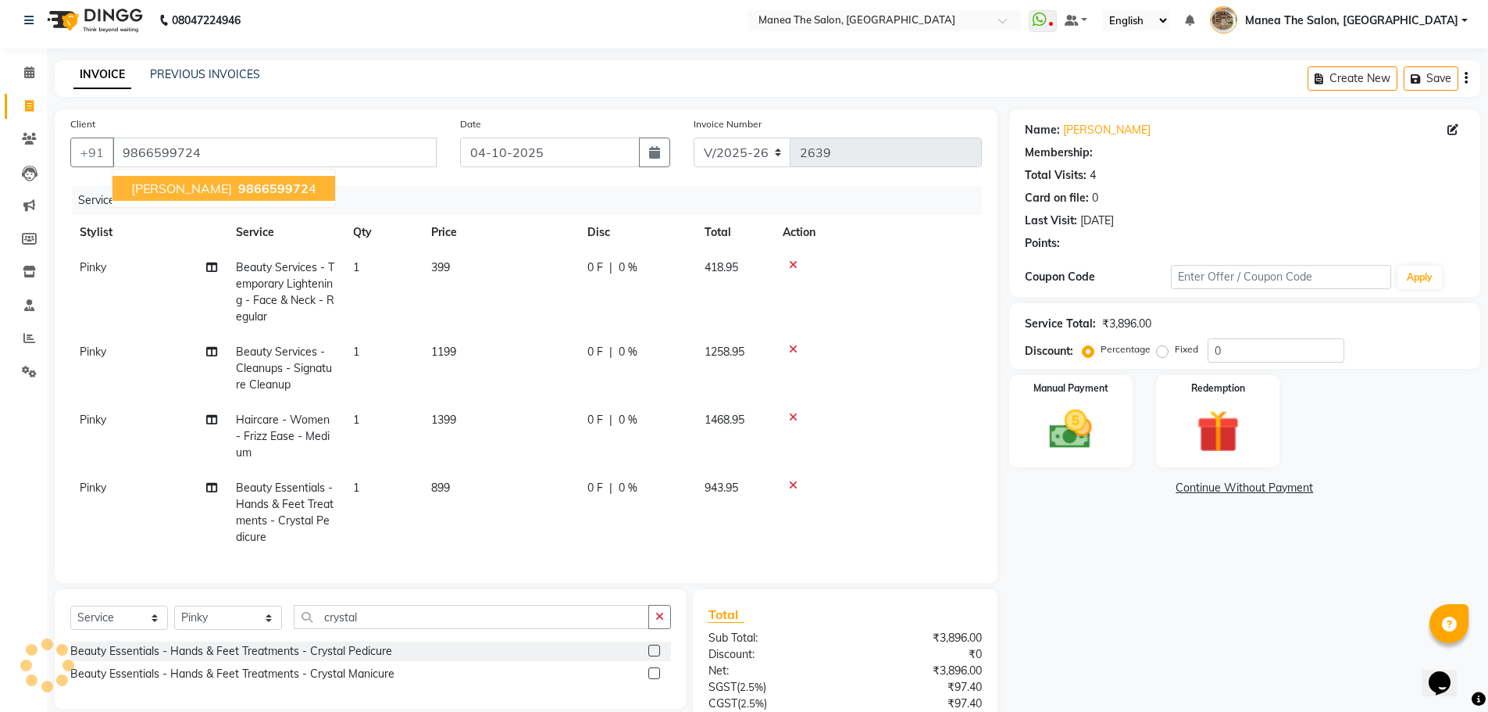
type input "10"
select select "1: Object"
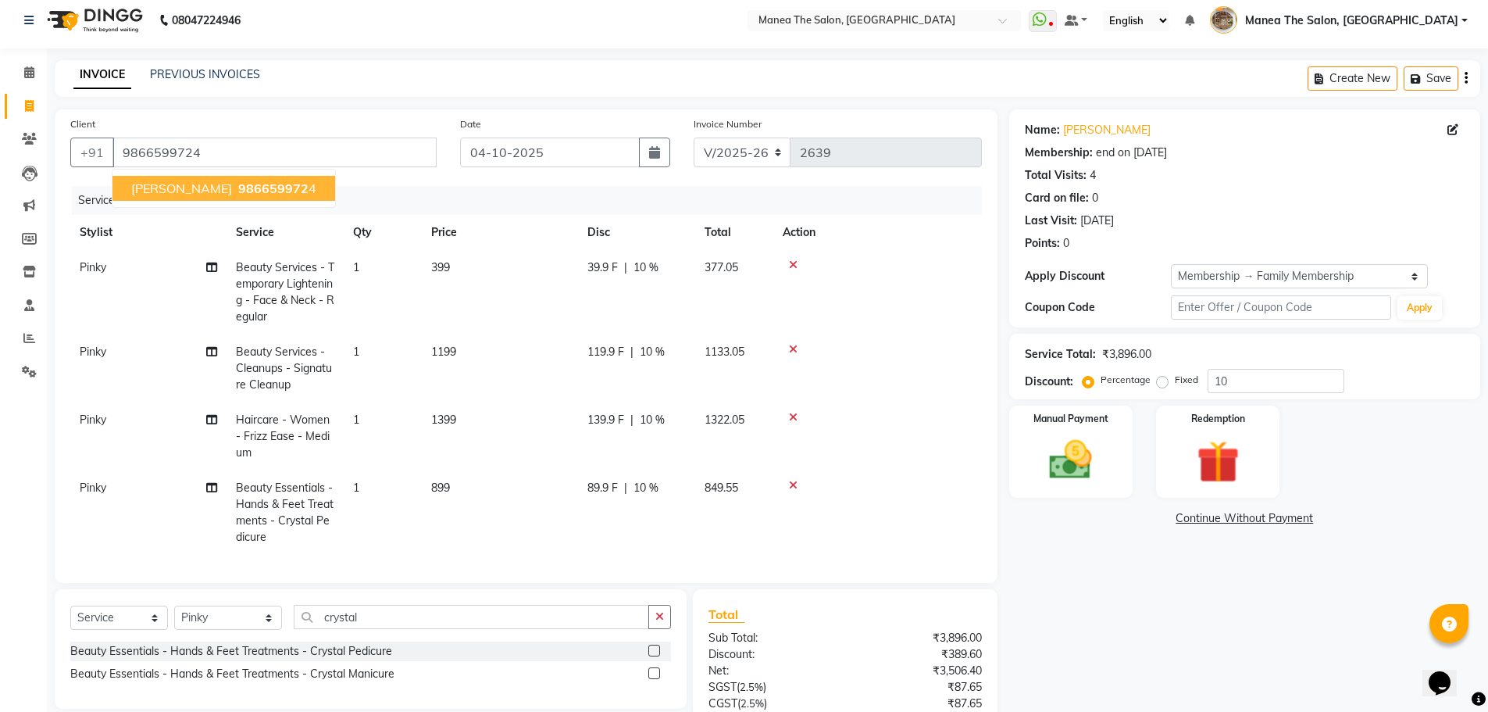
click at [238, 194] on span "986659972" at bounding box center [273, 188] width 70 height 16
type input "0"
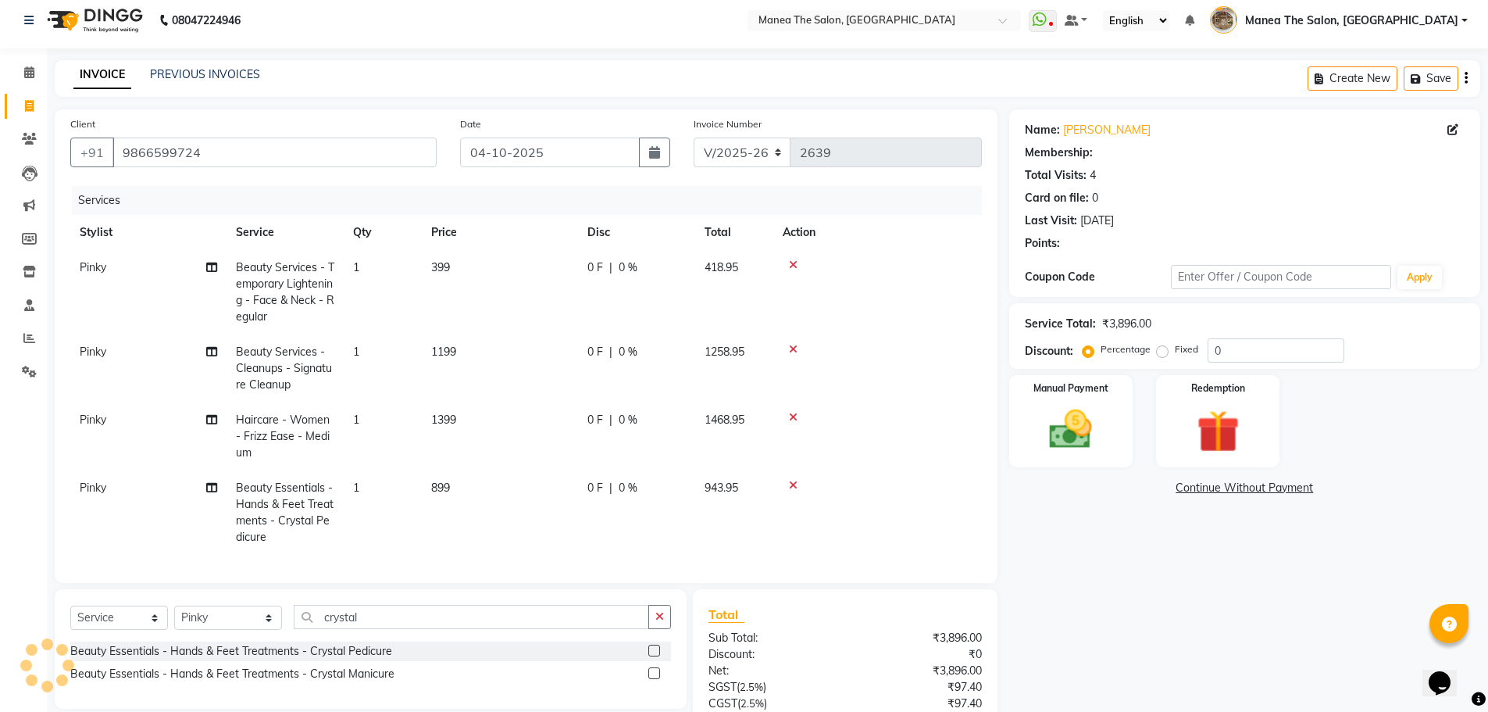
select select "1: Object"
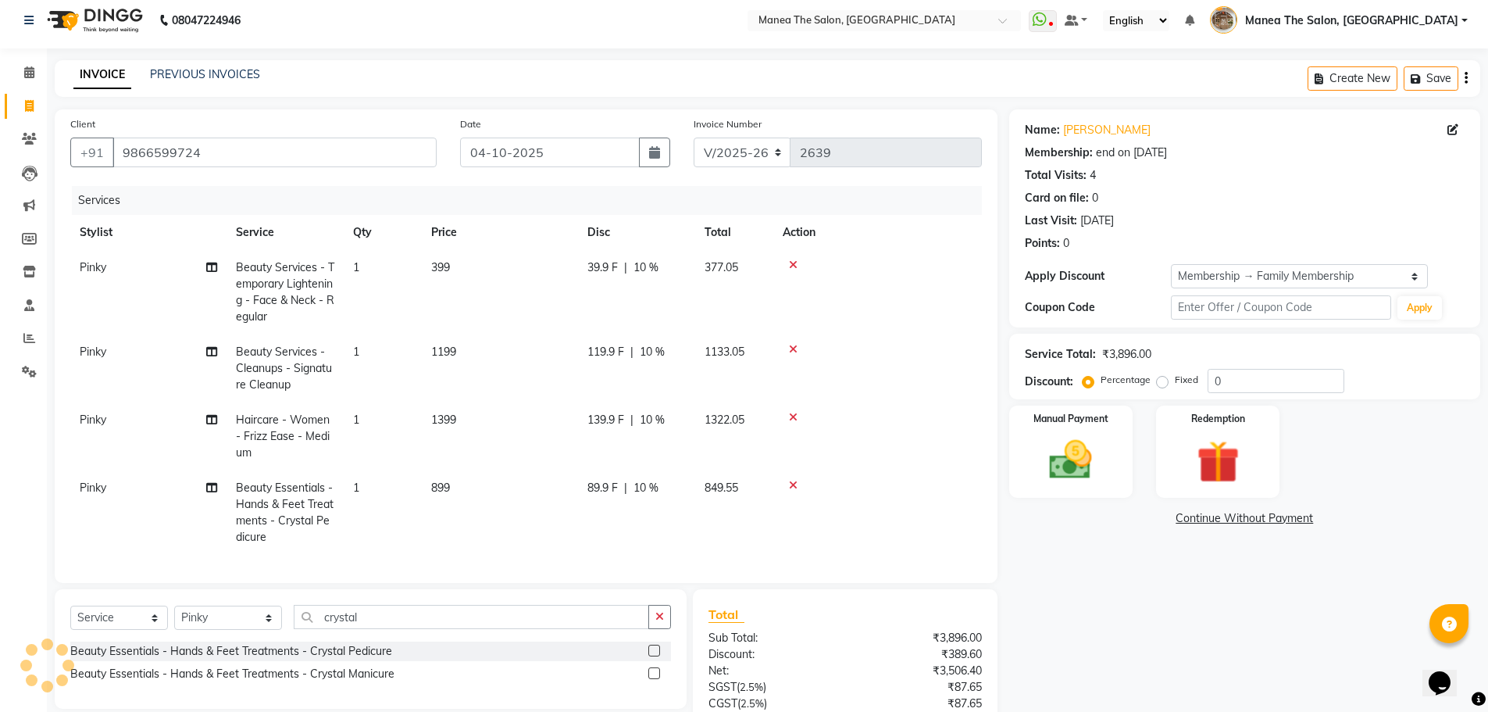
type input "10"
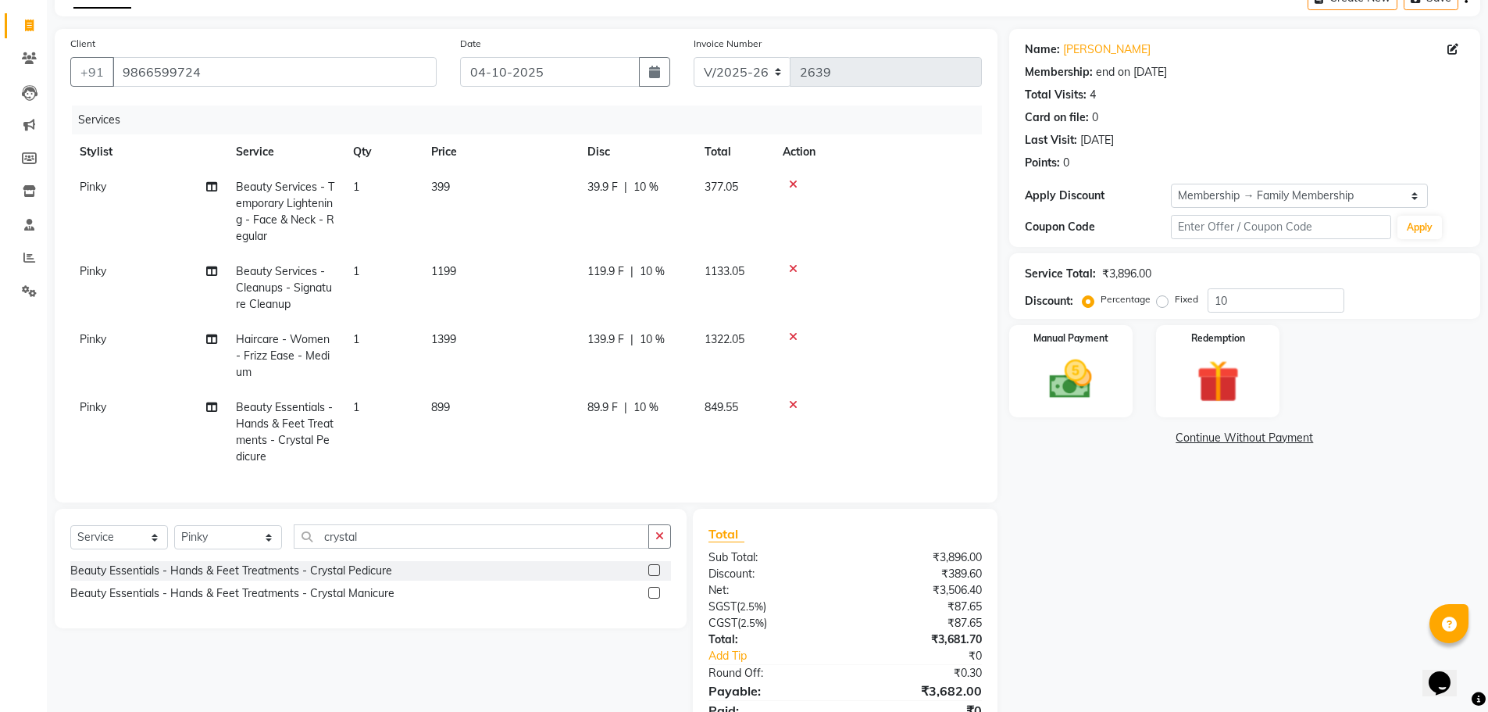
scroll to position [164, 0]
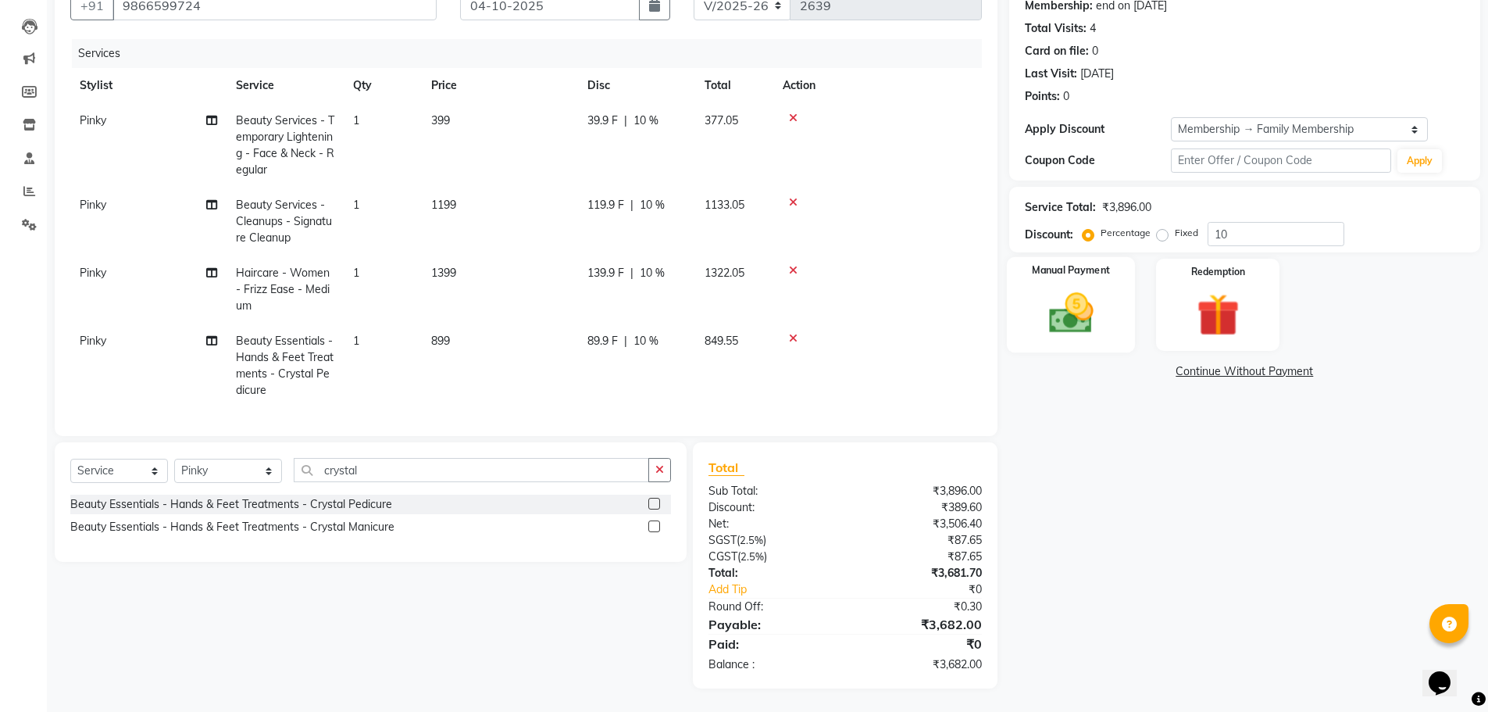
click at [1090, 295] on img at bounding box center [1071, 312] width 72 height 51
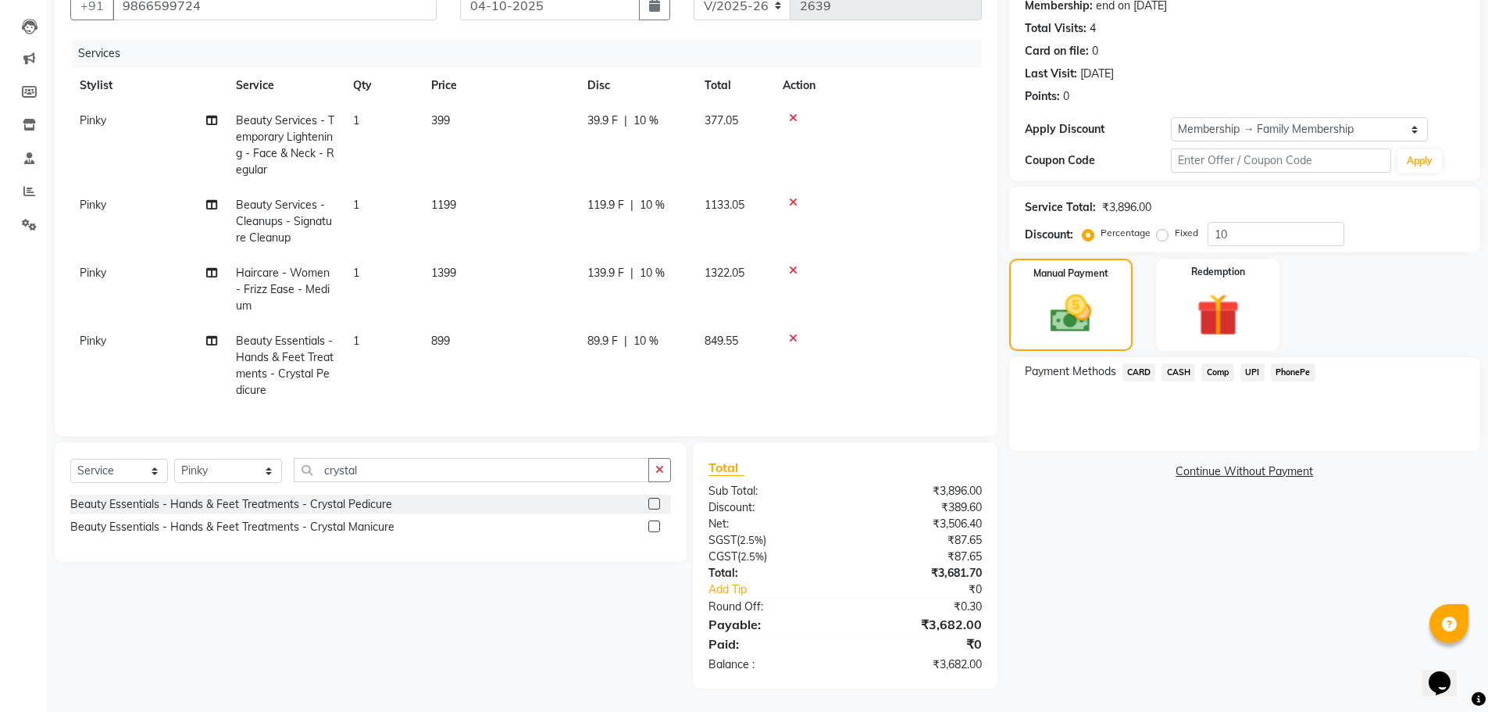
click at [1152, 364] on span "CARD" at bounding box center [1139, 372] width 34 height 18
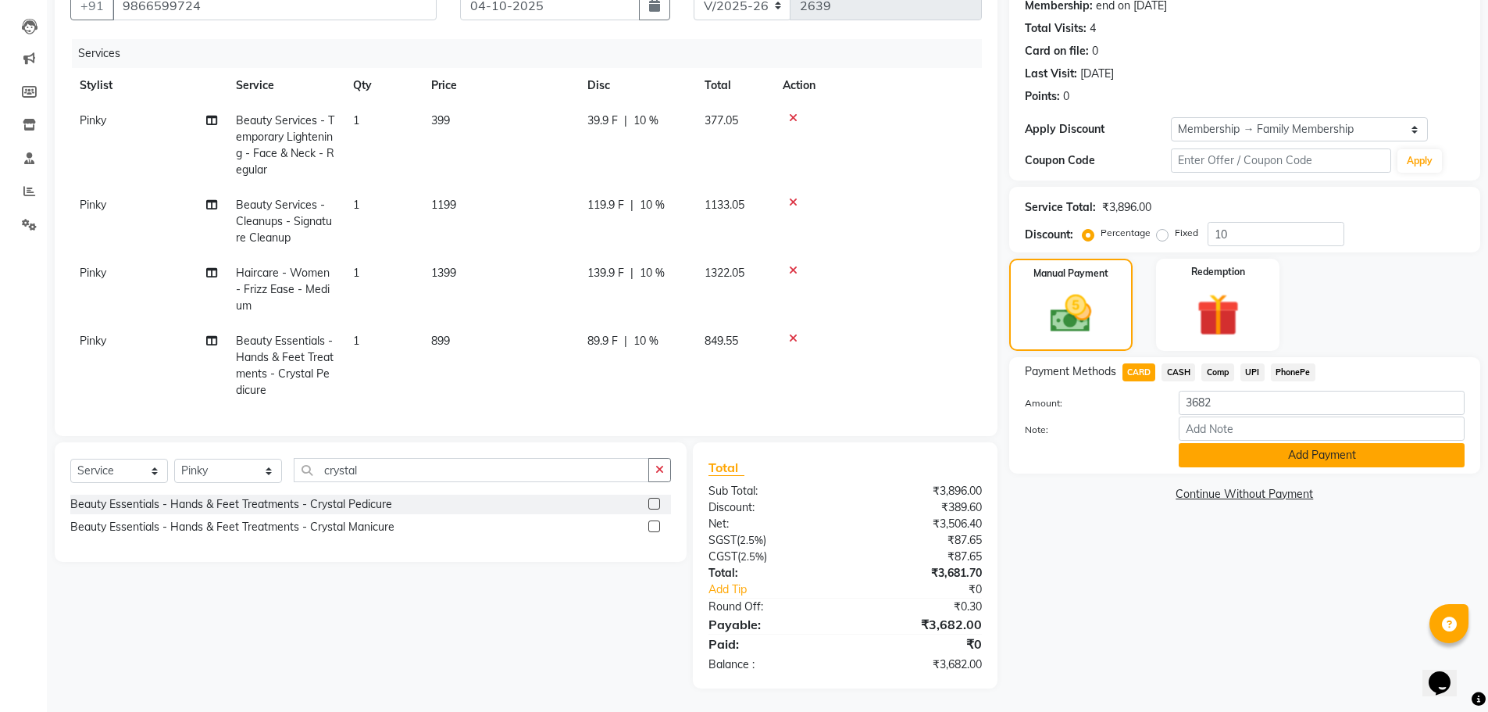
click at [1243, 447] on button "Add Payment" at bounding box center [1322, 455] width 286 height 24
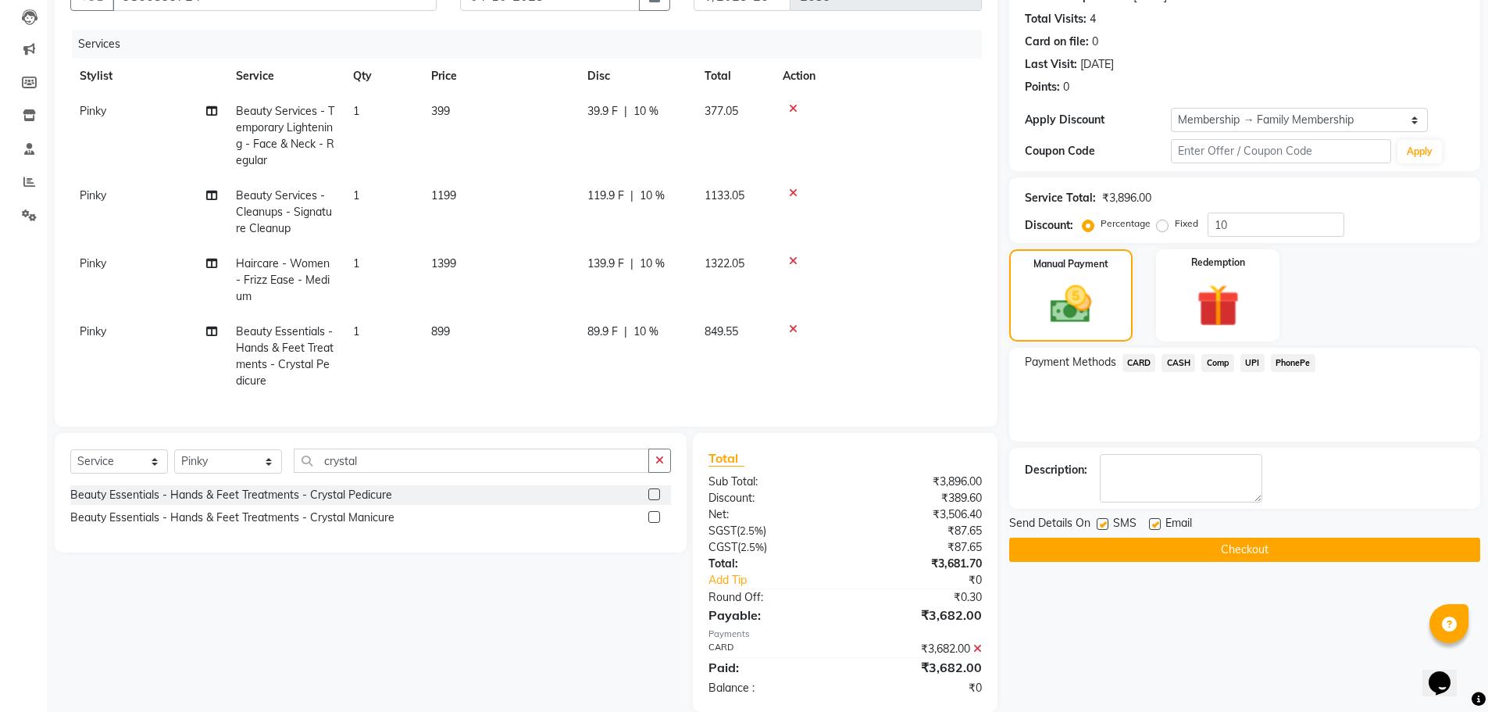
click at [1254, 552] on button "Checkout" at bounding box center [1244, 549] width 471 height 24
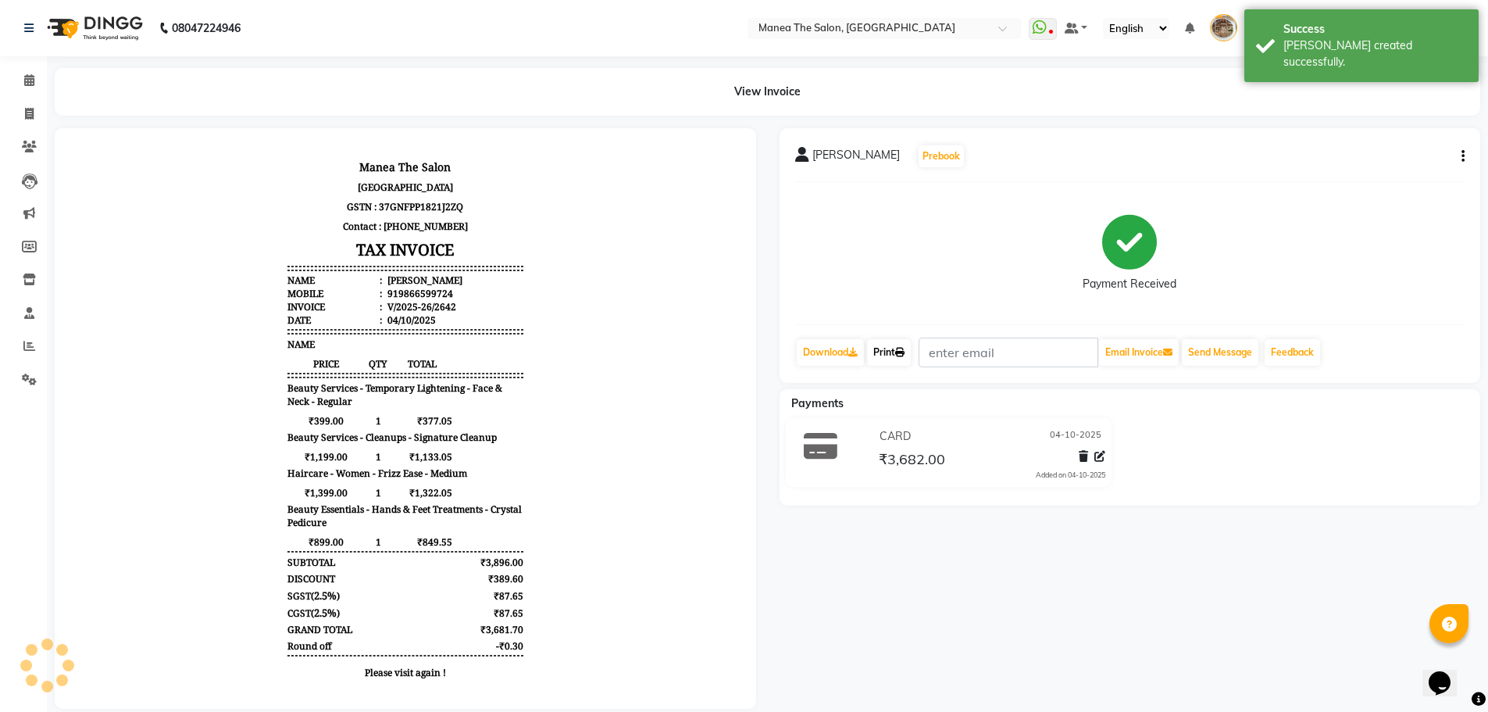
drag, startPoint x: 894, startPoint y: 359, endPoint x: 897, endPoint y: 376, distance: 16.6
click at [894, 359] on link "Print" at bounding box center [889, 352] width 44 height 27
